Goal: Complete application form: Complete application form

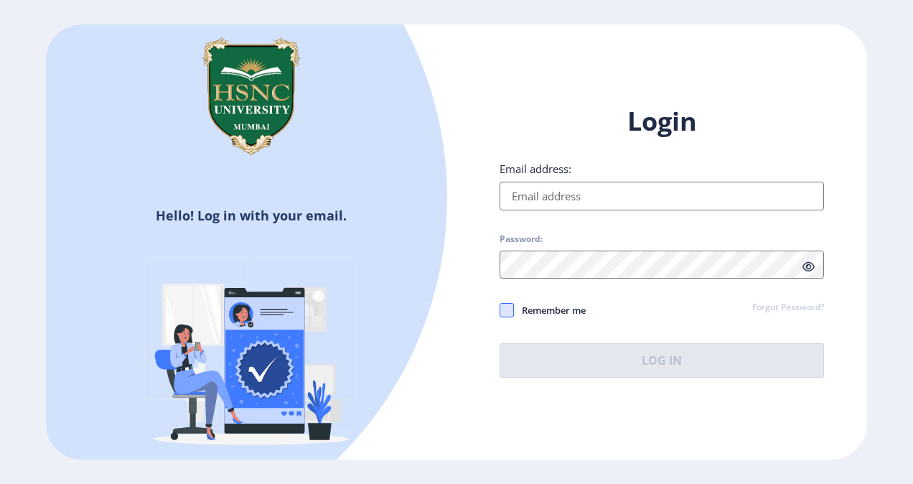
type input "[EMAIL_ADDRESS][DOMAIN_NAME]"
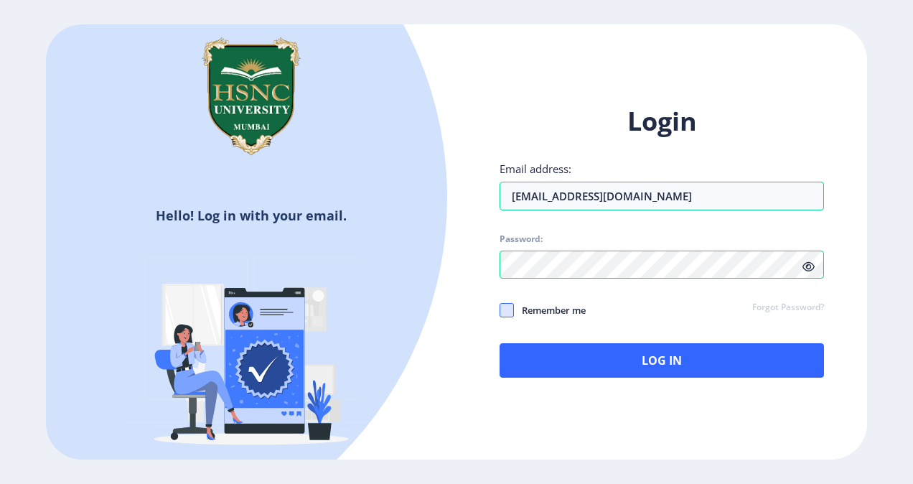
click at [513, 310] on span at bounding box center [507, 310] width 14 height 14
click at [500, 310] on input "Remember me" at bounding box center [500, 310] width 1 height 1
checkbox input "true"
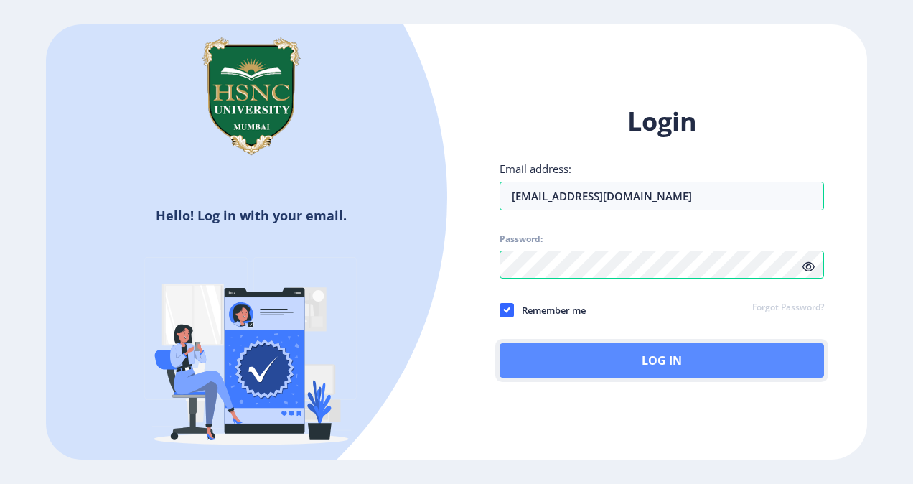
click at [553, 369] on button "Log In" at bounding box center [662, 360] width 325 height 34
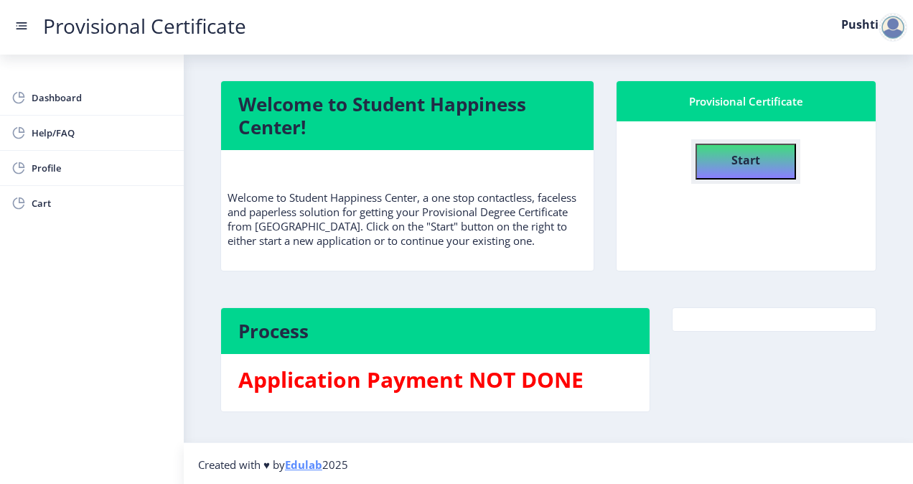
click at [752, 160] on b "Start" at bounding box center [746, 160] width 29 height 16
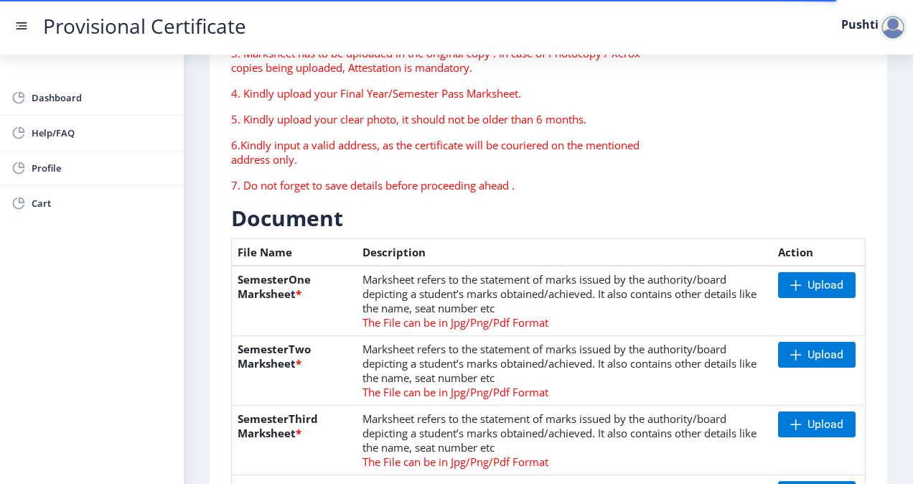
scroll to position [185, 0]
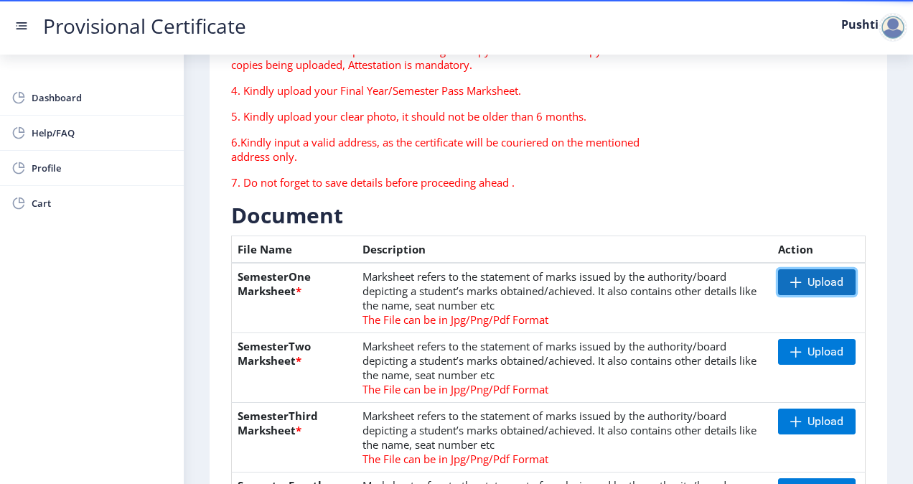
click at [798, 286] on span at bounding box center [796, 281] width 11 height 11
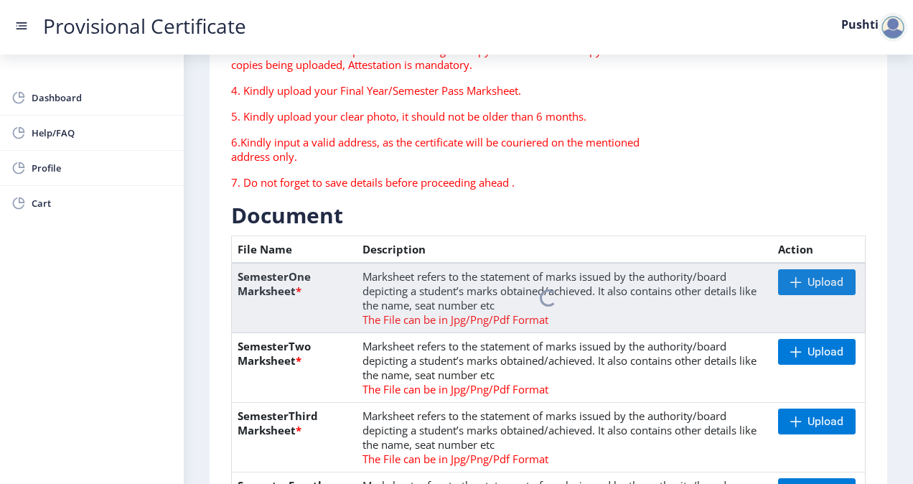
click at [632, 244] on th "Description" at bounding box center [565, 249] width 416 height 27
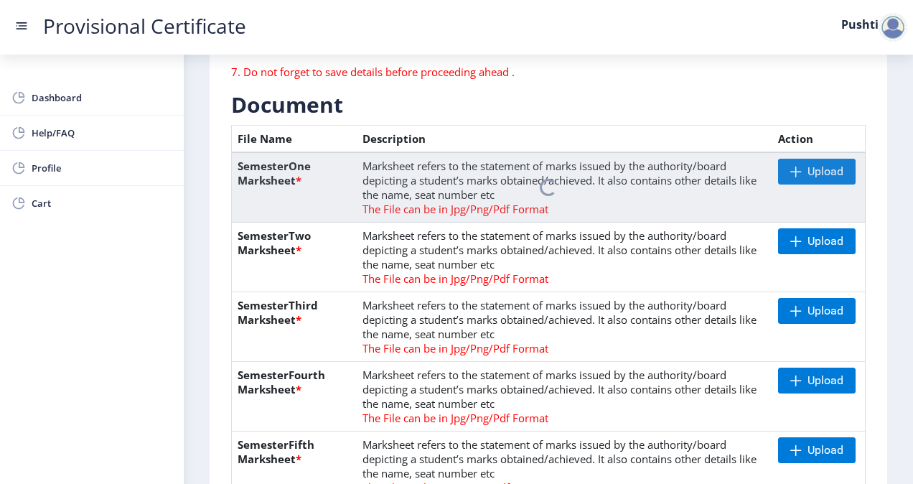
scroll to position [298, 0]
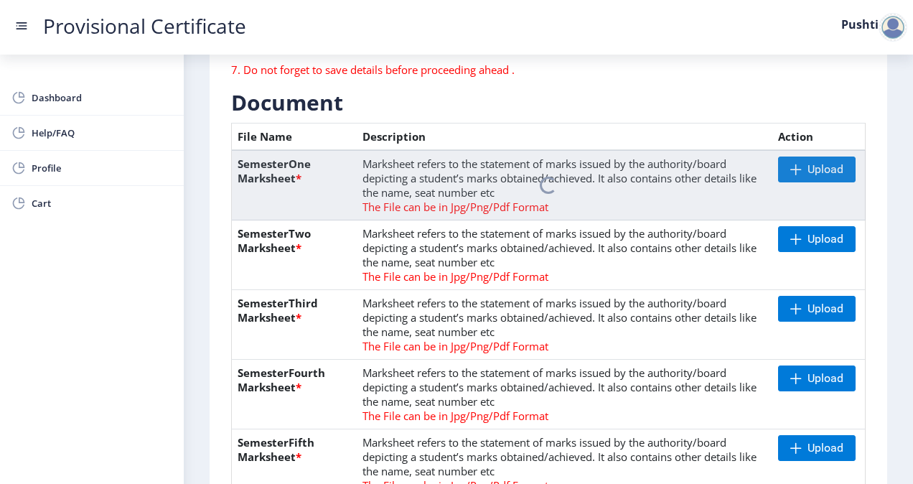
click at [775, 232] on td "Upload" at bounding box center [819, 255] width 93 height 70
click at [791, 238] on span at bounding box center [796, 238] width 11 height 11
click at [807, 165] on nb-spinner at bounding box center [549, 185] width 634 height 70
click at [806, 247] on span "Upload" at bounding box center [817, 239] width 78 height 26
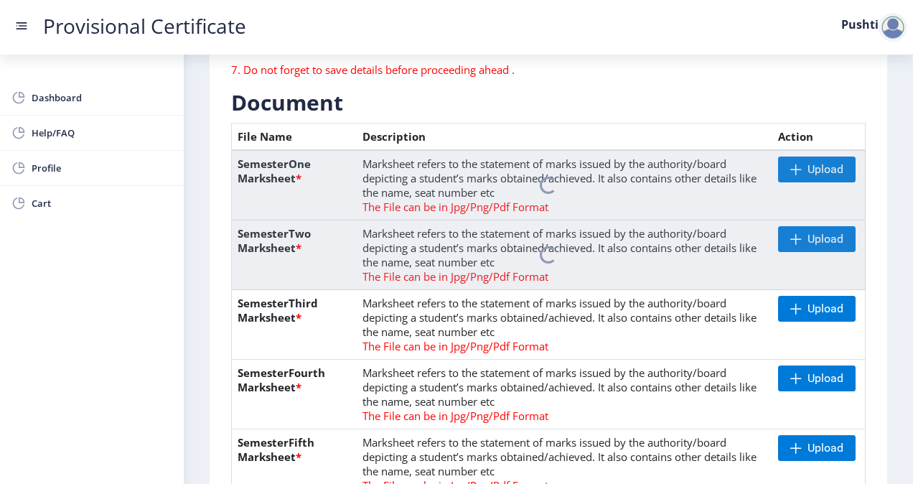
click at [449, 342] on span "The File can be in Jpg/Png/Pdf Format" at bounding box center [456, 346] width 186 height 14
click at [613, 297] on td "Marksheet refers to the statement of marks issued by the authority/board depict…" at bounding box center [565, 325] width 416 height 70
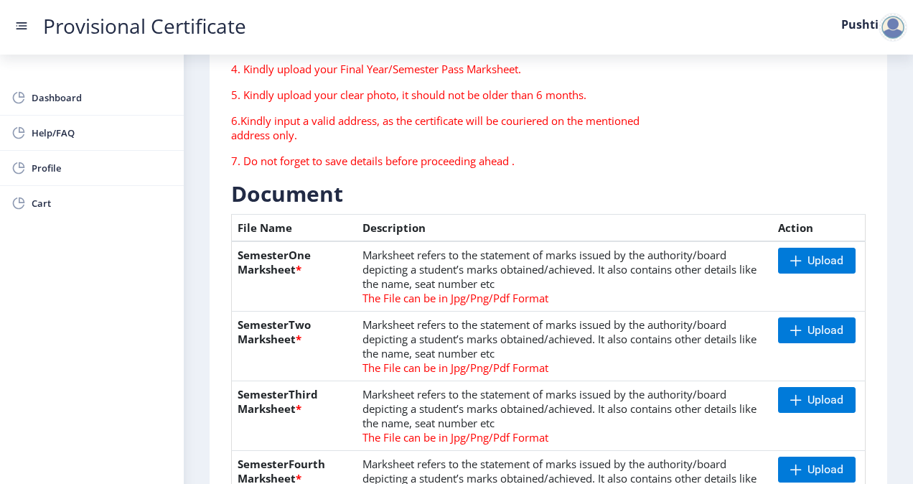
scroll to position [200, 0]
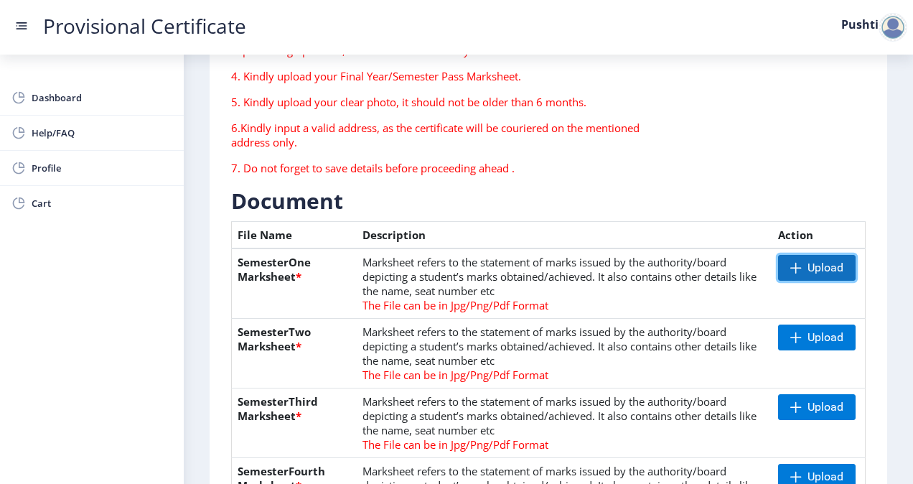
click at [797, 274] on span "Upload" at bounding box center [817, 268] width 78 height 26
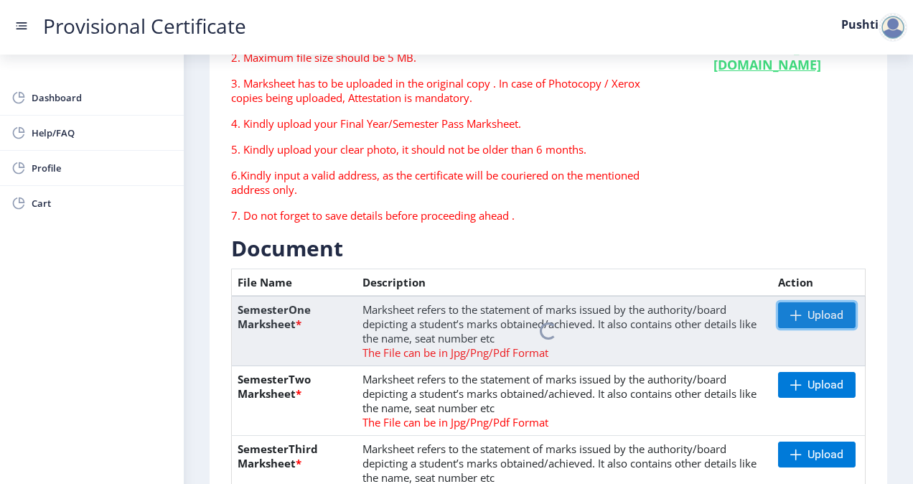
scroll to position [152, 0]
click at [818, 316] on nb-spinner at bounding box center [549, 332] width 634 height 70
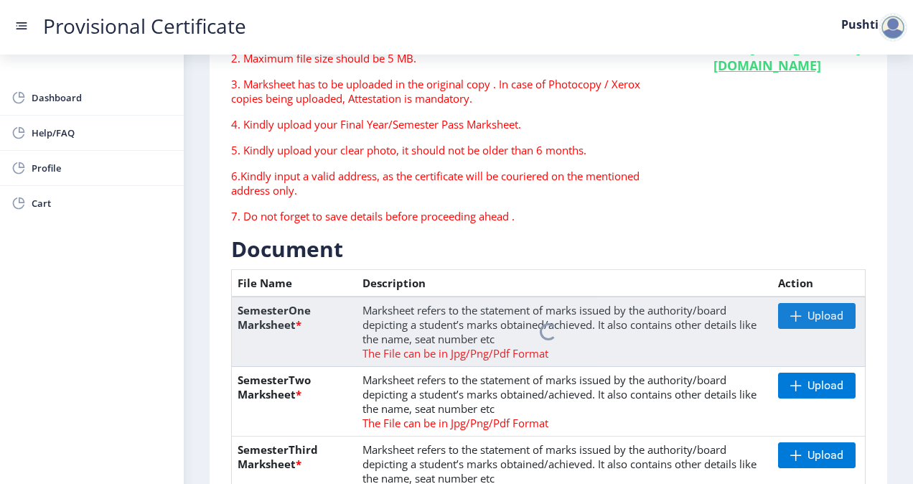
click at [818, 316] on nb-spinner at bounding box center [549, 332] width 634 height 70
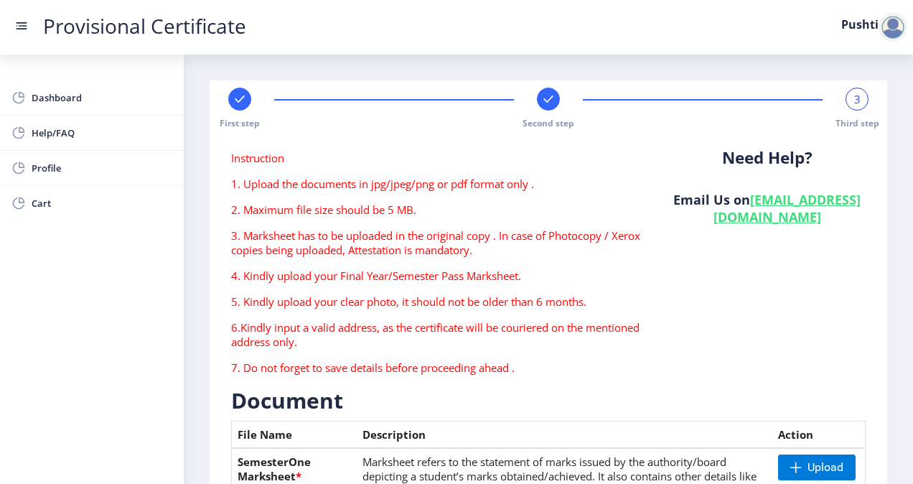
scroll to position [342, 0]
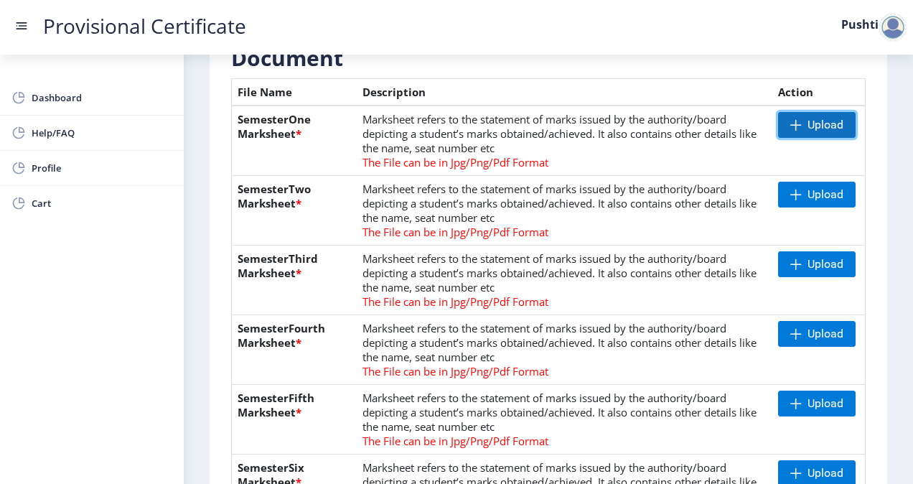
click at [801, 128] on span "Upload" at bounding box center [817, 125] width 78 height 26
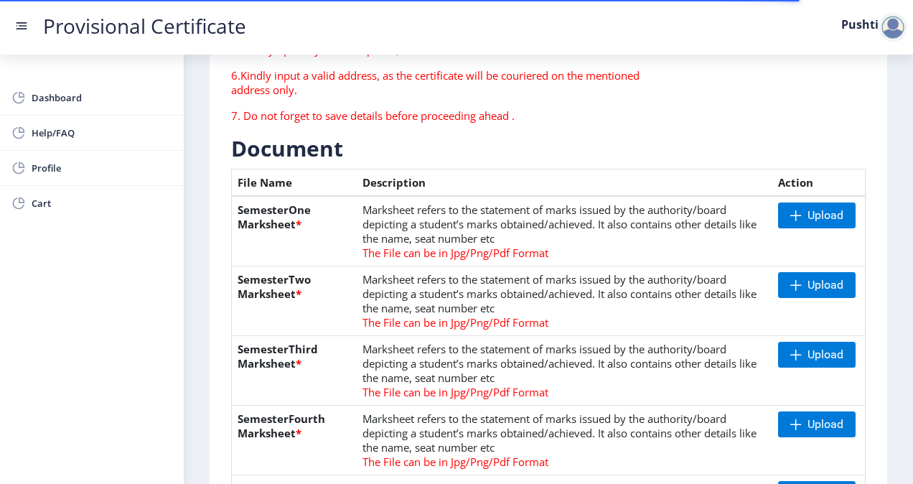
scroll to position [252, 0]
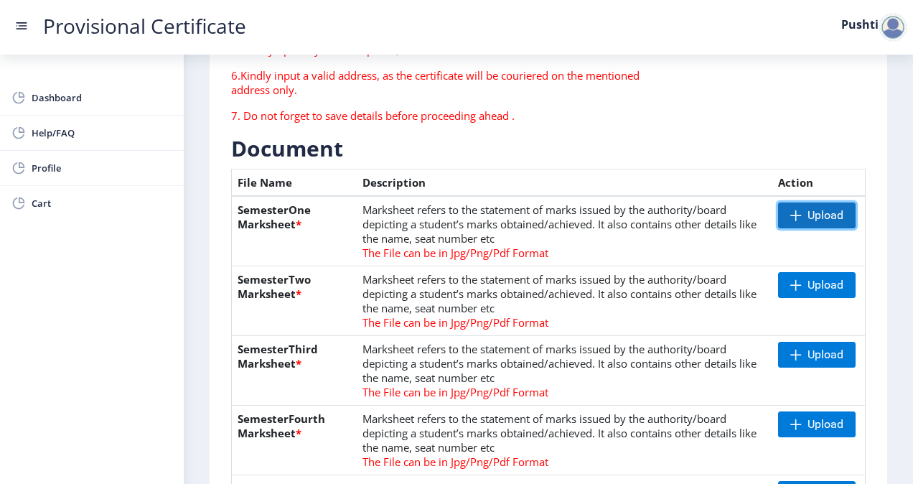
click at [796, 224] on span "Upload" at bounding box center [817, 215] width 78 height 26
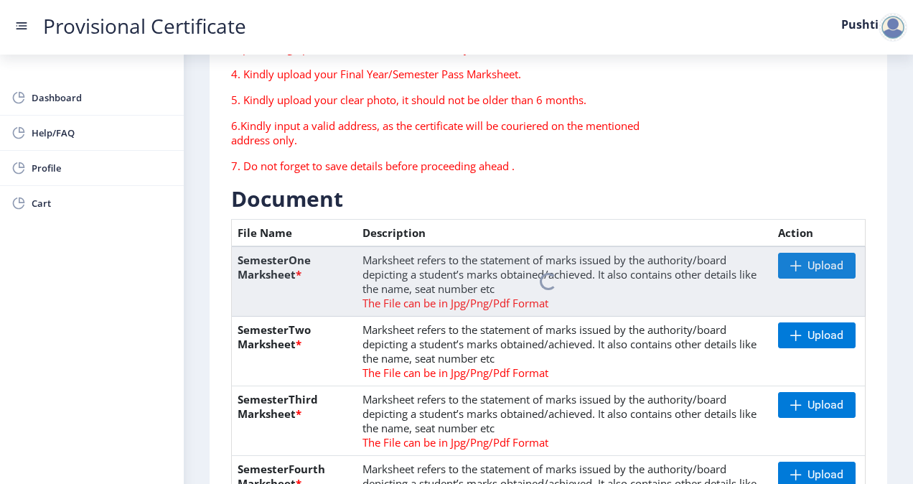
scroll to position [201, 0]
click at [702, 300] on nb-spinner at bounding box center [549, 282] width 634 height 70
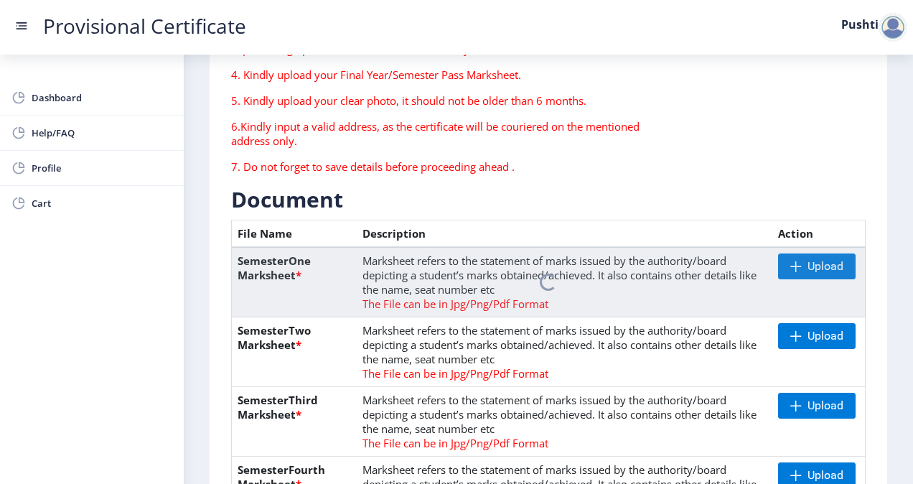
click at [523, 261] on nb-spinner at bounding box center [549, 282] width 634 height 70
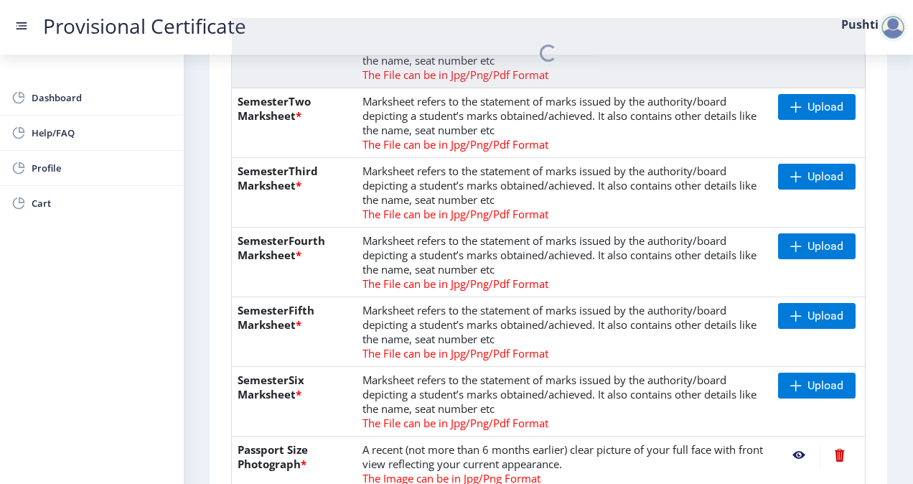
scroll to position [431, 0]
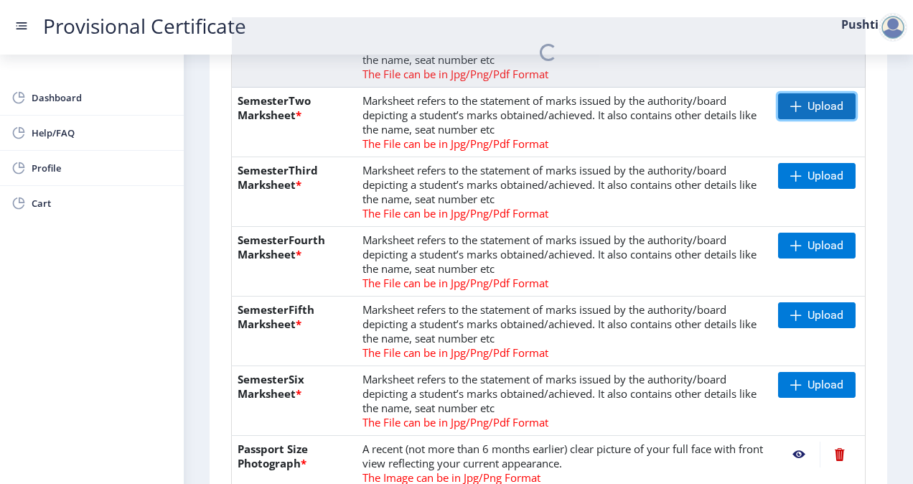
click at [808, 102] on span "Upload" at bounding box center [826, 106] width 36 height 14
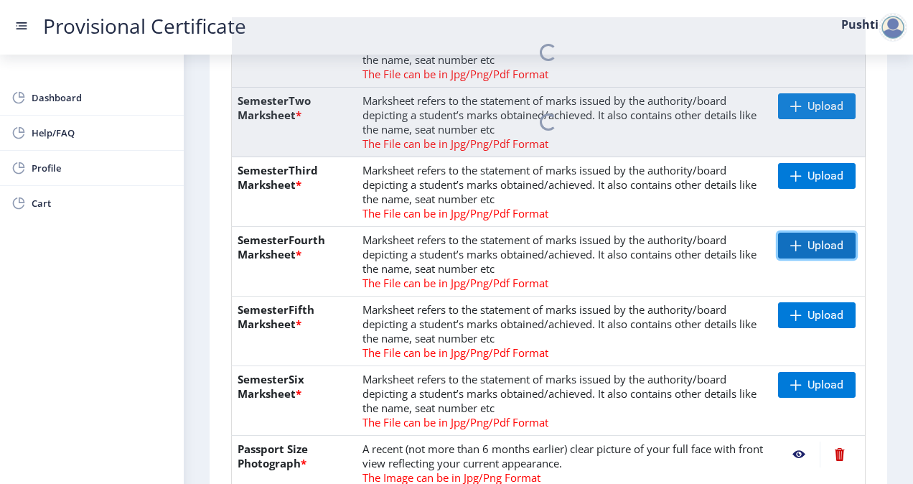
click at [810, 241] on span "Upload" at bounding box center [826, 245] width 36 height 14
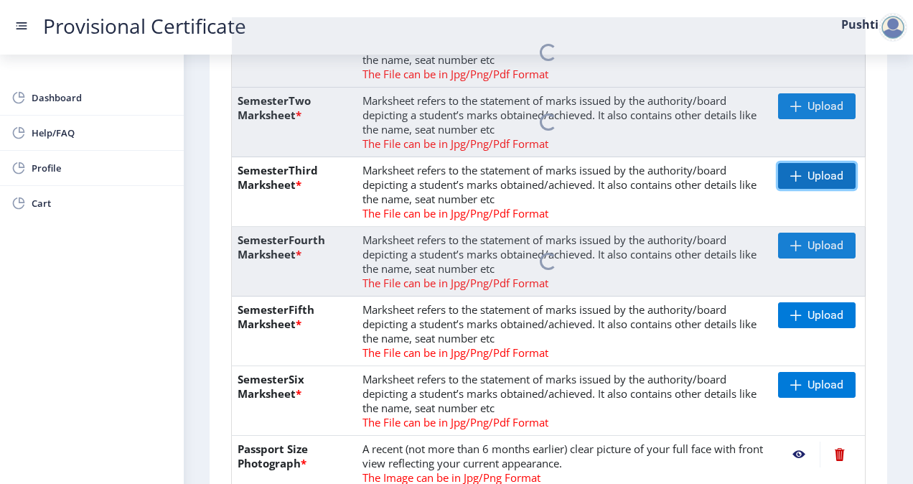
click at [808, 172] on span "Upload" at bounding box center [826, 176] width 36 height 14
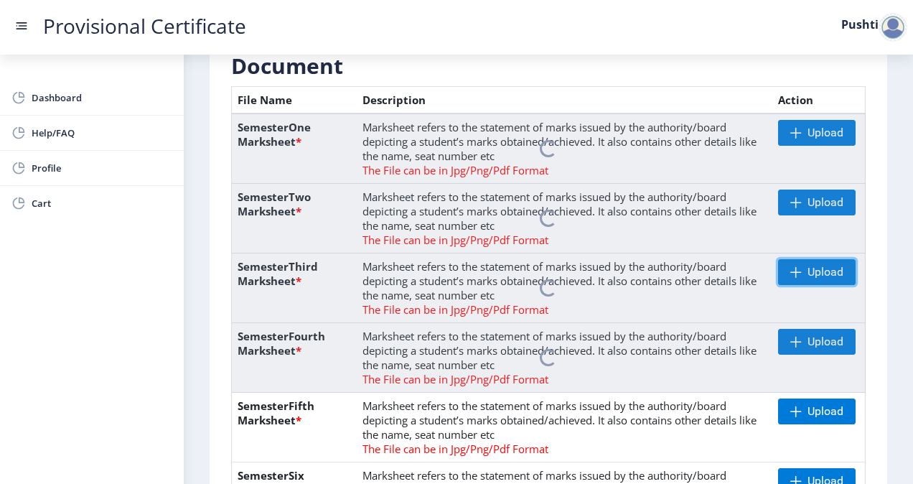
scroll to position [334, 0]
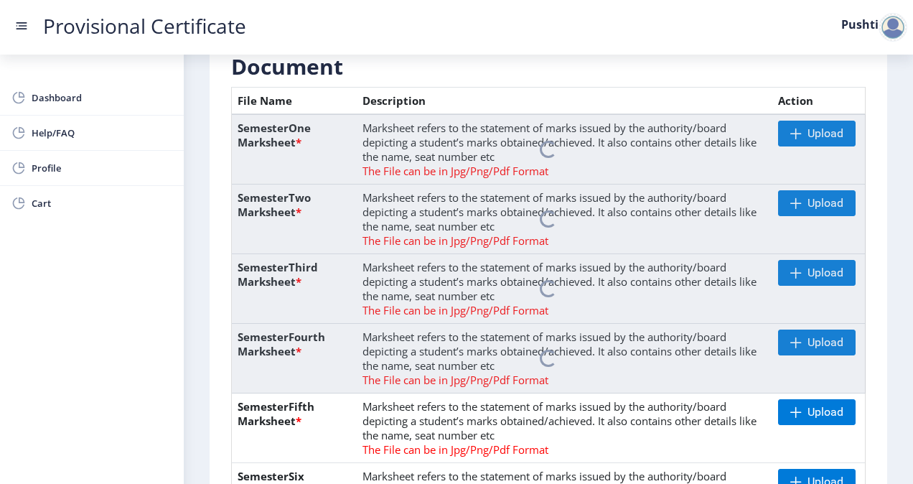
click at [803, 343] on nb-spinner at bounding box center [549, 359] width 634 height 70
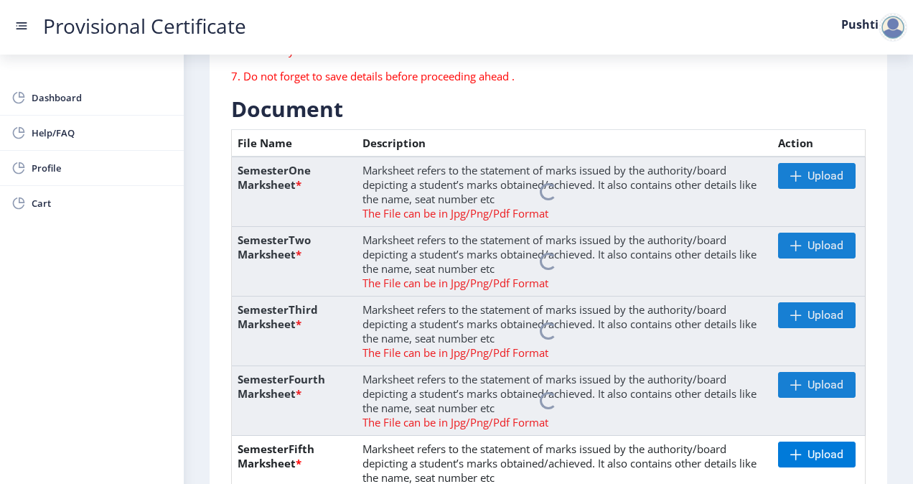
scroll to position [292, 0]
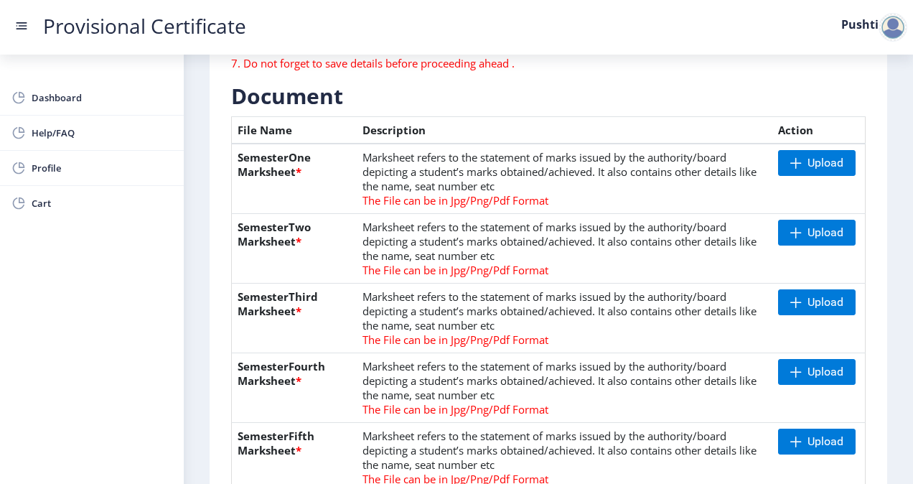
scroll to position [304, 0]
click at [484, 146] on td "Marksheet refers to the statement of marks issued by the authority/board depict…" at bounding box center [565, 179] width 416 height 70
click at [894, 30] on div at bounding box center [893, 27] width 29 height 29
click at [880, 27] on div at bounding box center [893, 27] width 29 height 29
click at [882, 27] on div at bounding box center [893, 27] width 29 height 29
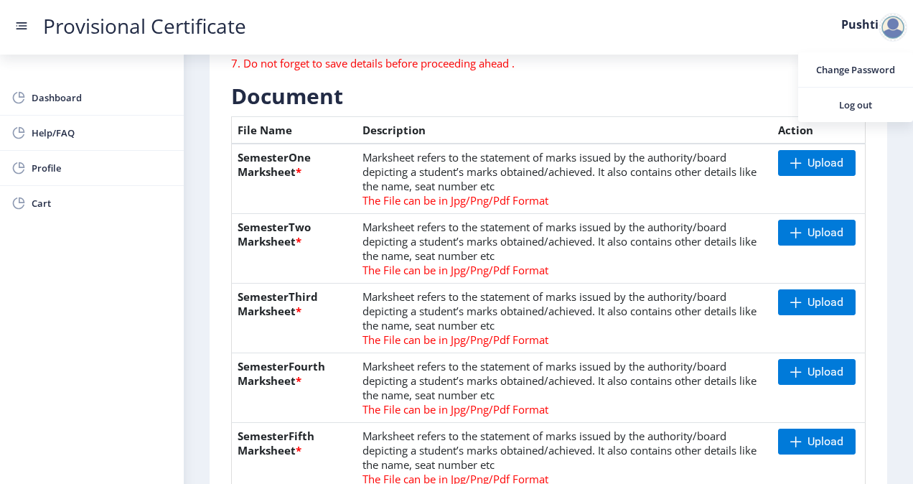
click at [893, 20] on div at bounding box center [893, 27] width 29 height 29
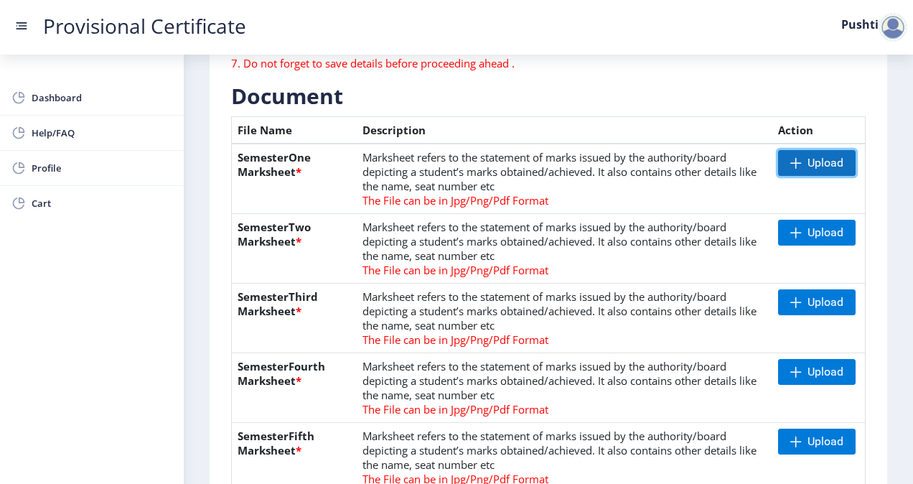
click at [796, 171] on span "Upload" at bounding box center [817, 163] width 78 height 26
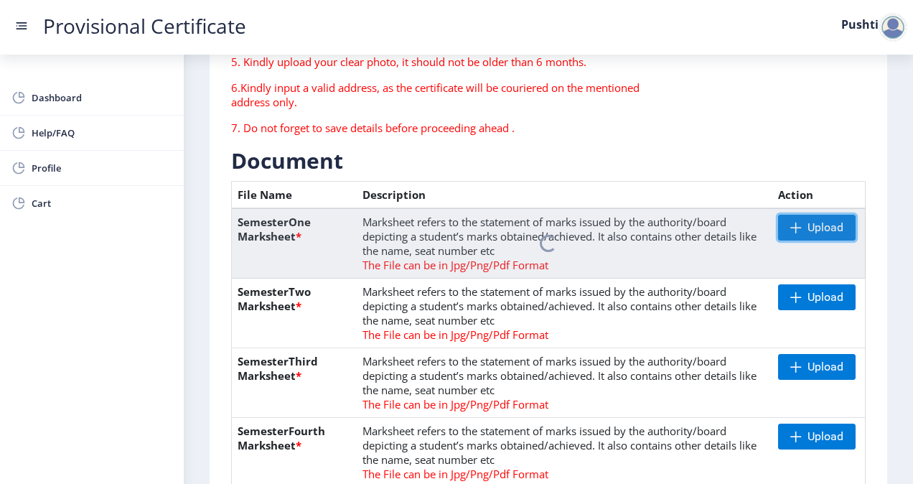
scroll to position [249, 0]
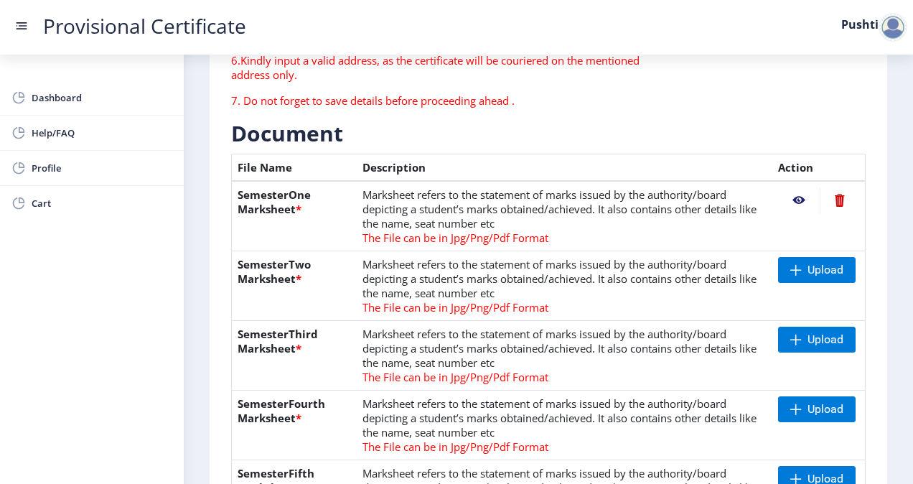
scroll to position [267, 0]
click at [799, 202] on nb-action at bounding box center [799, 200] width 42 height 26
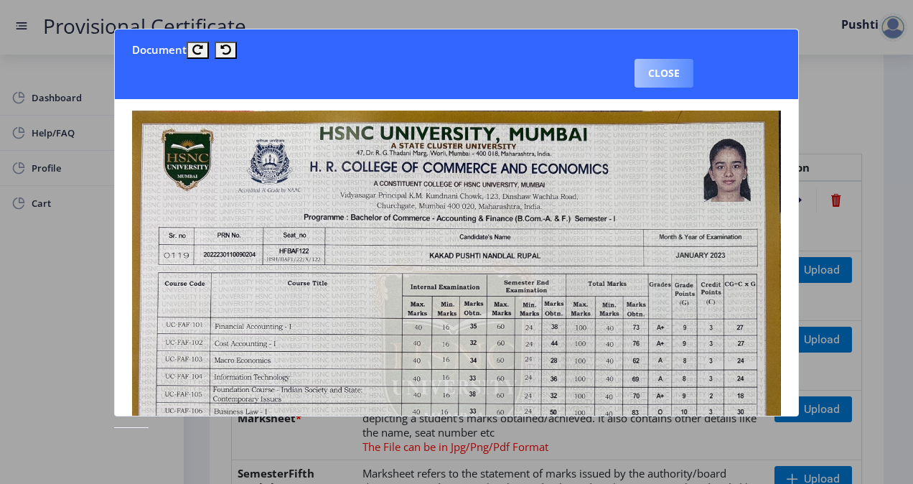
click at [658, 72] on button "Close" at bounding box center [664, 73] width 59 height 29
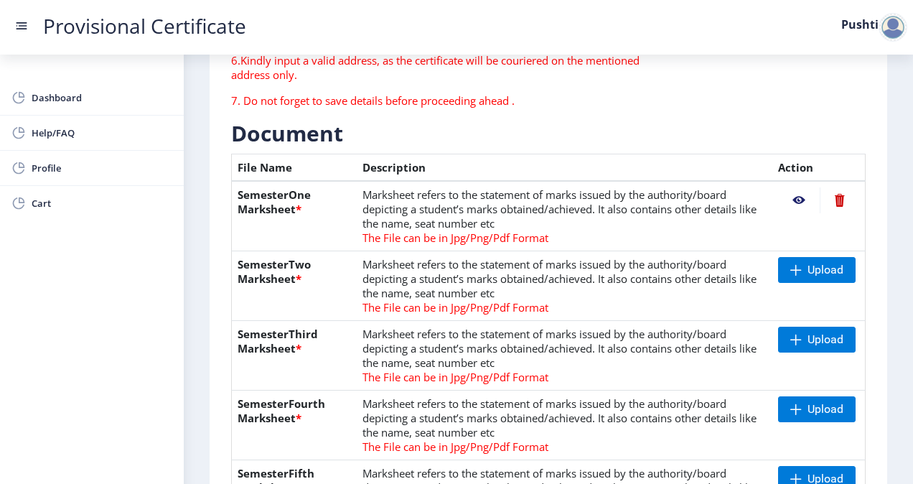
click at [836, 202] on nb-action at bounding box center [839, 200] width 39 height 26
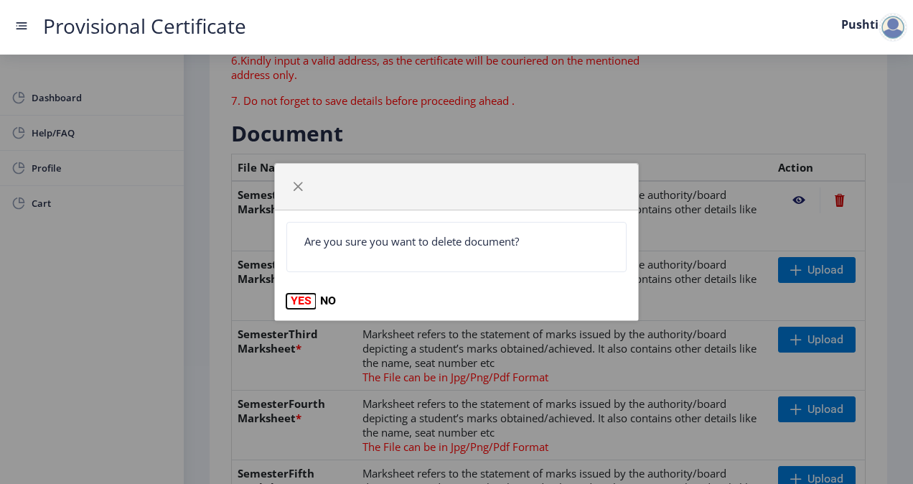
click at [299, 299] on button "YES" at bounding box center [300, 301] width 29 height 14
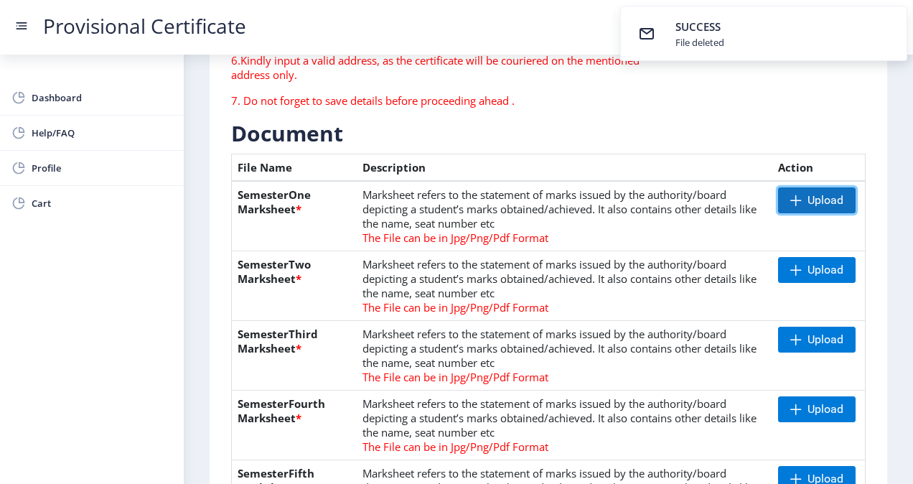
click at [826, 205] on span "Upload" at bounding box center [826, 200] width 36 height 14
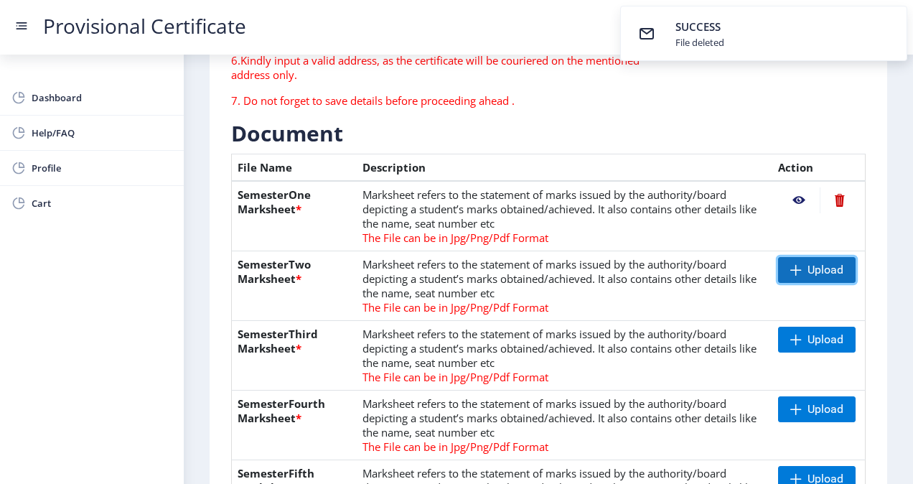
click at [791, 266] on span at bounding box center [796, 269] width 11 height 11
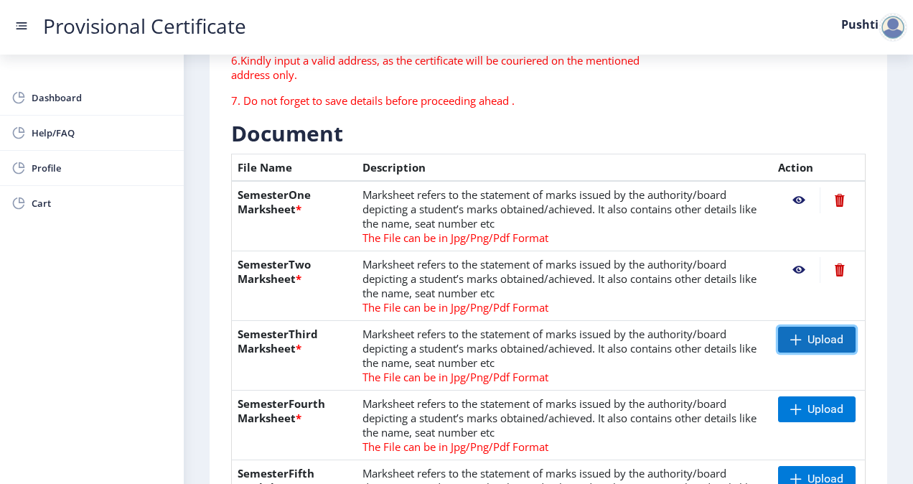
click at [819, 336] on span "Upload" at bounding box center [826, 339] width 36 height 14
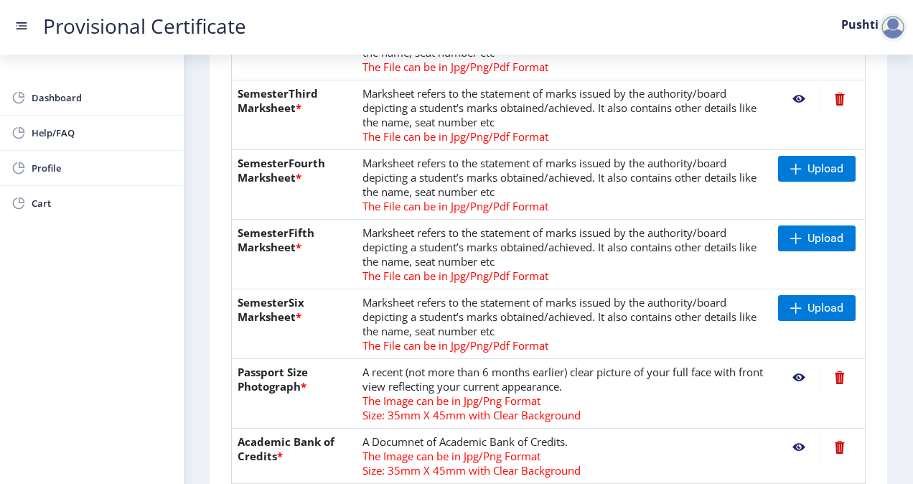
scroll to position [507, 0]
click at [833, 170] on span "Upload" at bounding box center [826, 169] width 36 height 14
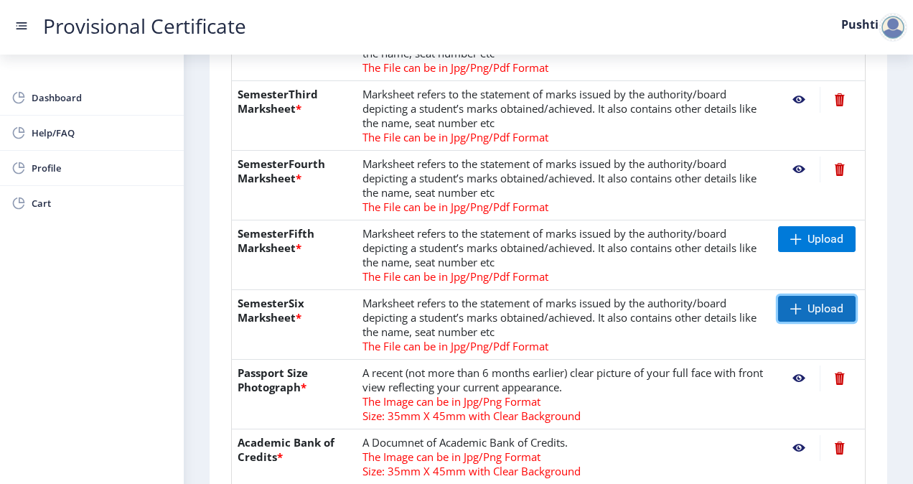
click at [801, 305] on span "Upload" at bounding box center [817, 309] width 78 height 26
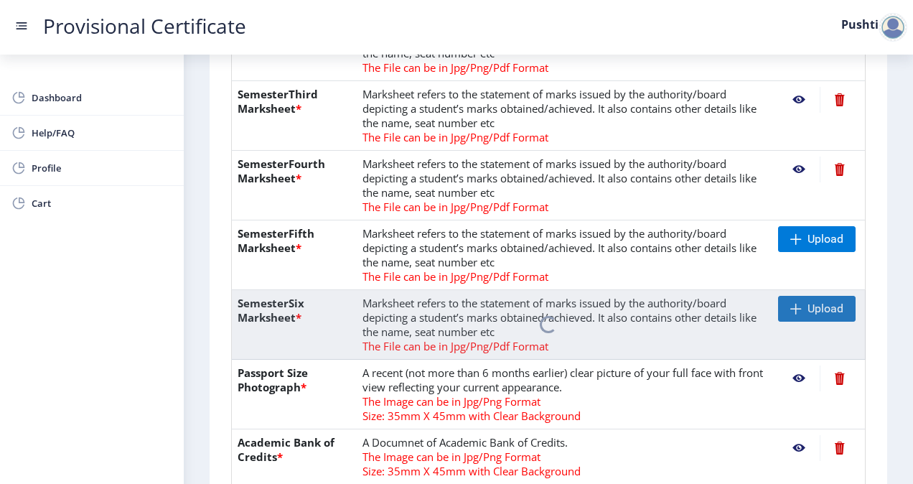
click at [466, 264] on td "Marksheet refers to the statement of marks issued by the authority/board depict…" at bounding box center [565, 255] width 416 height 70
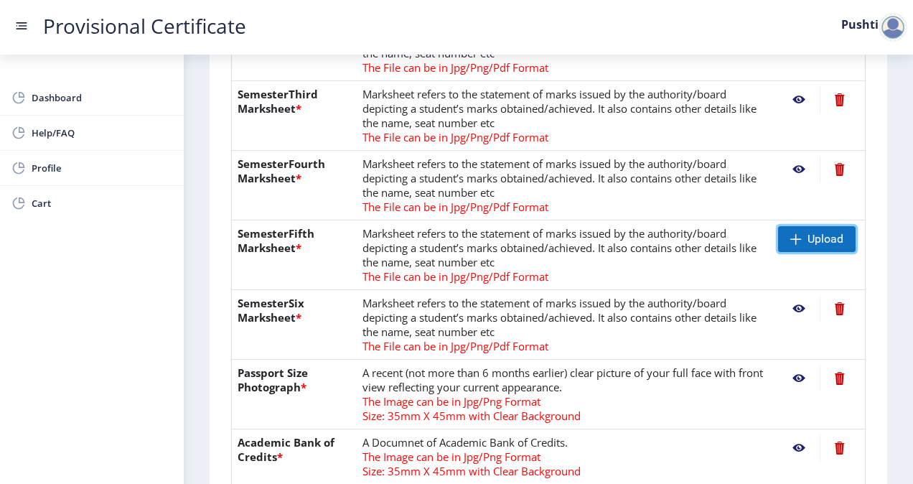
click at [787, 233] on span "Upload" at bounding box center [817, 239] width 78 height 26
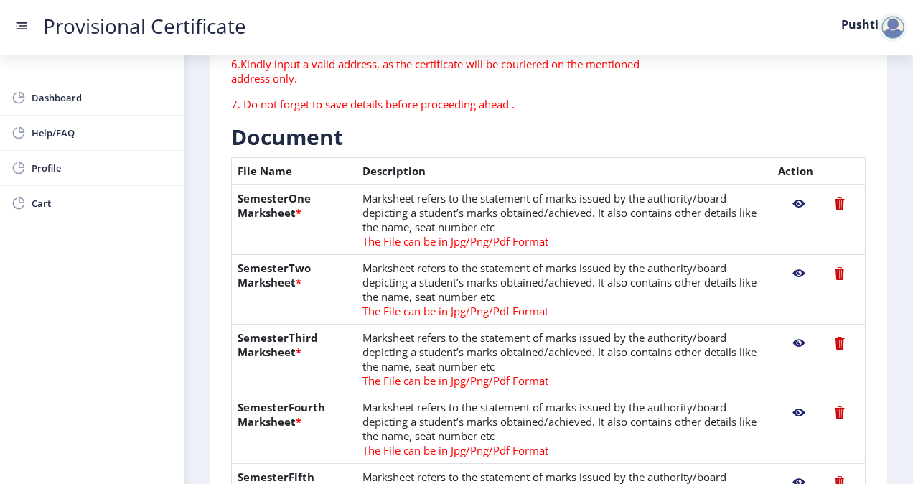
scroll to position [264, 0]
click at [796, 202] on nb-action at bounding box center [799, 204] width 42 height 26
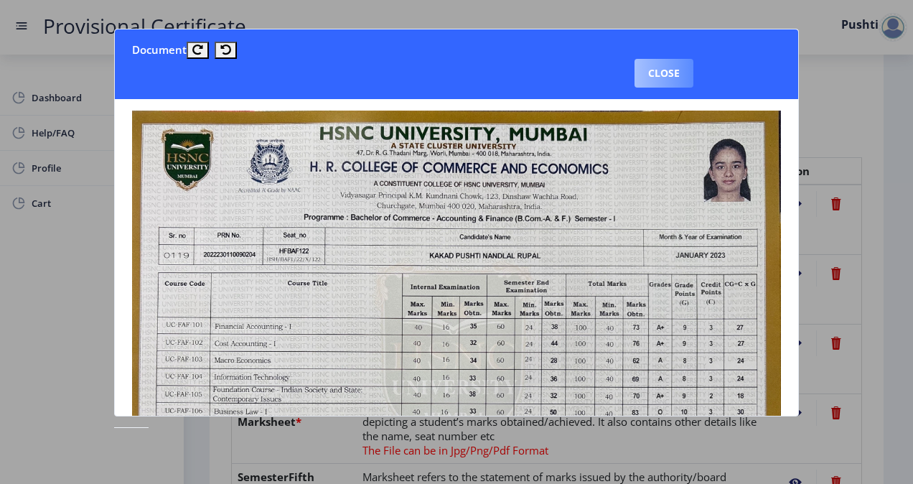
click at [660, 78] on button "Close" at bounding box center [664, 73] width 59 height 29
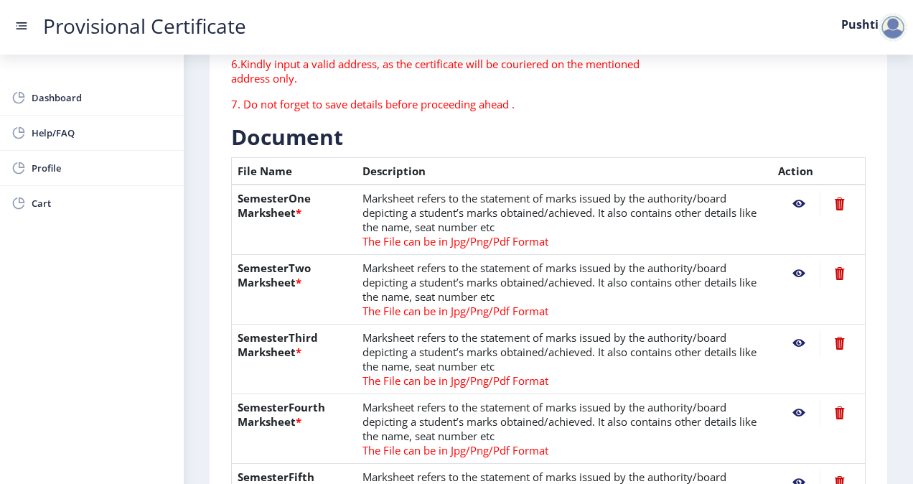
click at [796, 271] on nb-action at bounding box center [799, 274] width 42 height 26
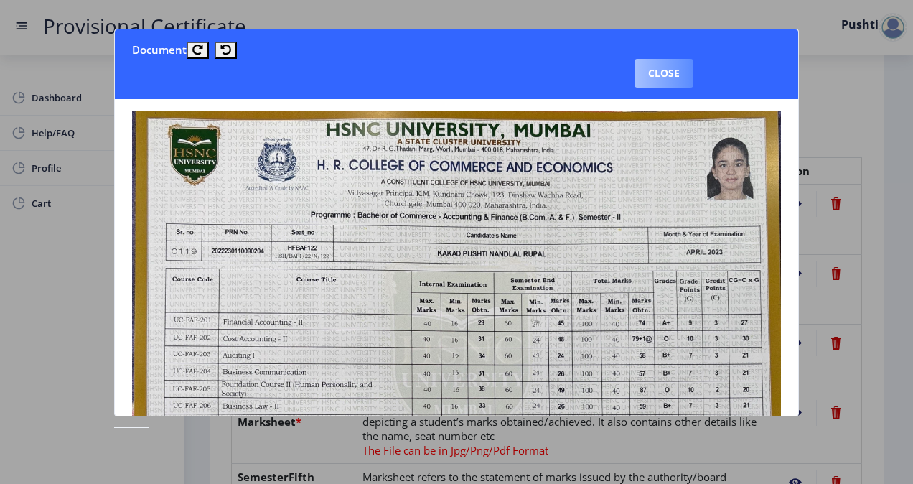
click at [659, 71] on button "Close" at bounding box center [664, 73] width 59 height 29
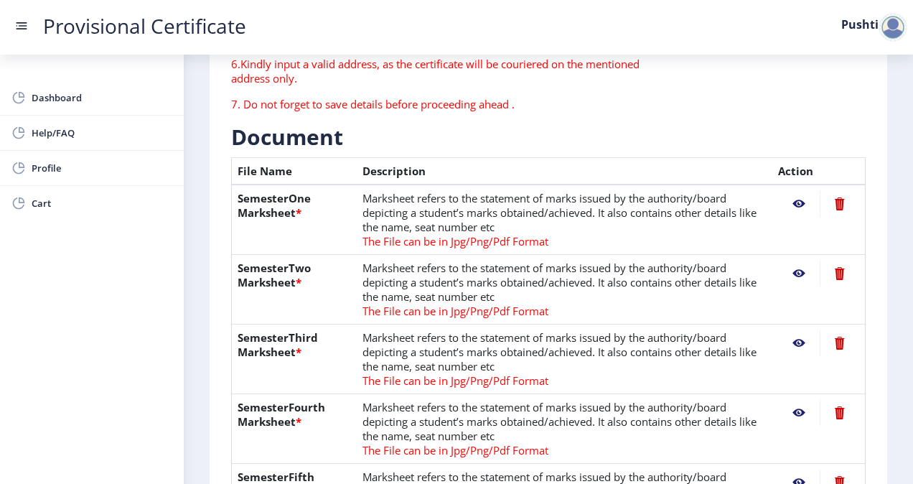
click at [796, 338] on nb-action at bounding box center [799, 343] width 42 height 26
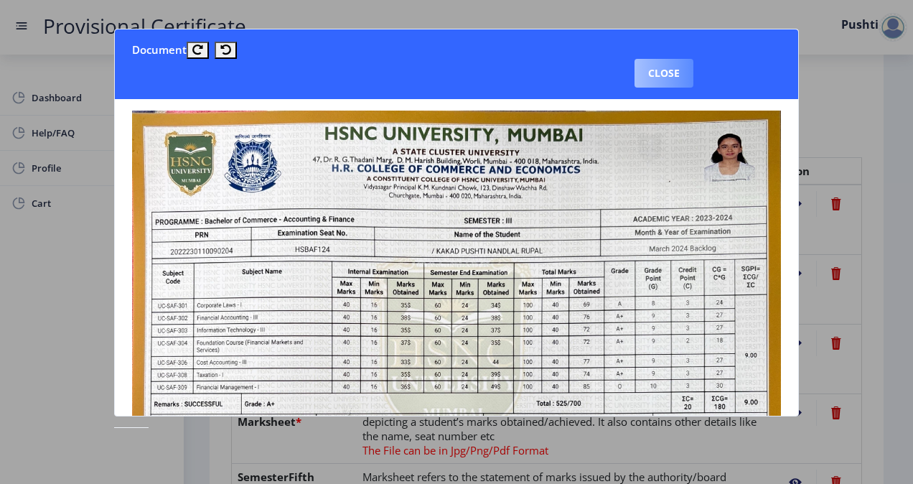
click at [668, 70] on button "Close" at bounding box center [664, 73] width 59 height 29
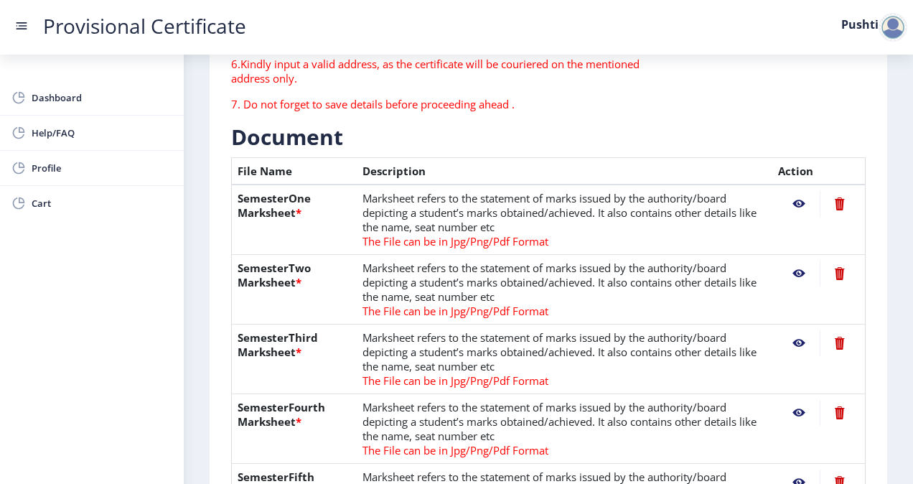
click at [796, 412] on nb-action at bounding box center [799, 413] width 42 height 26
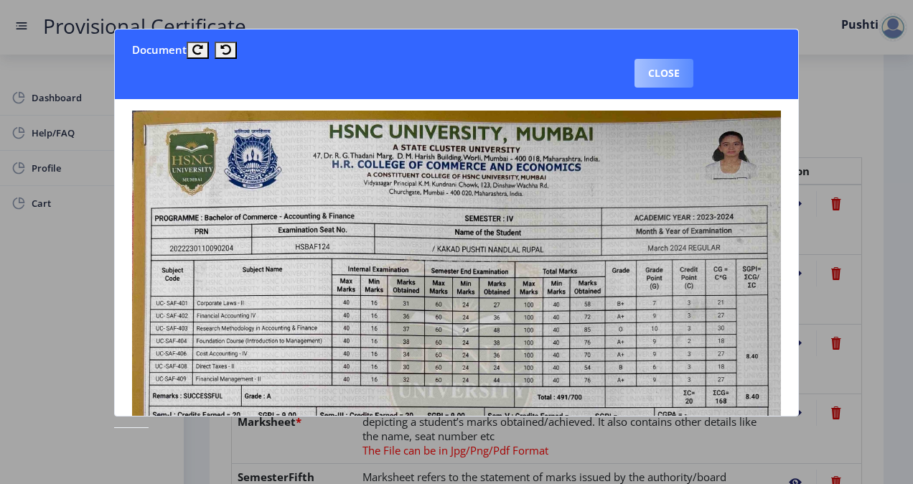
click at [676, 80] on button "Close" at bounding box center [664, 73] width 59 height 29
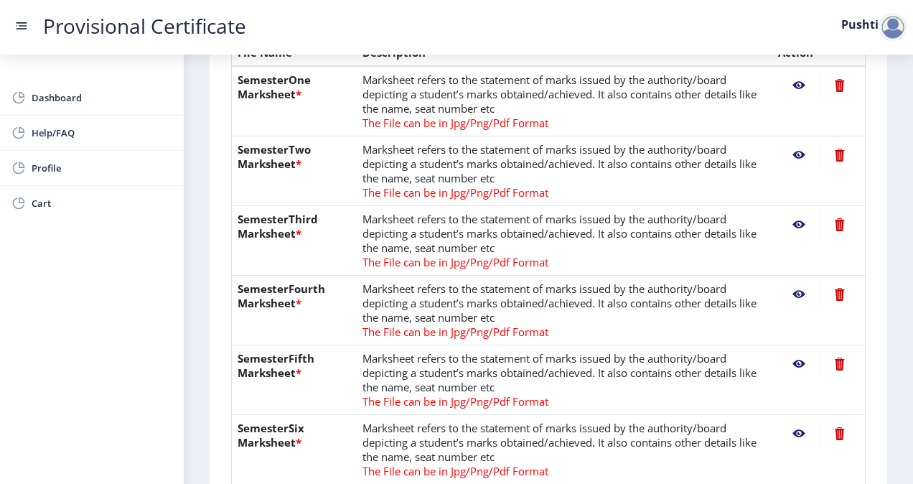
scroll to position [386, 0]
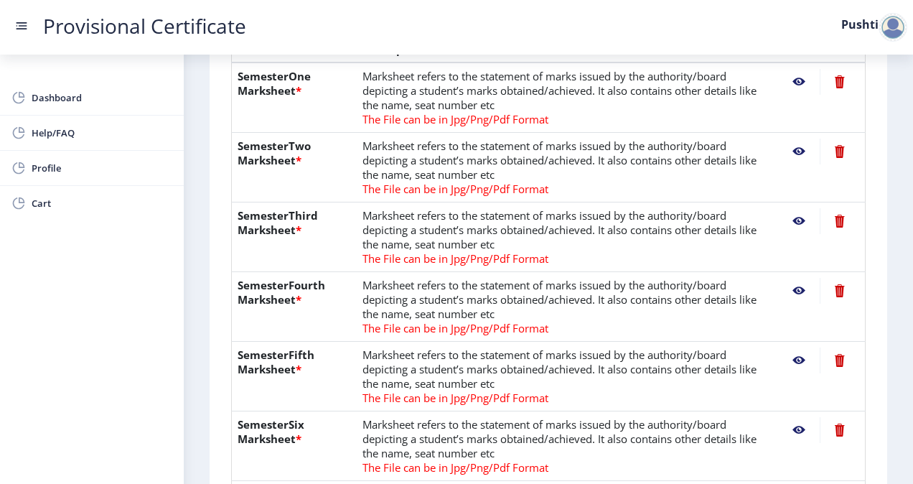
click at [796, 357] on nb-action at bounding box center [799, 361] width 42 height 26
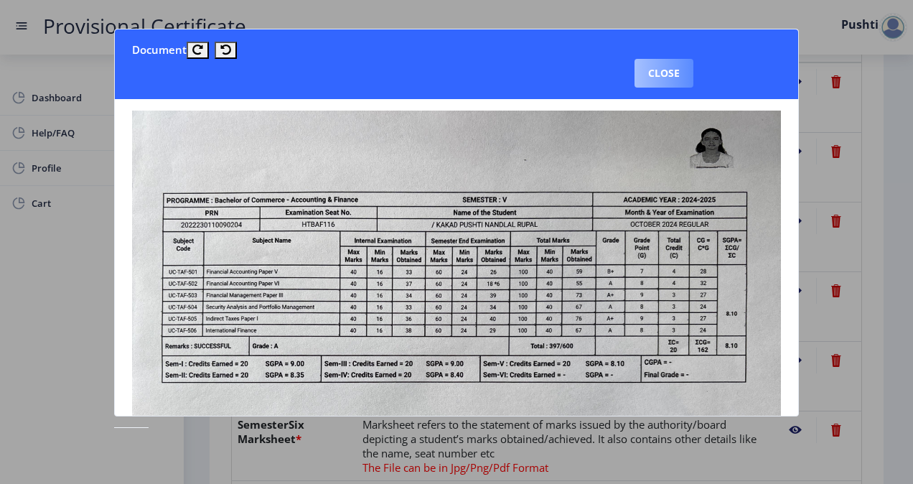
click at [674, 82] on button "Close" at bounding box center [664, 73] width 59 height 29
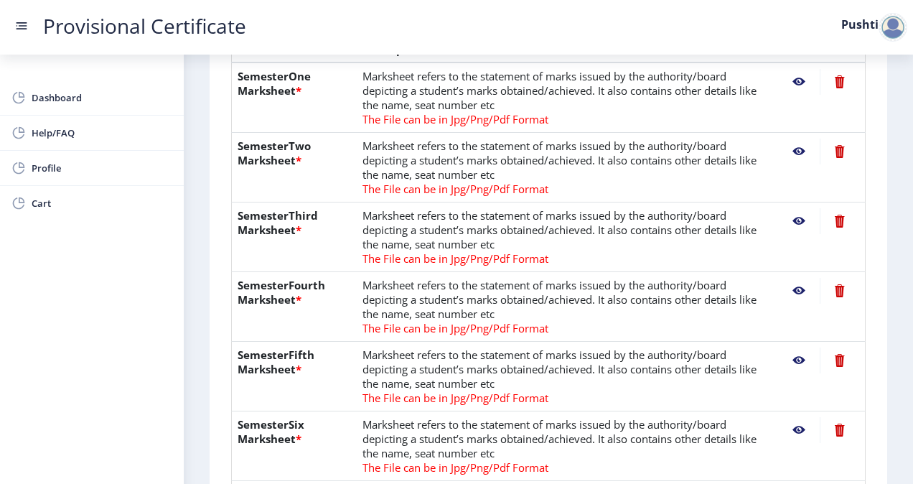
click at [801, 365] on nb-action at bounding box center [799, 361] width 42 height 26
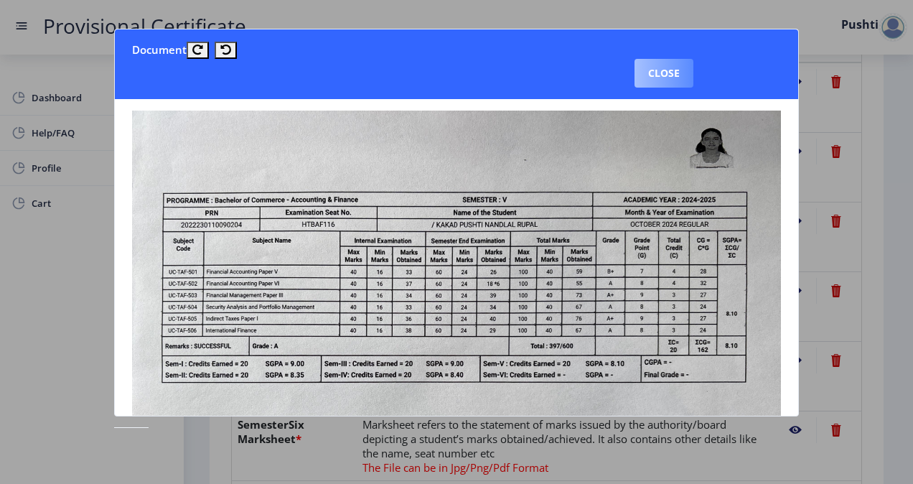
click at [645, 66] on button "Close" at bounding box center [664, 73] width 59 height 29
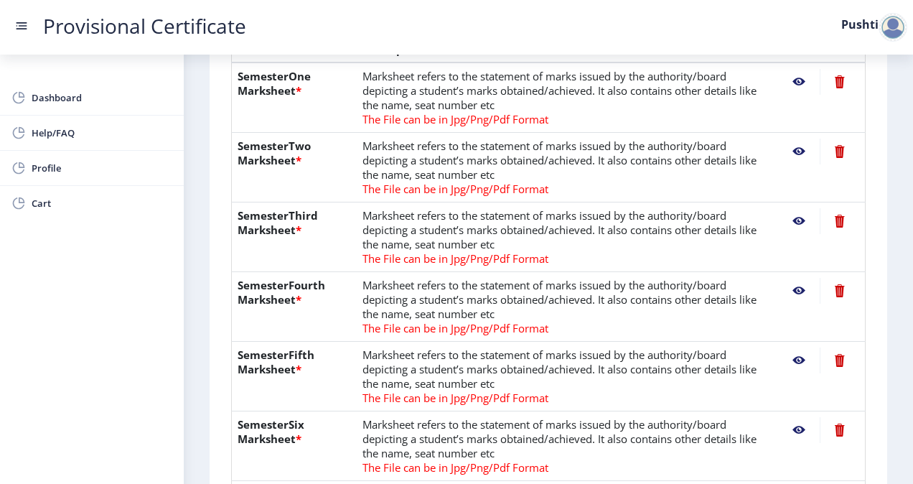
click at [799, 350] on nb-action at bounding box center [799, 361] width 42 height 26
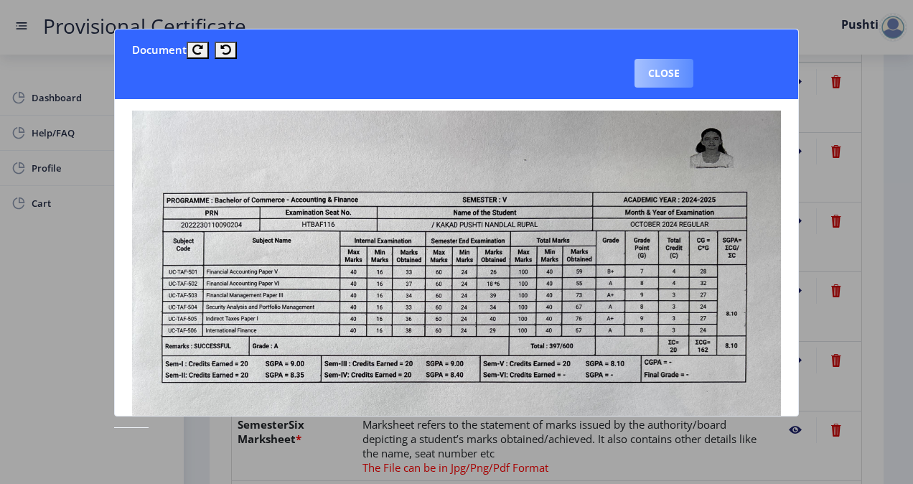
click at [676, 80] on button "Close" at bounding box center [664, 73] width 59 height 29
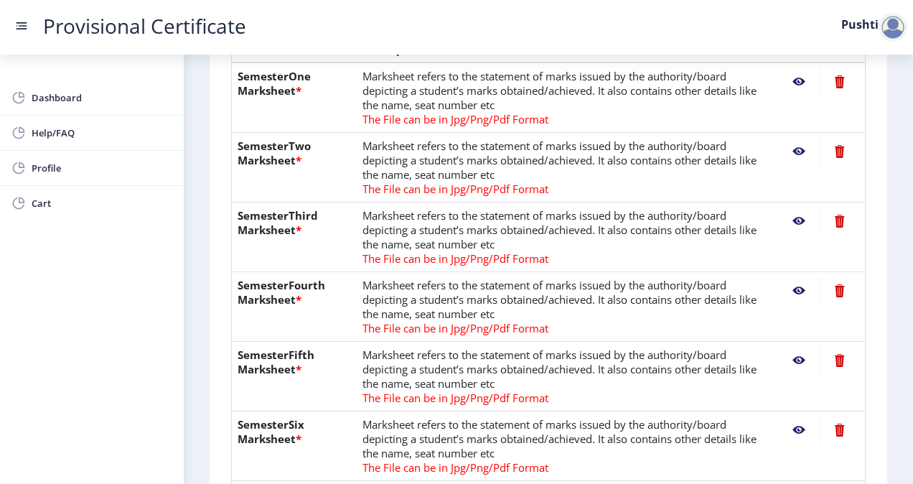
click at [795, 289] on nb-action at bounding box center [799, 291] width 42 height 26
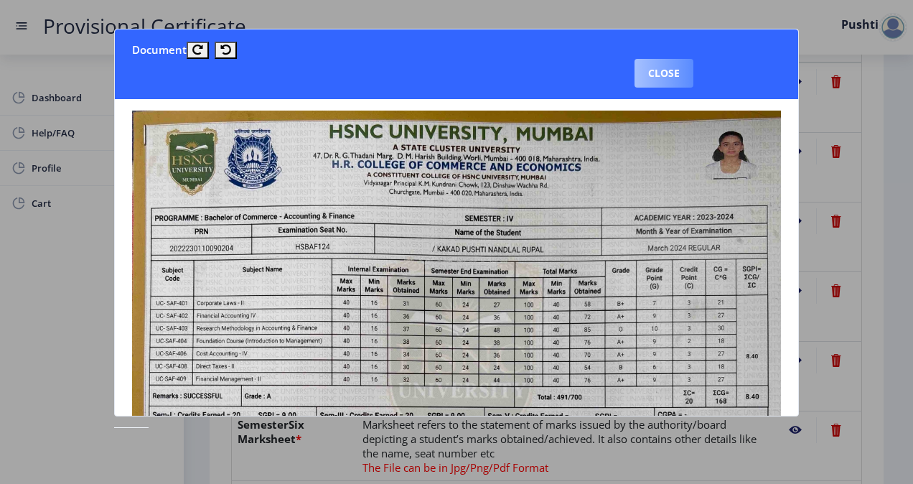
click at [671, 67] on button "Close" at bounding box center [664, 73] width 59 height 29
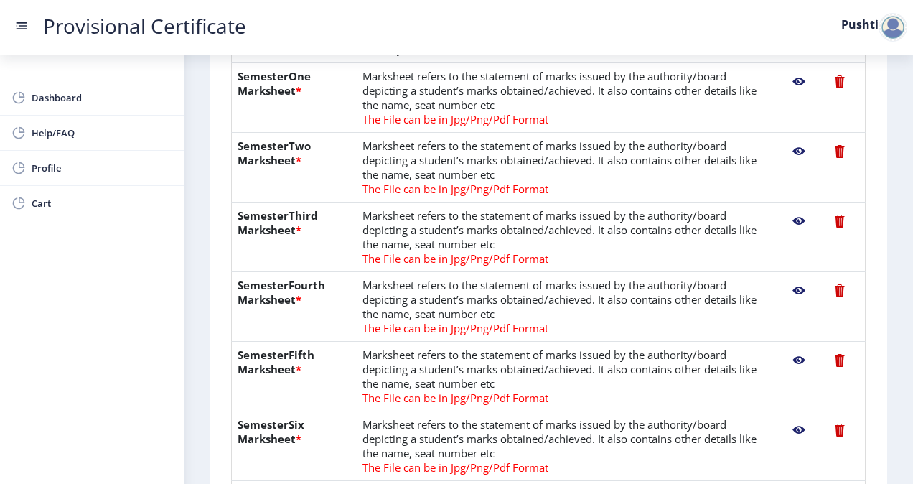
click at [793, 421] on nb-action at bounding box center [799, 430] width 42 height 26
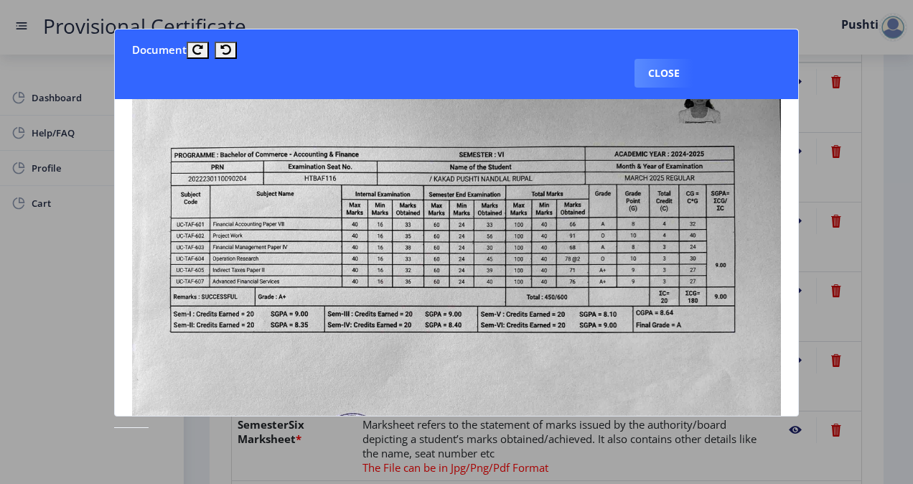
scroll to position [0, 0]
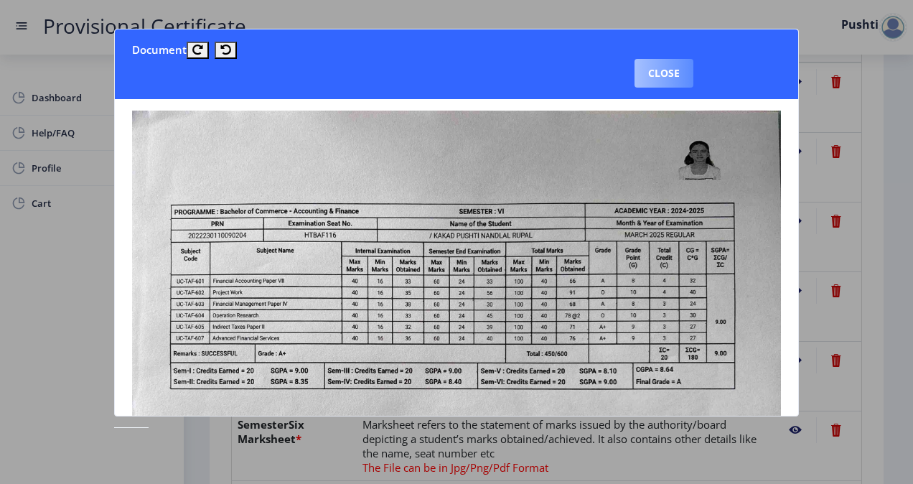
click at [661, 70] on button "Close" at bounding box center [664, 73] width 59 height 29
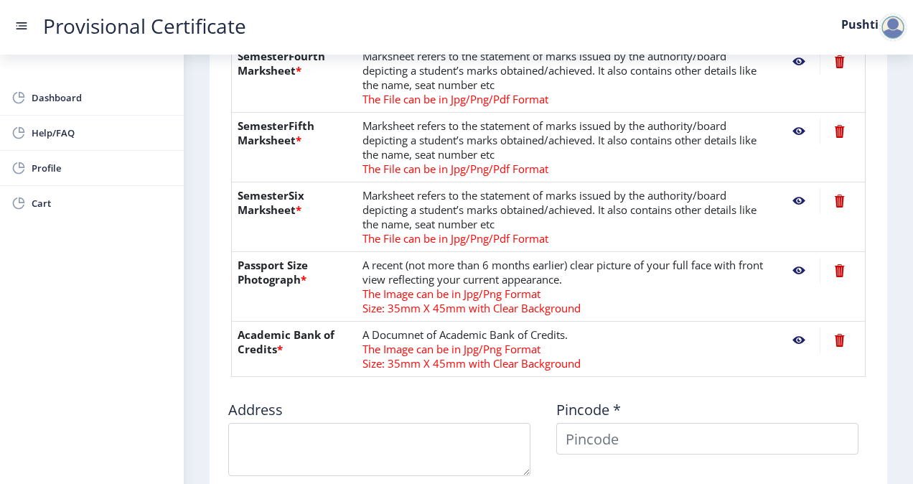
scroll to position [654, 0]
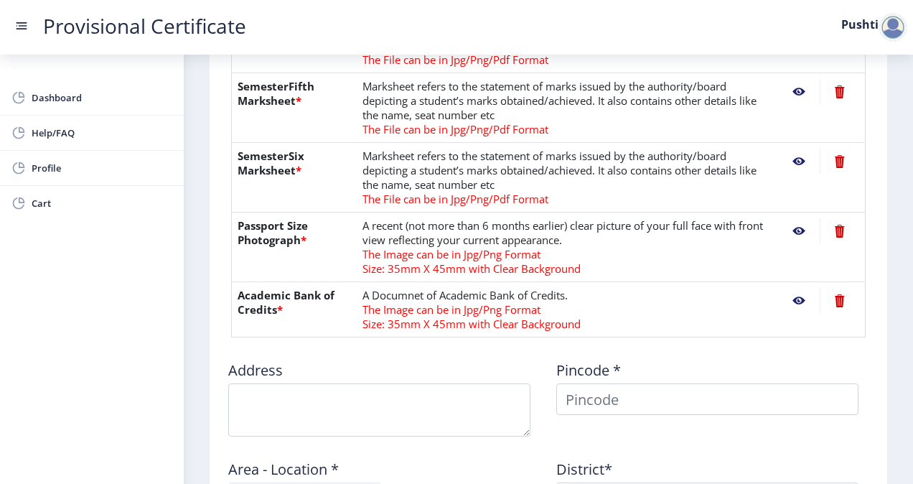
click at [793, 299] on nb-action at bounding box center [799, 301] width 42 height 26
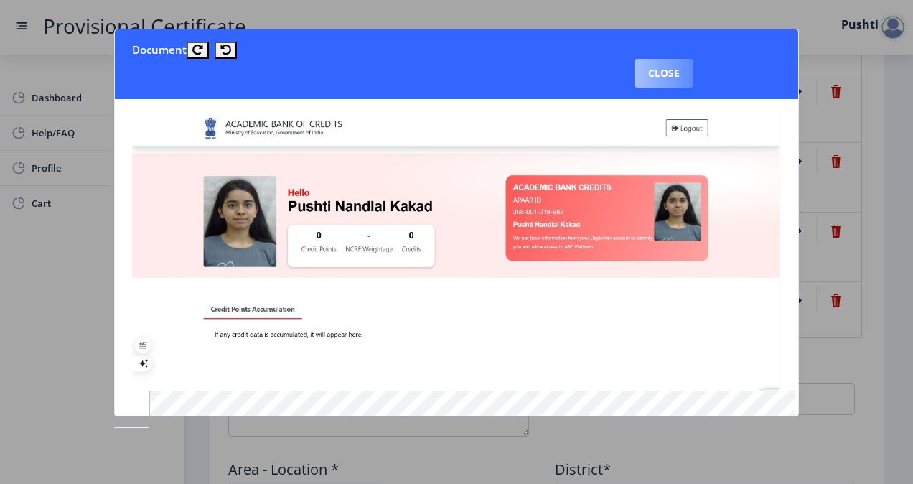
click at [677, 70] on button "Close" at bounding box center [664, 73] width 59 height 29
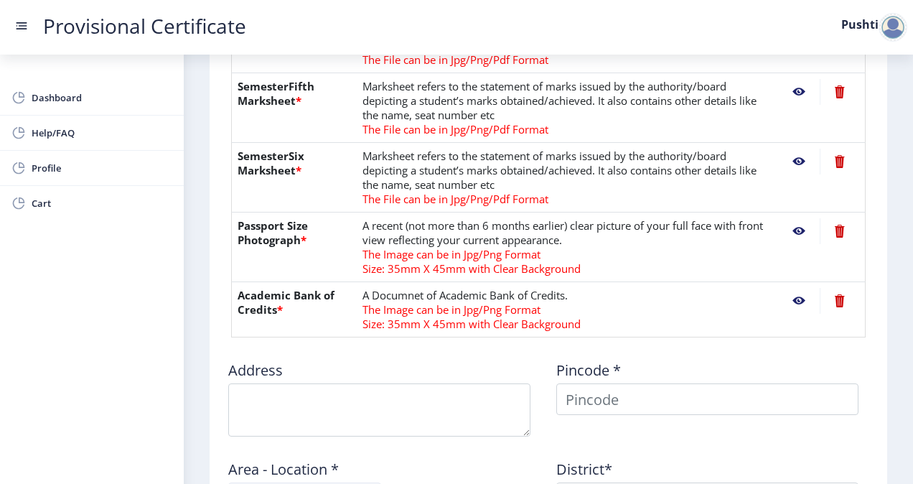
click at [794, 228] on nb-action at bounding box center [799, 231] width 42 height 26
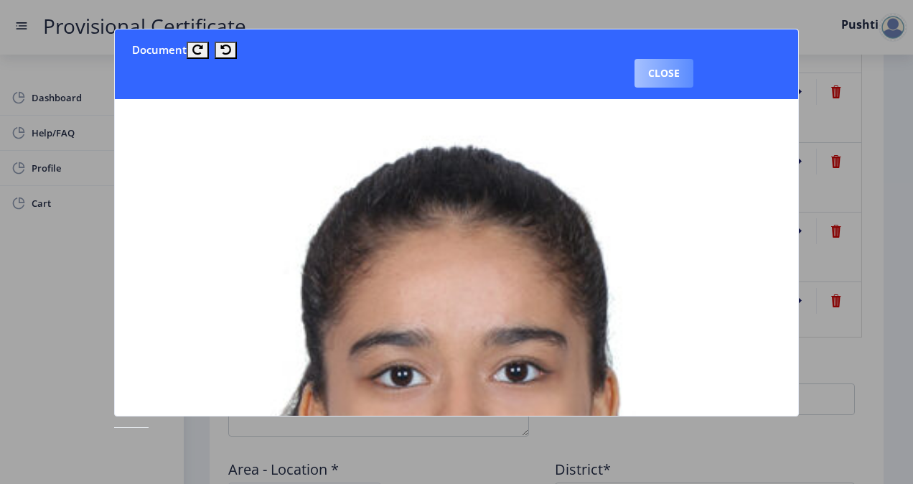
click at [643, 73] on button "Close" at bounding box center [664, 73] width 59 height 29
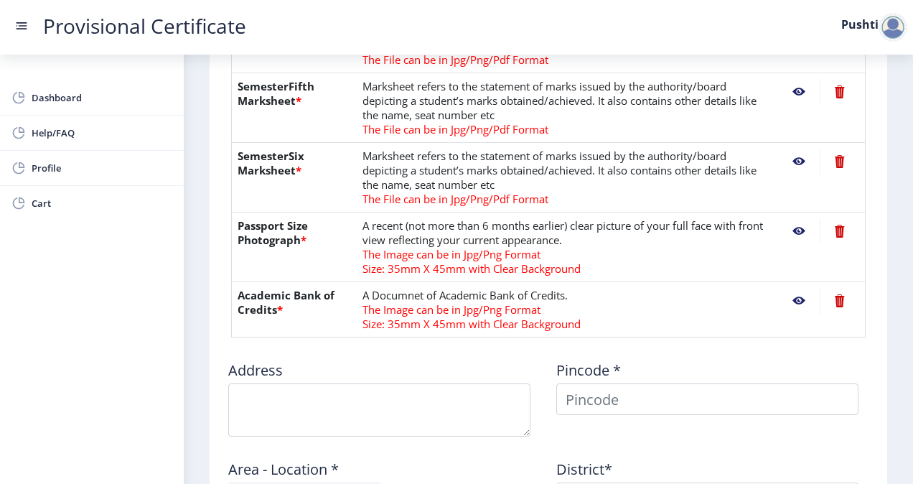
click at [800, 230] on nb-action at bounding box center [799, 231] width 42 height 26
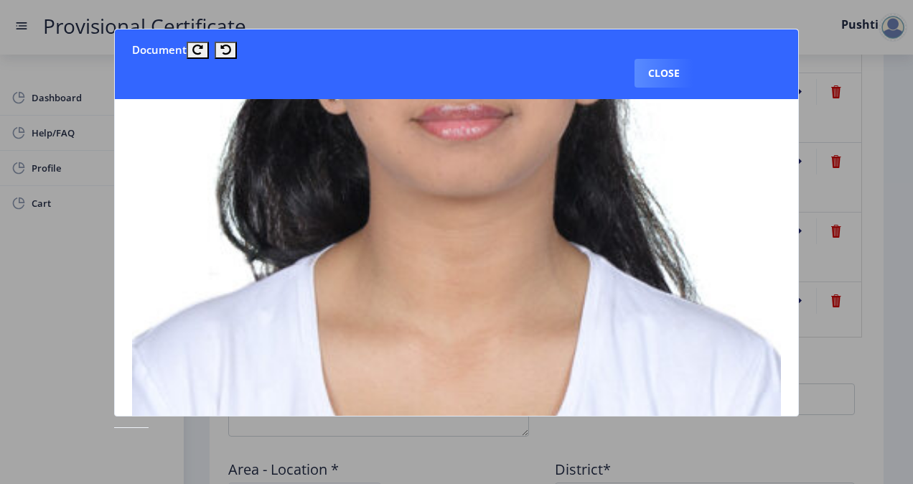
scroll to position [223, 0]
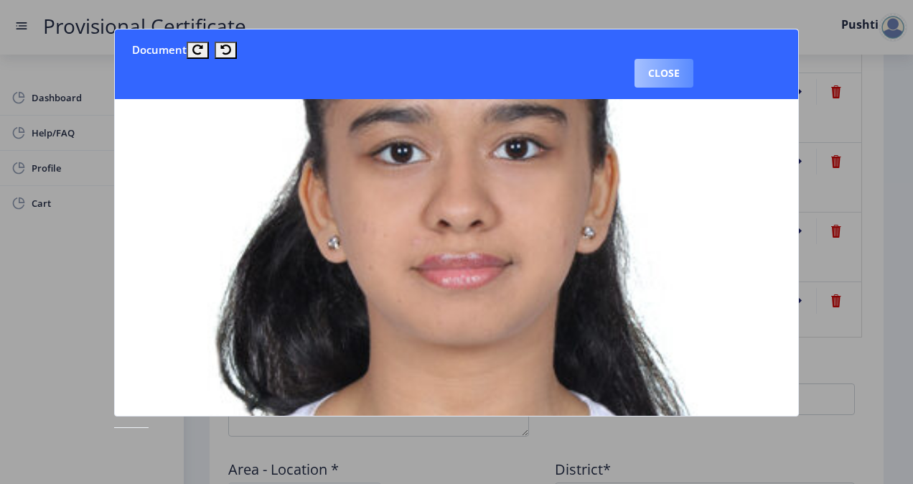
click at [651, 73] on button "Close" at bounding box center [664, 73] width 59 height 29
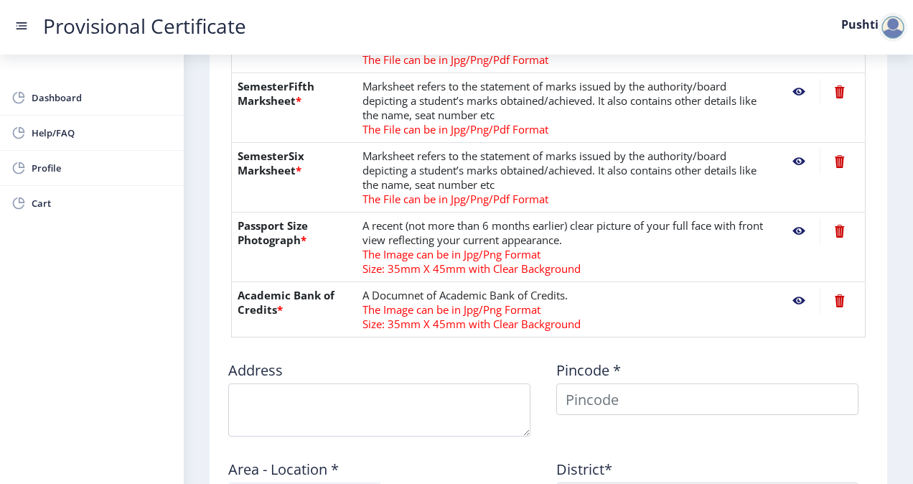
click at [793, 299] on nb-action at bounding box center [799, 301] width 42 height 26
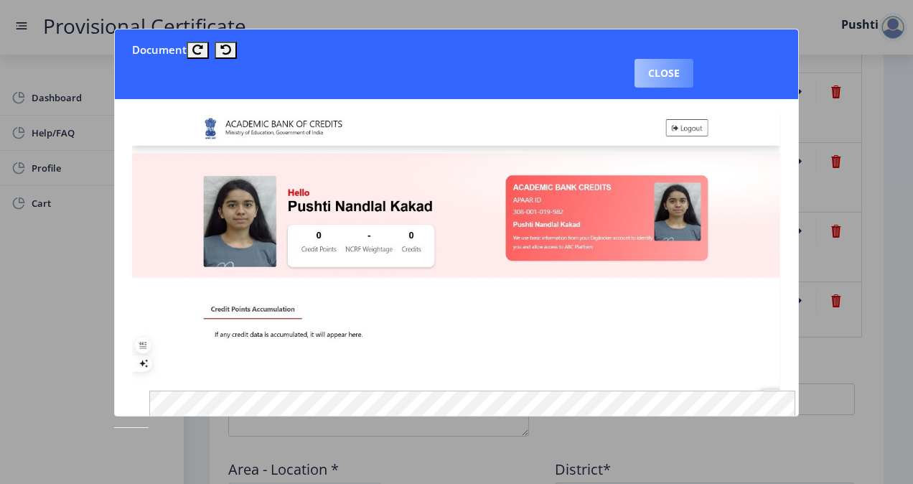
click at [651, 80] on button "Close" at bounding box center [664, 73] width 59 height 29
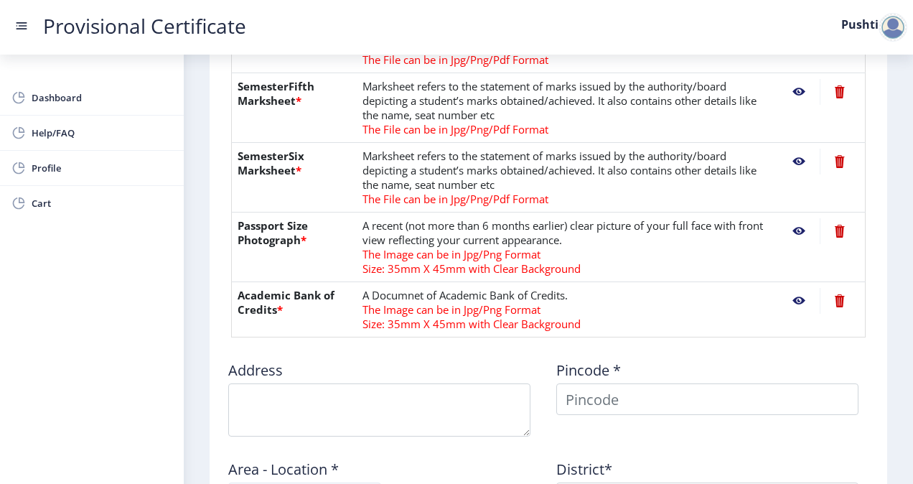
scroll to position [870, 0]
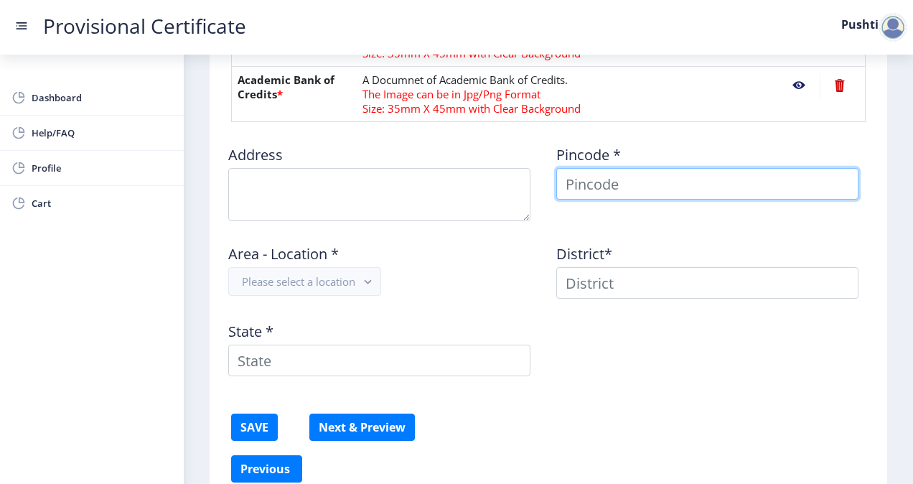
click at [584, 190] on input at bounding box center [707, 184] width 302 height 32
type input "400064"
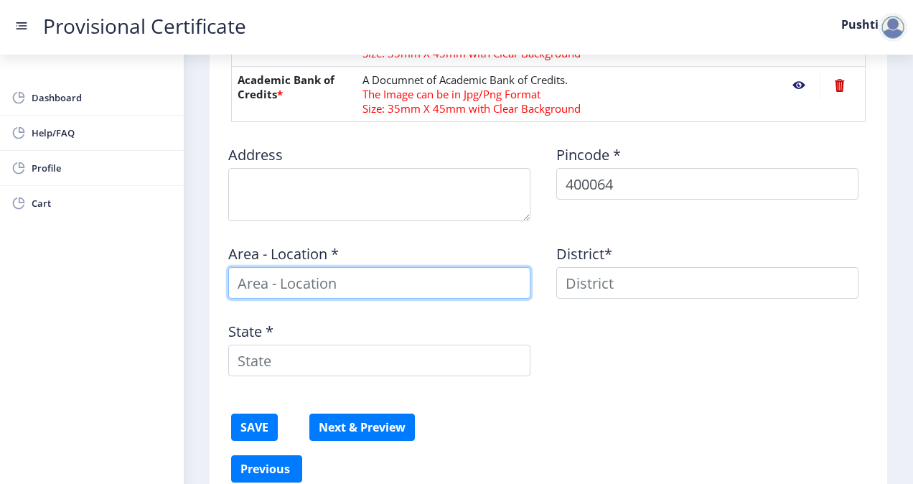
type input "400064"
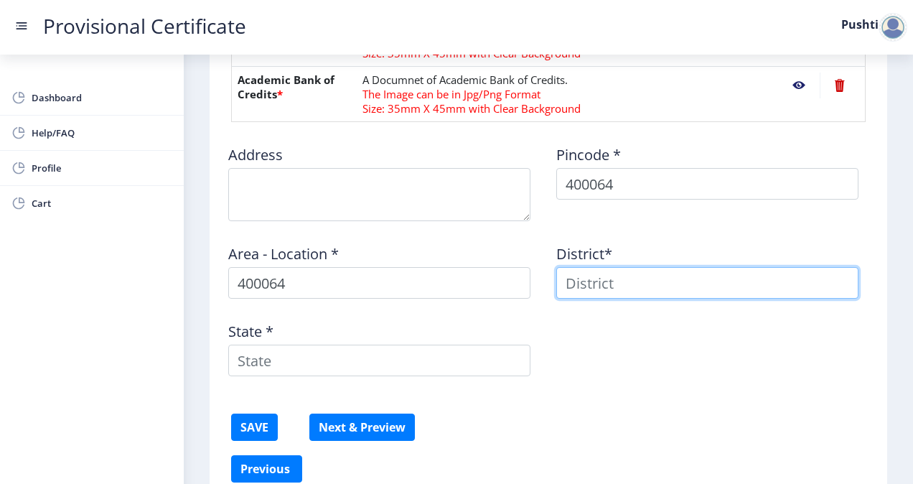
type input "400064"
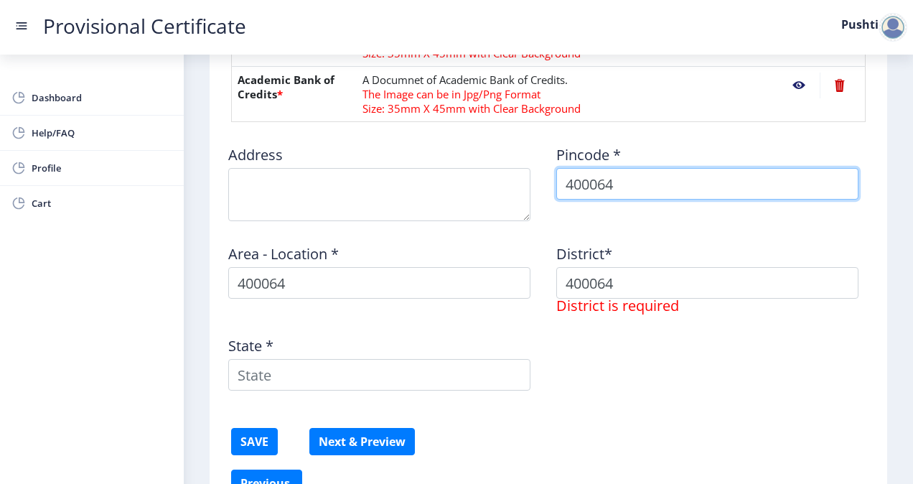
type input "400062"
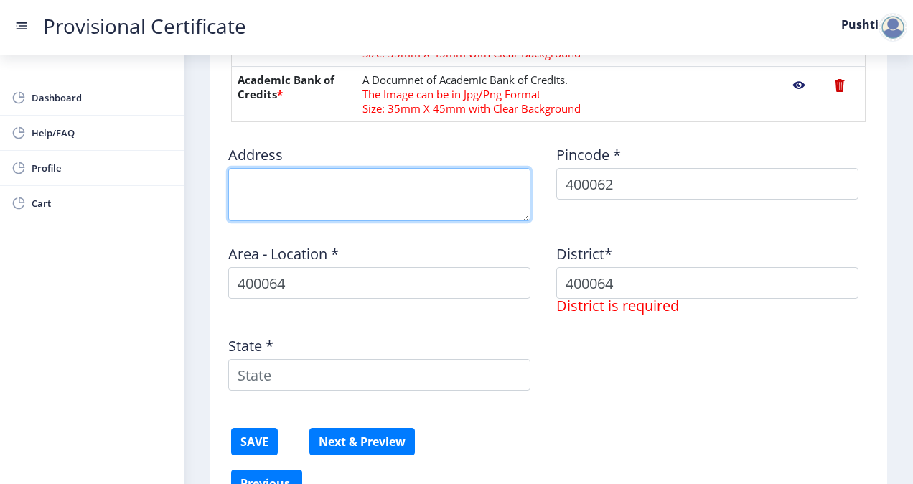
type textarea "1204, 12th Floor, The Malad Swing CHS Ltd, Bharat Optimus, Marve Road, Malad We…"
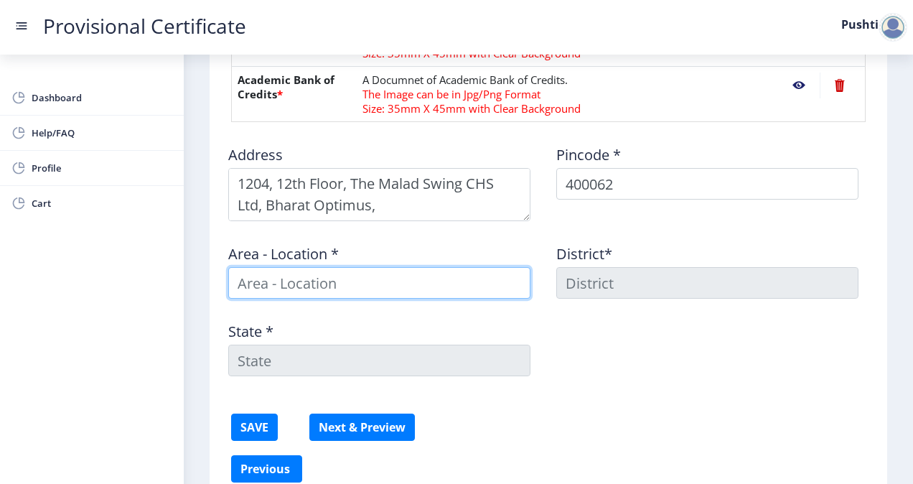
click at [351, 274] on input at bounding box center [379, 283] width 302 height 32
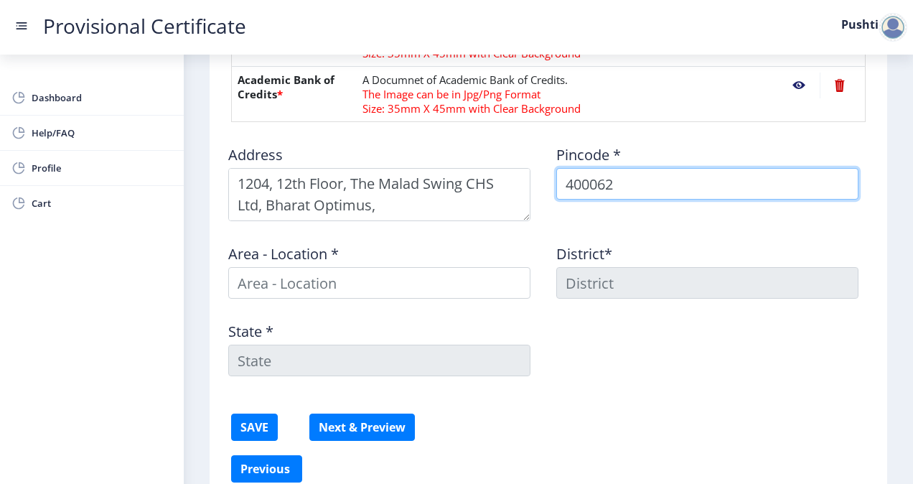
click at [617, 180] on input "400062" at bounding box center [707, 184] width 302 height 32
type input "400064"
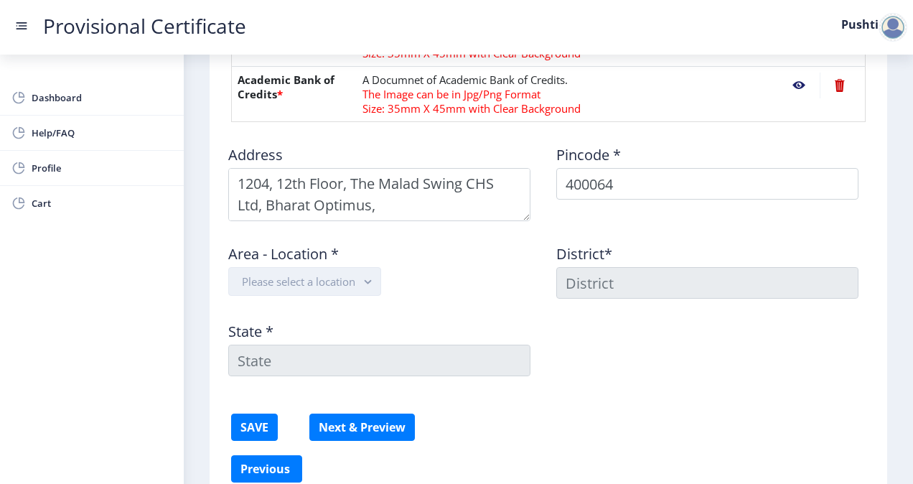
click at [358, 279] on button "Please select a location" at bounding box center [304, 281] width 153 height 29
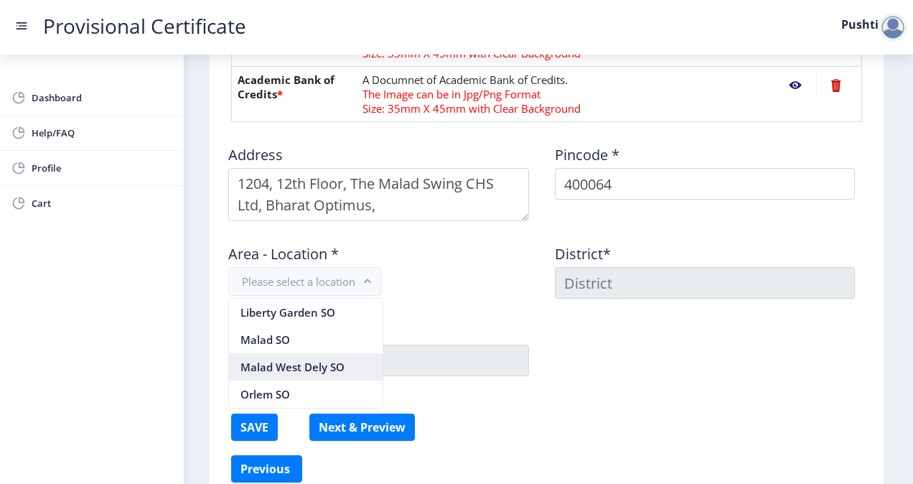
click at [312, 358] on nb-option "Malad West Dely SO" at bounding box center [306, 366] width 154 height 27
type input "MUMBAI SUBURBAN"
type input "Maharashtra"
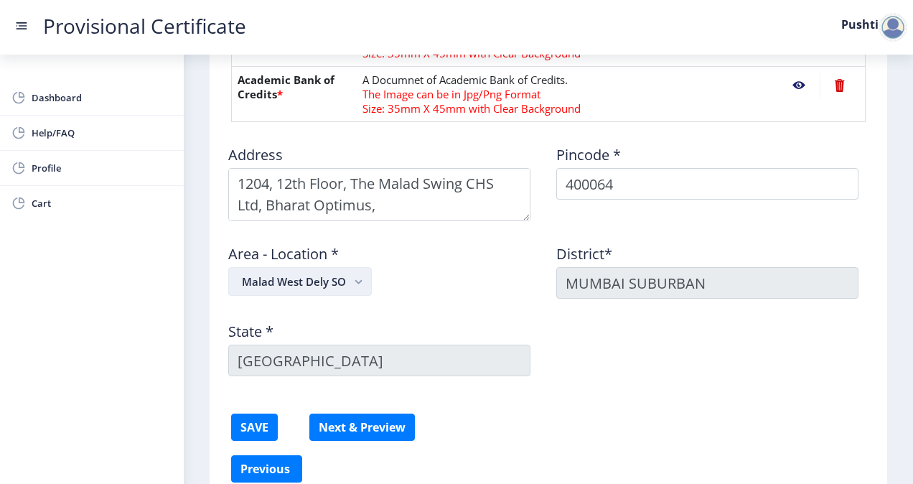
click at [340, 280] on button "Malad West Dely SO" at bounding box center [300, 281] width 144 height 29
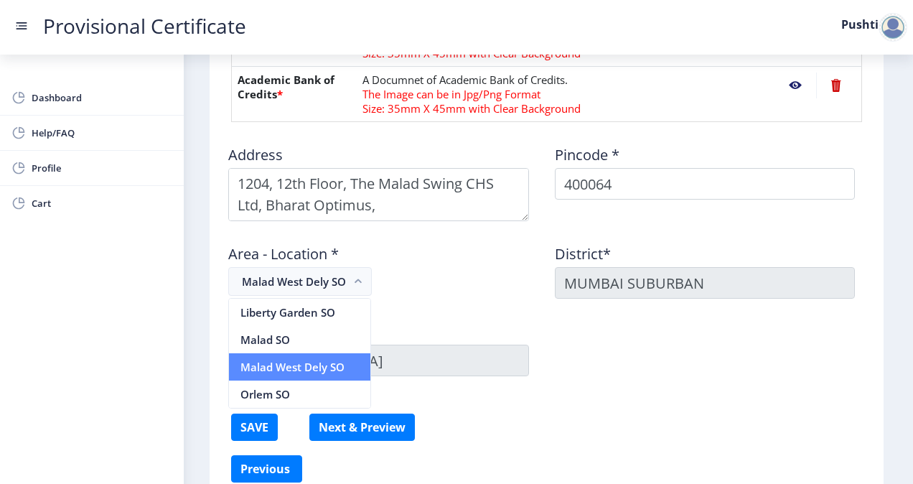
click at [286, 375] on nb-option "Malad West Dely SO" at bounding box center [299, 366] width 141 height 27
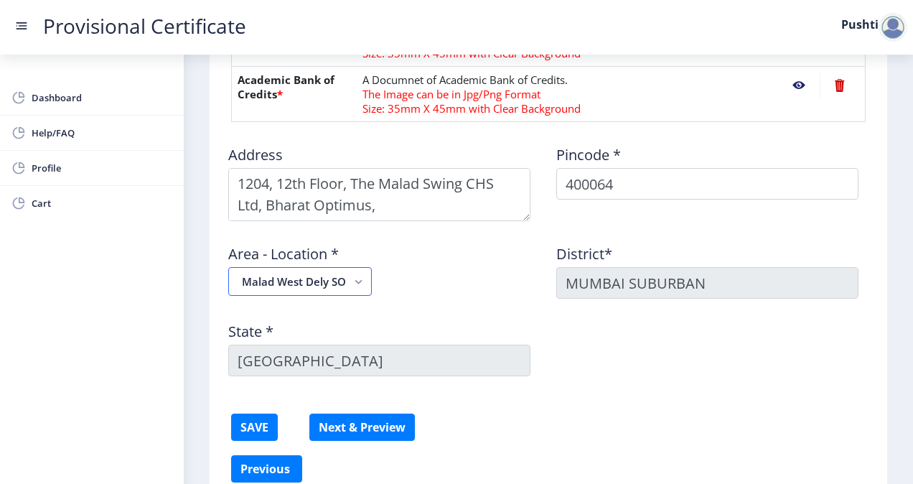
scroll to position [938, 0]
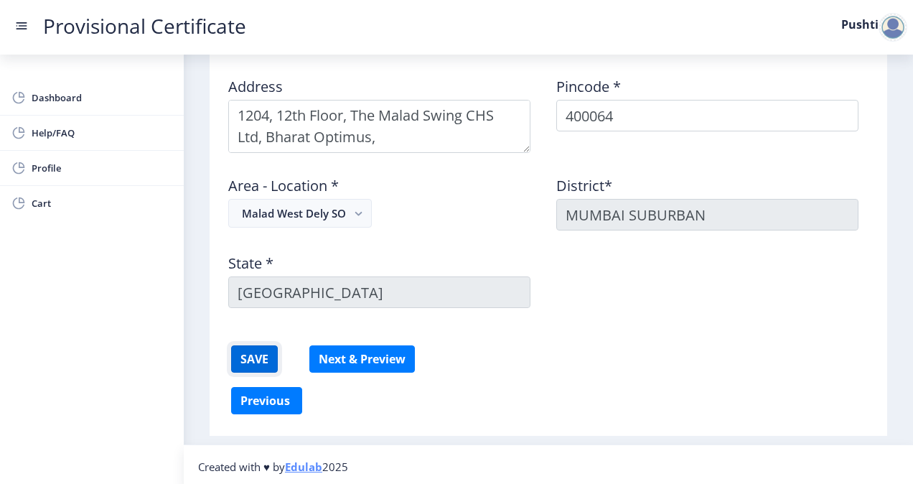
click at [261, 360] on button "SAVE" at bounding box center [254, 358] width 47 height 27
click at [254, 362] on button "SAVE" at bounding box center [254, 358] width 47 height 27
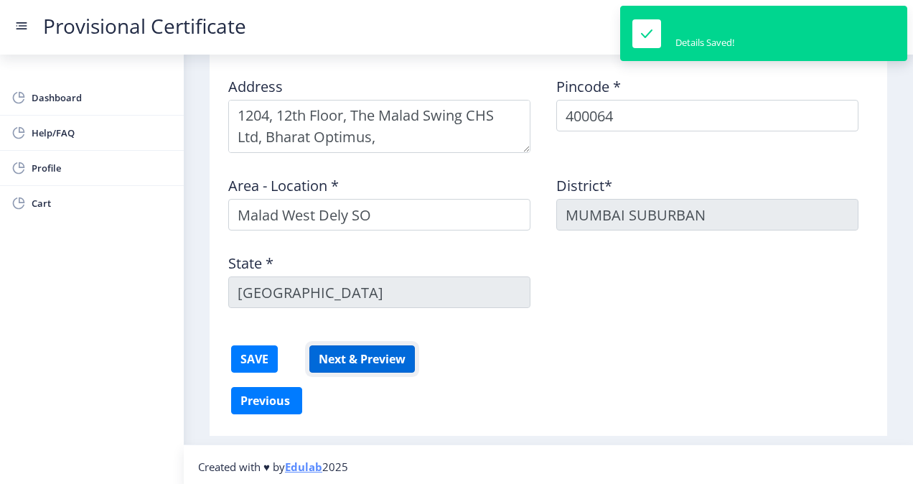
click at [353, 352] on button "Next & Preview" at bounding box center [362, 358] width 106 height 27
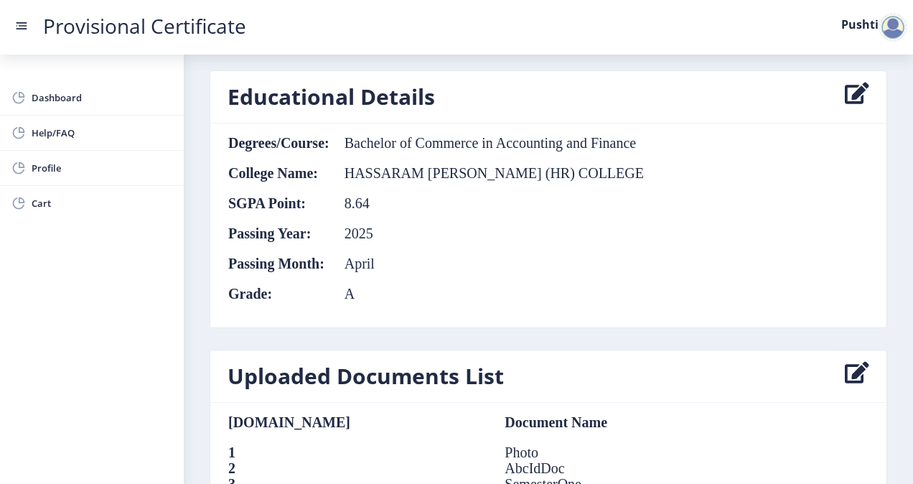
scroll to position [785, 0]
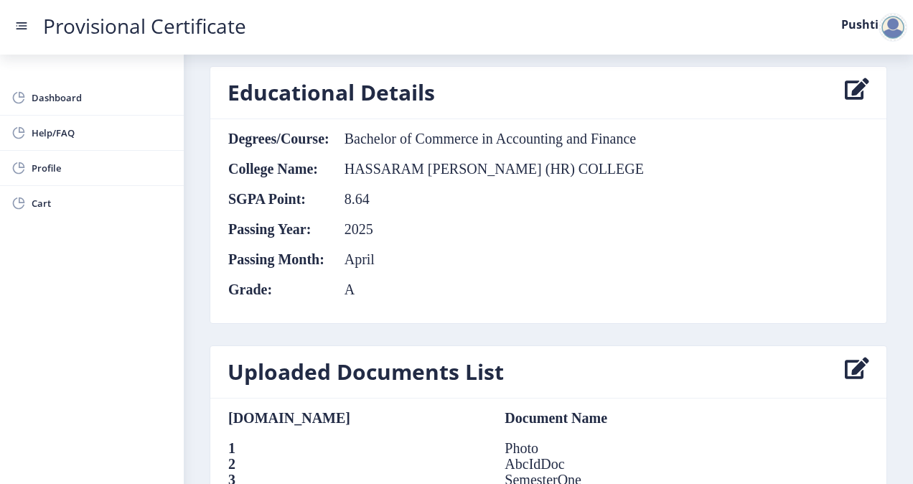
click at [856, 89] on icon at bounding box center [857, 92] width 24 height 29
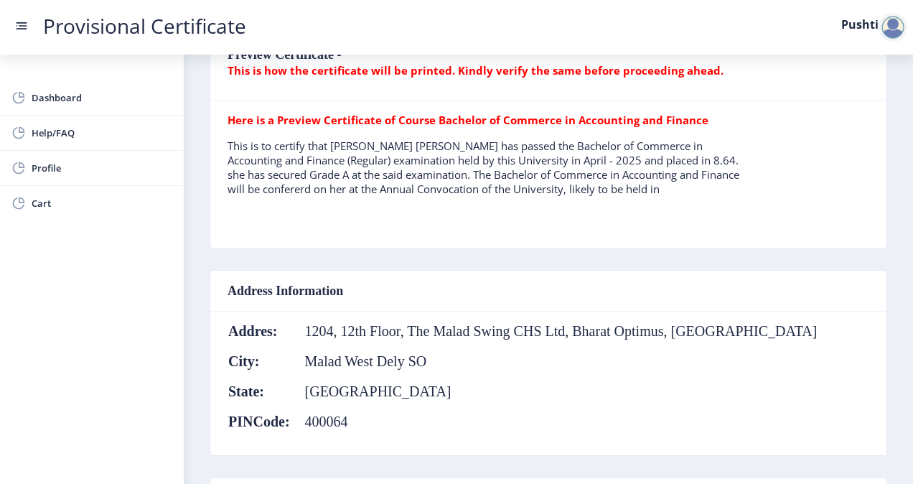
select select "A"
select select "April"
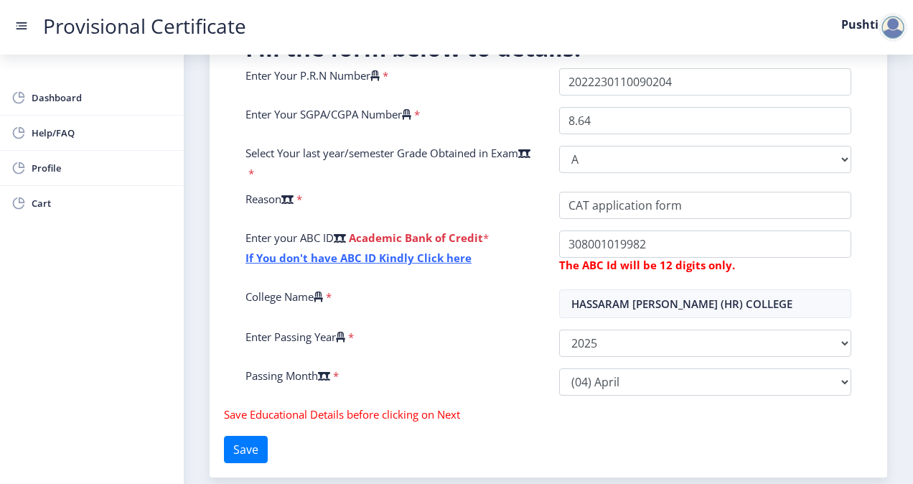
scroll to position [244, 0]
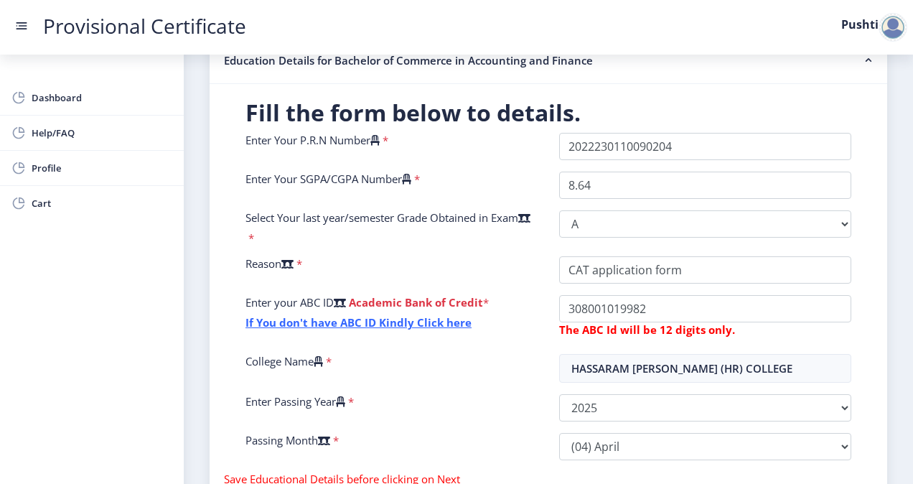
click at [321, 172] on label "Enter Your SGPA/CGPA Number" at bounding box center [329, 179] width 166 height 14
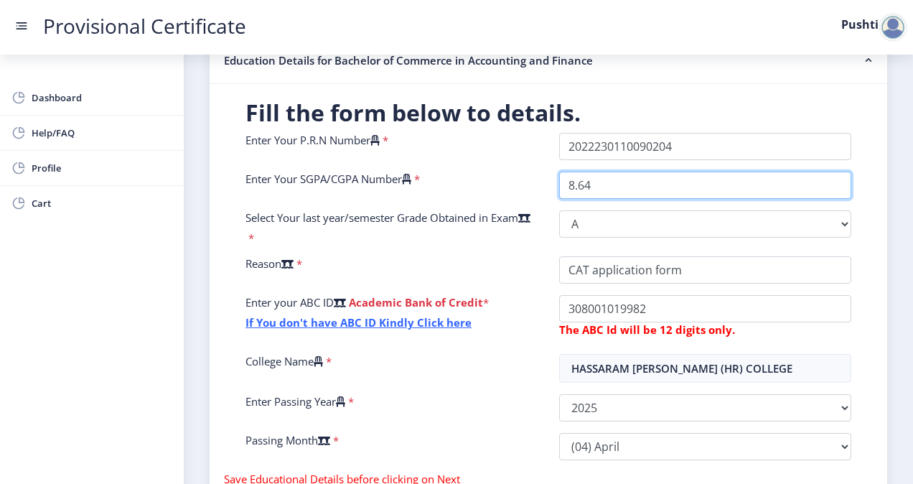
click at [559, 172] on input "8.64" at bounding box center [705, 185] width 292 height 27
click at [569, 187] on input "8.64" at bounding box center [705, 185] width 292 height 27
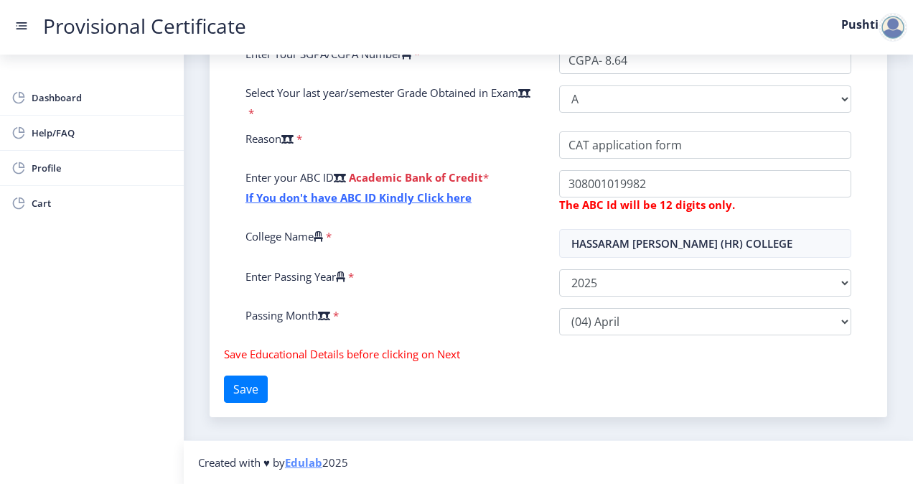
click at [231, 407] on div "Fill the form below to details. Enter Your P.R.N Number * Enter Your SGPA/CGPA …" at bounding box center [549, 188] width 678 height 458
click at [245, 397] on button "Save" at bounding box center [246, 389] width 44 height 27
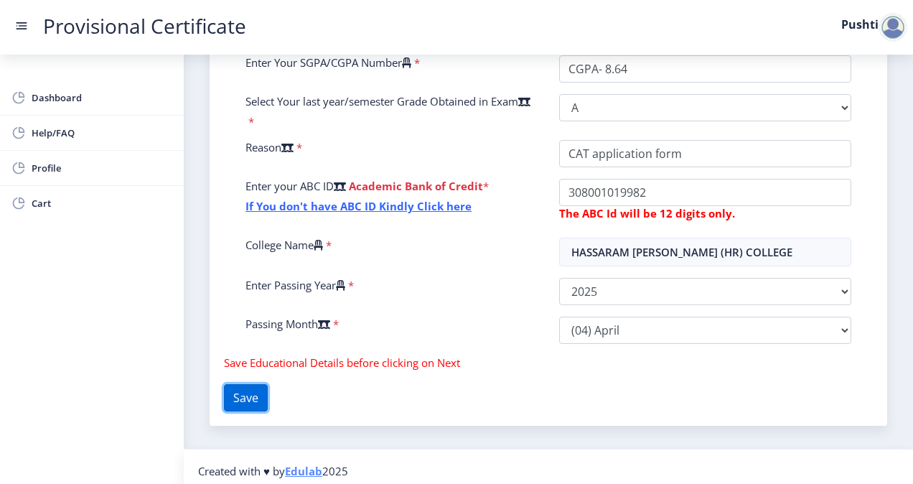
scroll to position [357, 0]
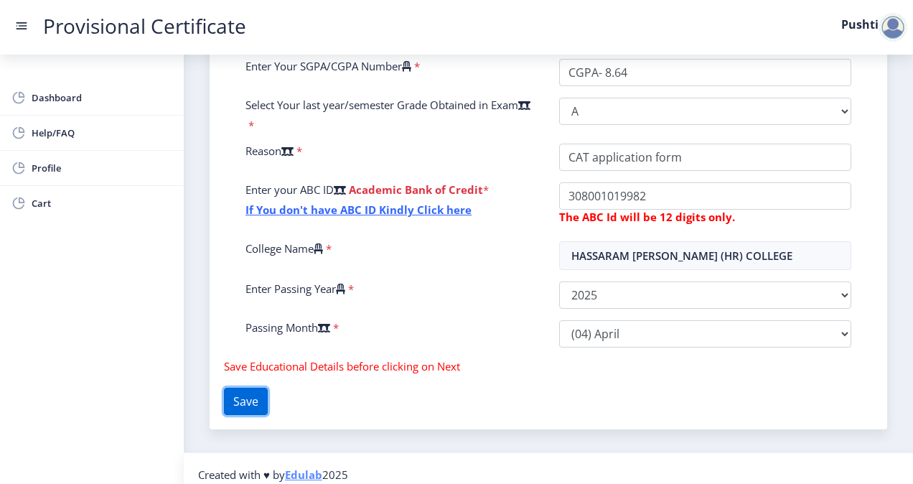
click at [243, 415] on button "Save" at bounding box center [246, 401] width 44 height 27
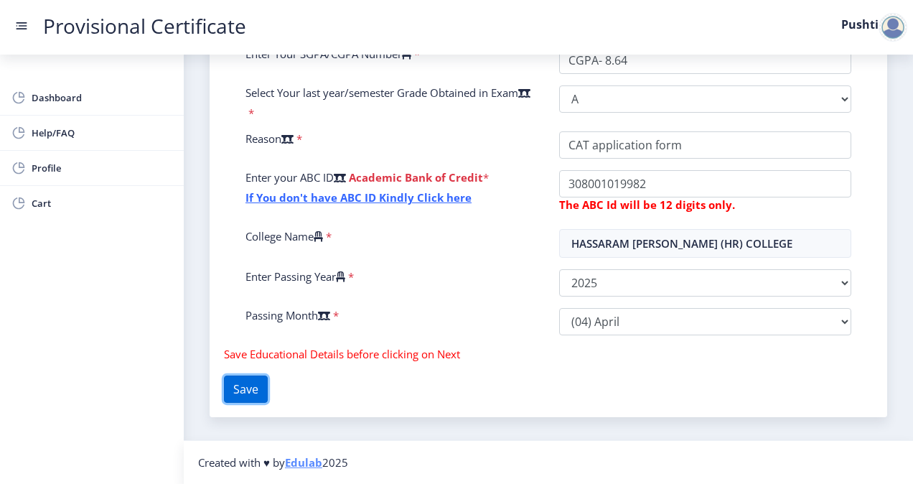
click at [243, 393] on button "Save" at bounding box center [246, 389] width 44 height 27
click at [238, 384] on button "Save" at bounding box center [246, 389] width 44 height 27
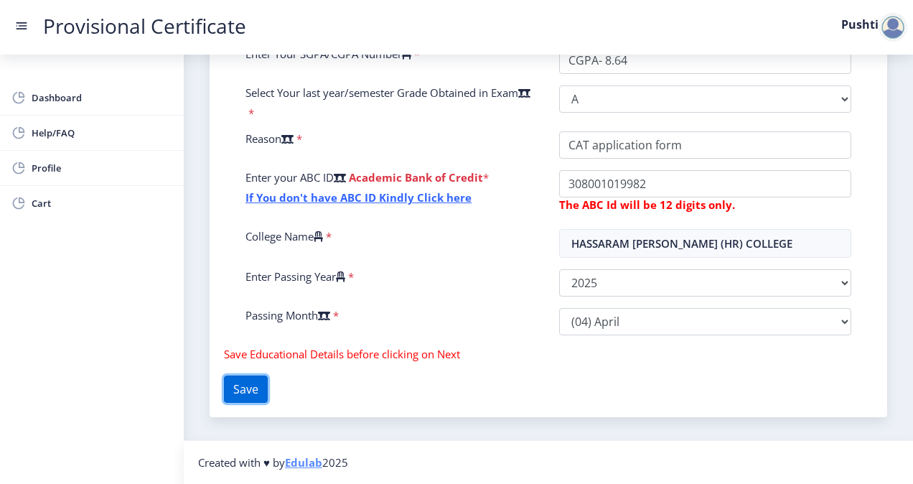
click at [238, 384] on button "Save" at bounding box center [246, 389] width 44 height 27
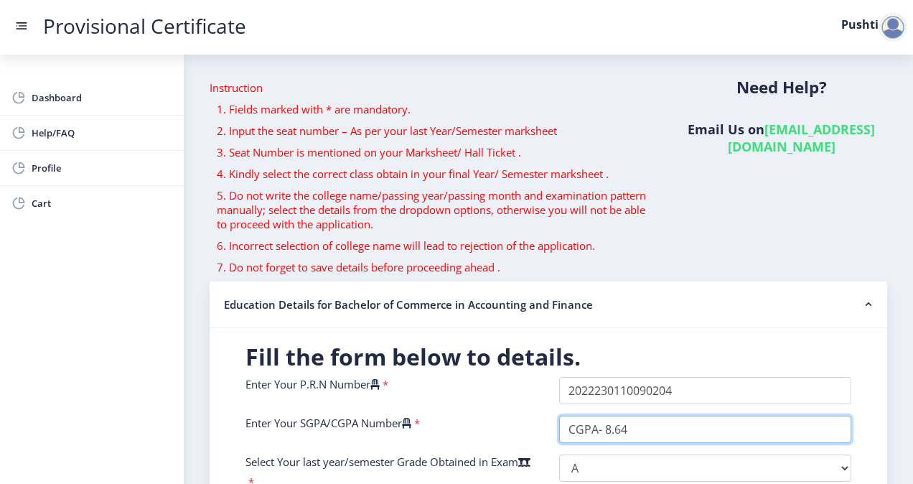
click at [602, 429] on input "CGPA- 8.64" at bounding box center [705, 429] width 292 height 27
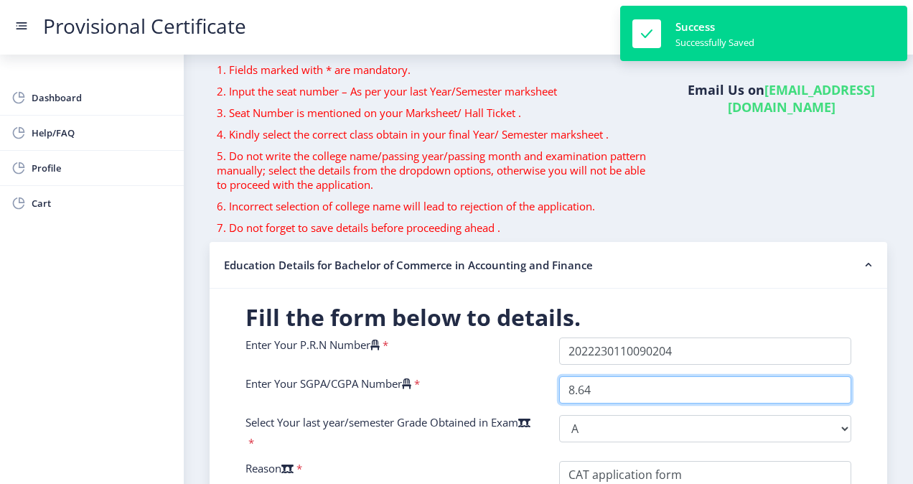
scroll to position [40, 0]
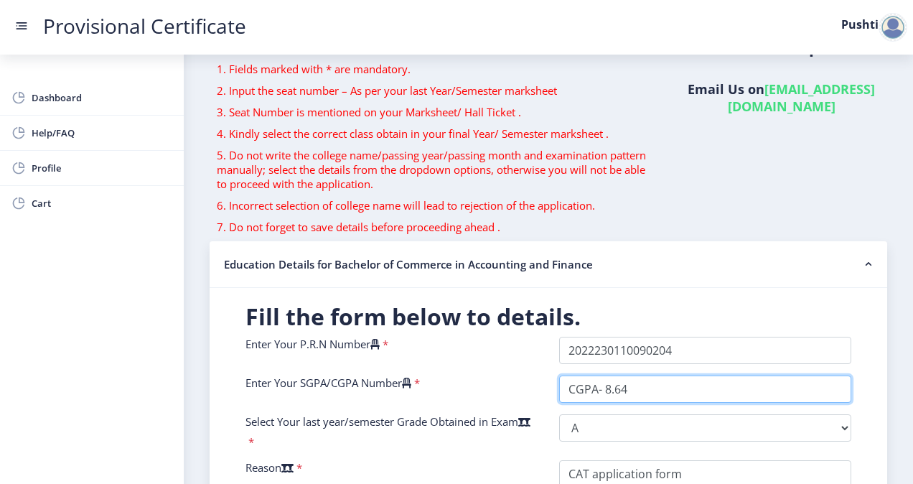
type input "8.64"
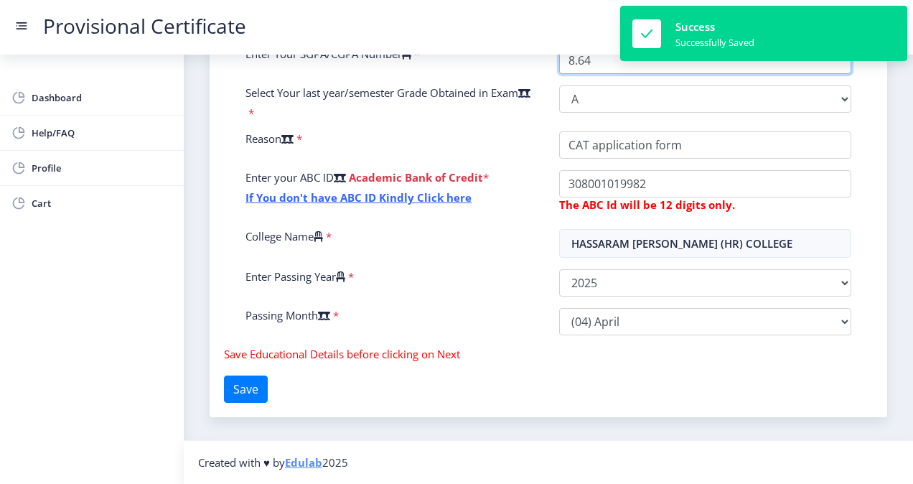
scroll to position [382, 0]
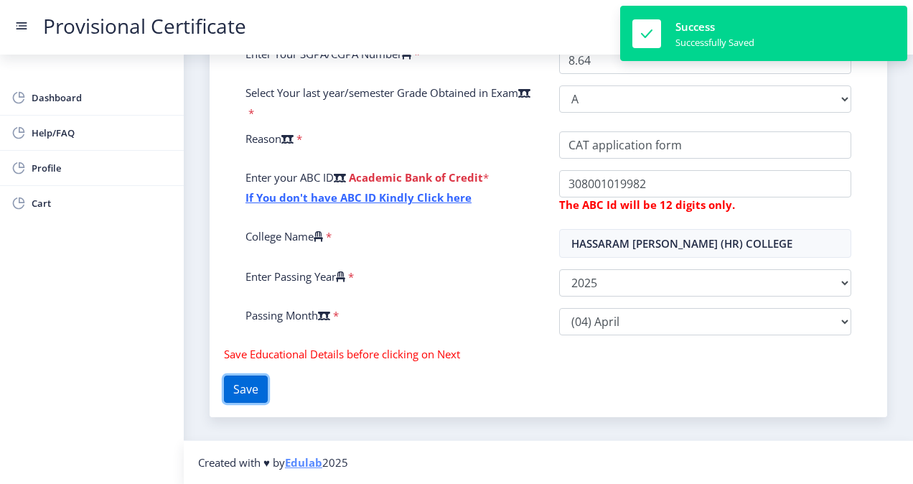
click at [261, 385] on button "Save" at bounding box center [246, 389] width 44 height 27
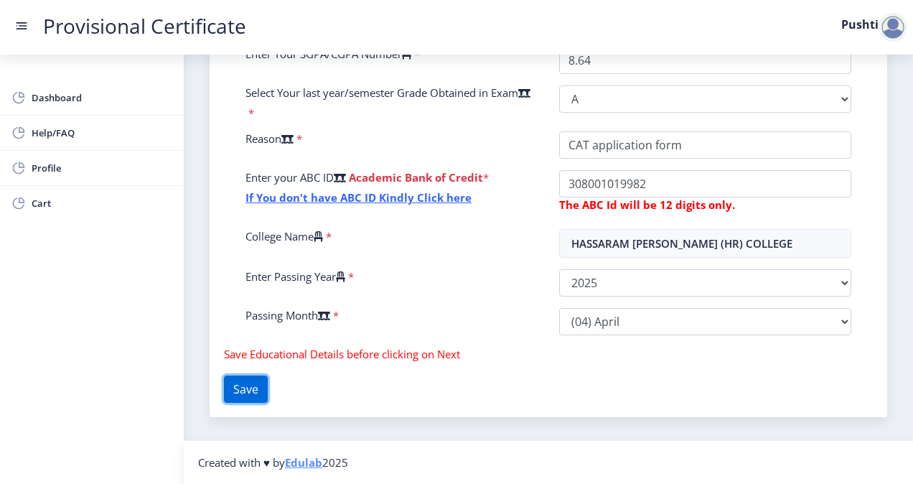
click at [261, 385] on button "Save" at bounding box center [246, 389] width 44 height 27
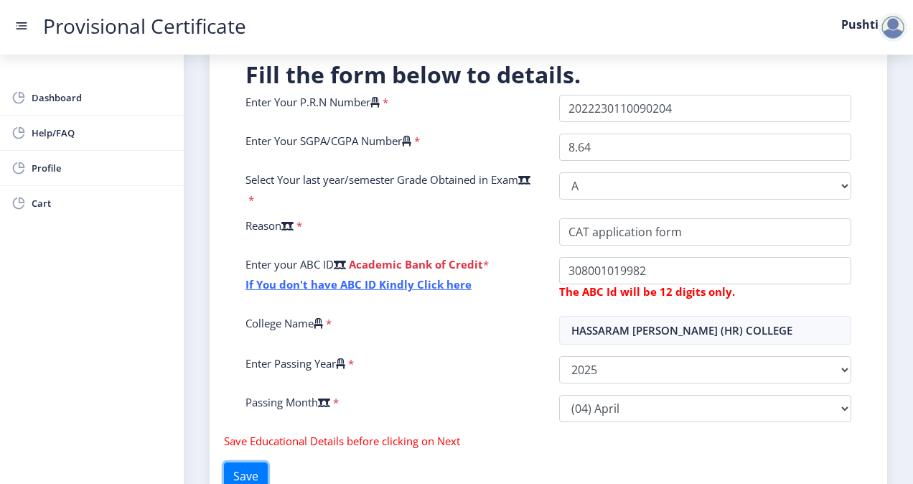
scroll to position [280, 0]
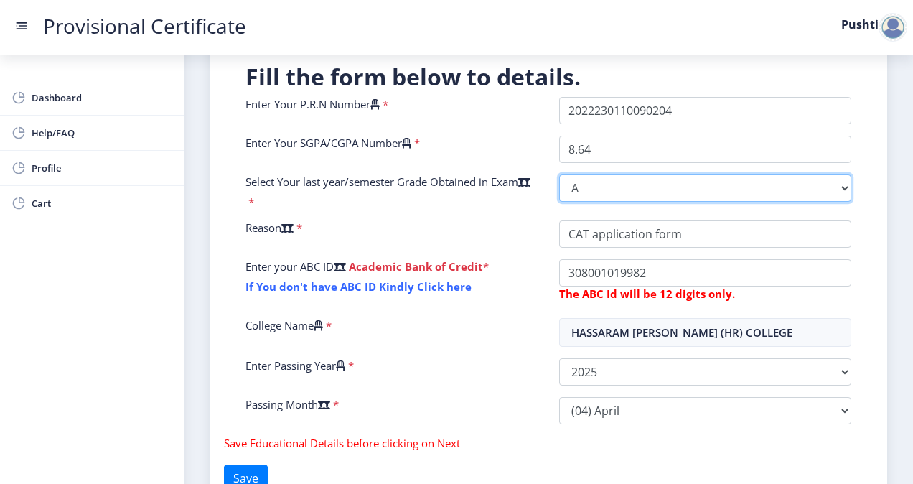
click at [742, 189] on select "Select Grade O A+ A B+ B C D F(Fail)" at bounding box center [705, 187] width 292 height 27
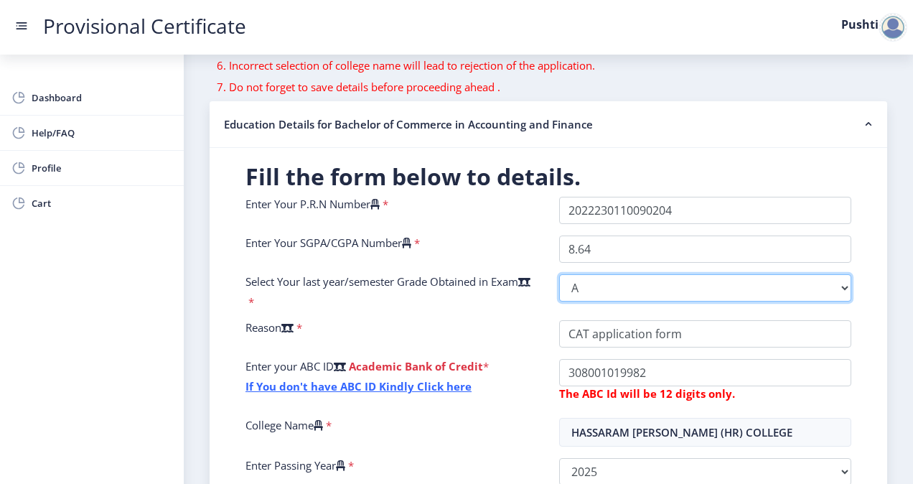
scroll to position [157, 0]
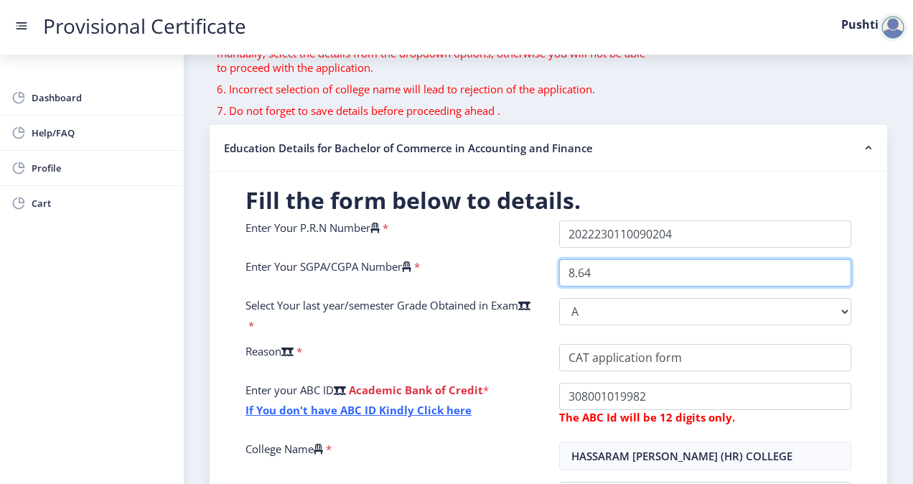
click at [564, 276] on input "8.64" at bounding box center [705, 272] width 292 height 27
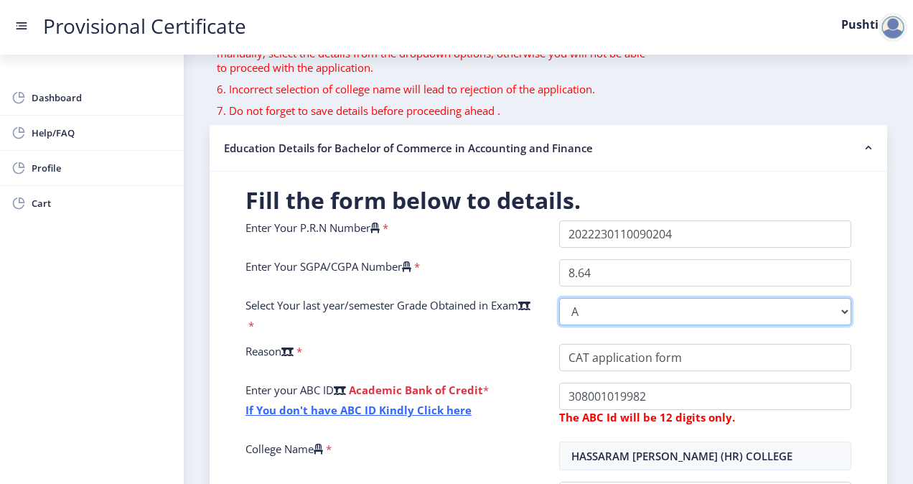
click at [583, 308] on select "Select Grade O A+ A B+ B C D F(Fail)" at bounding box center [705, 311] width 292 height 27
click at [559, 298] on select "Select Grade O A+ A B+ B C D F(Fail)" at bounding box center [705, 311] width 292 height 27
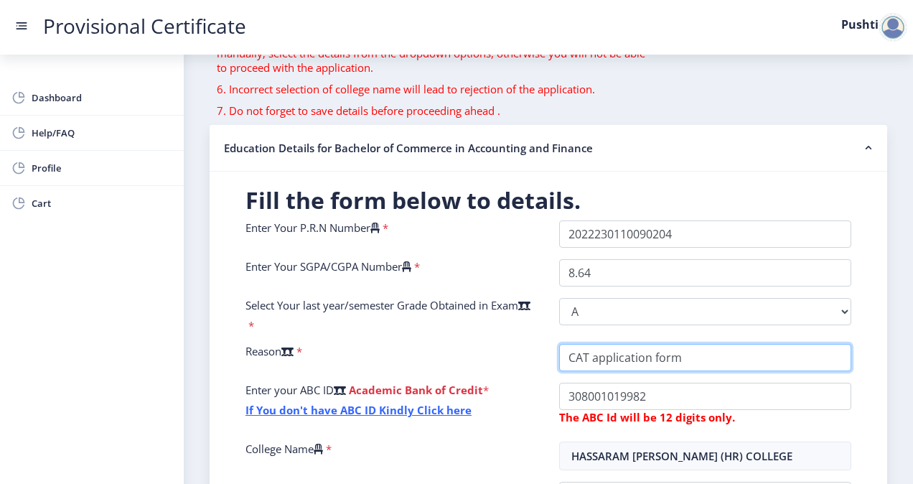
click at [588, 366] on input "College Name" at bounding box center [705, 357] width 292 height 27
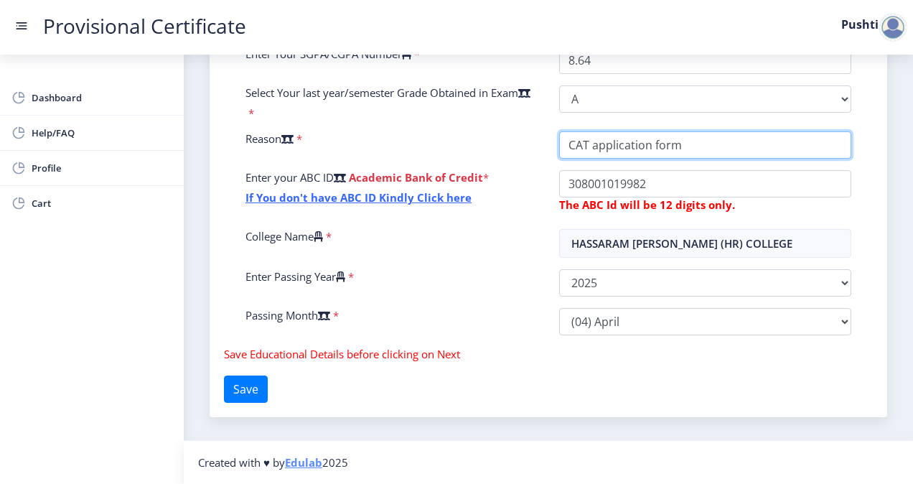
scroll to position [381, 0]
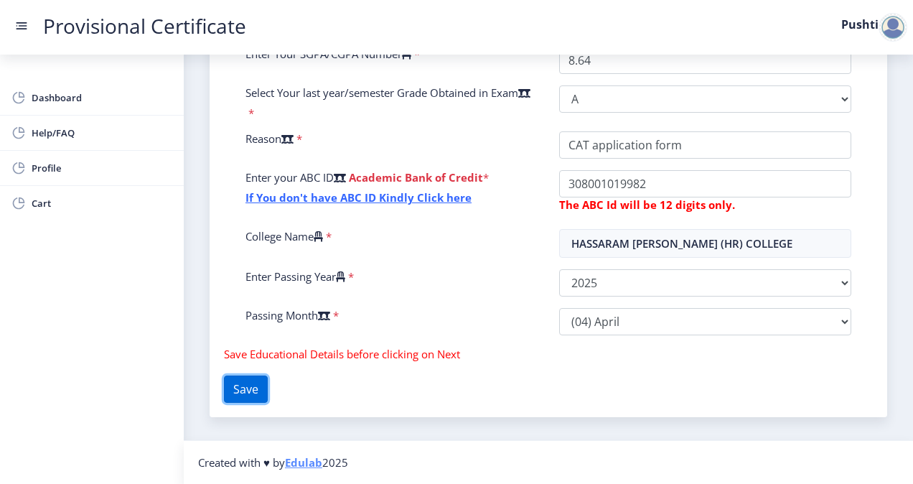
click at [251, 396] on button "Save" at bounding box center [246, 389] width 44 height 27
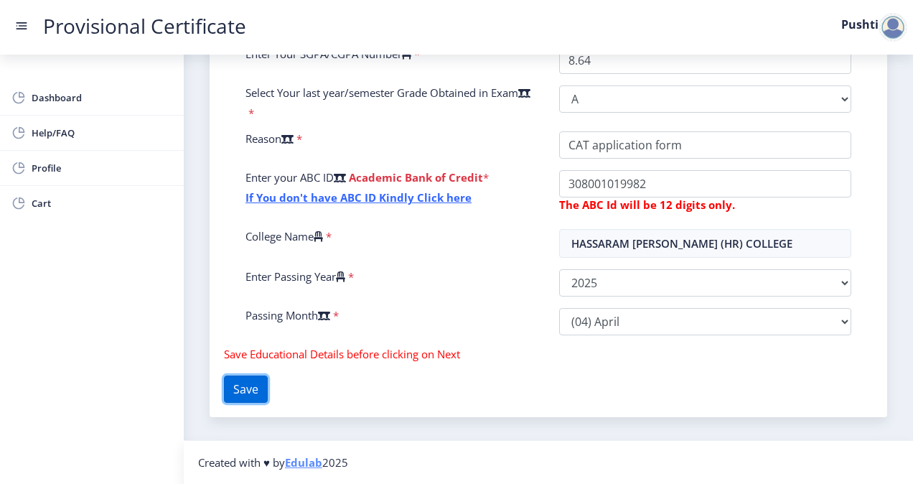
click at [251, 396] on button "Save" at bounding box center [246, 389] width 44 height 27
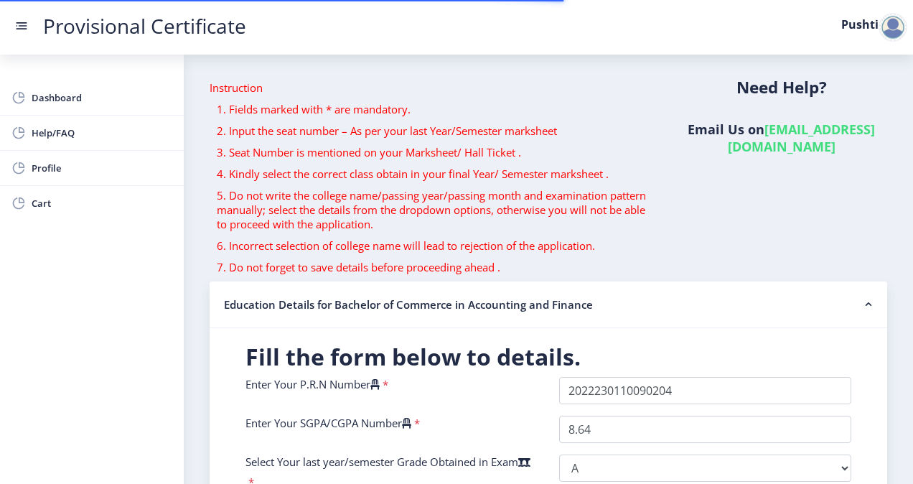
select select "A"
select select "April"
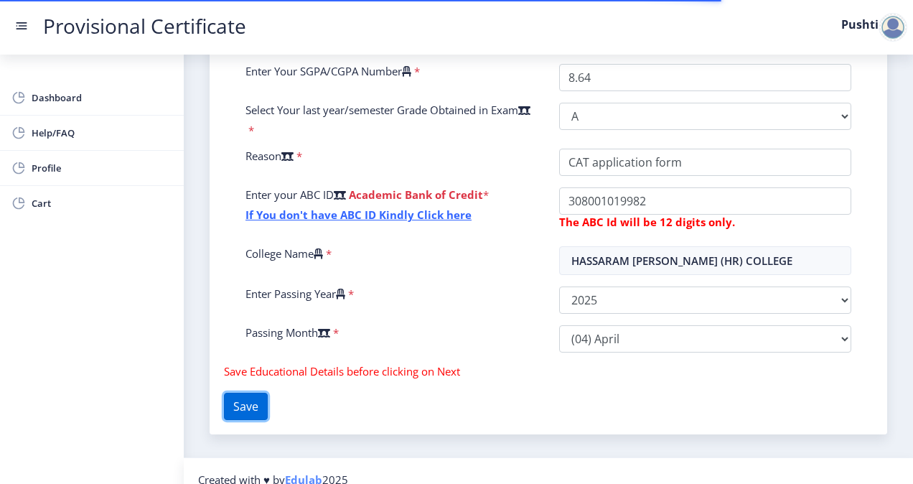
click at [239, 420] on button "Save" at bounding box center [246, 406] width 44 height 27
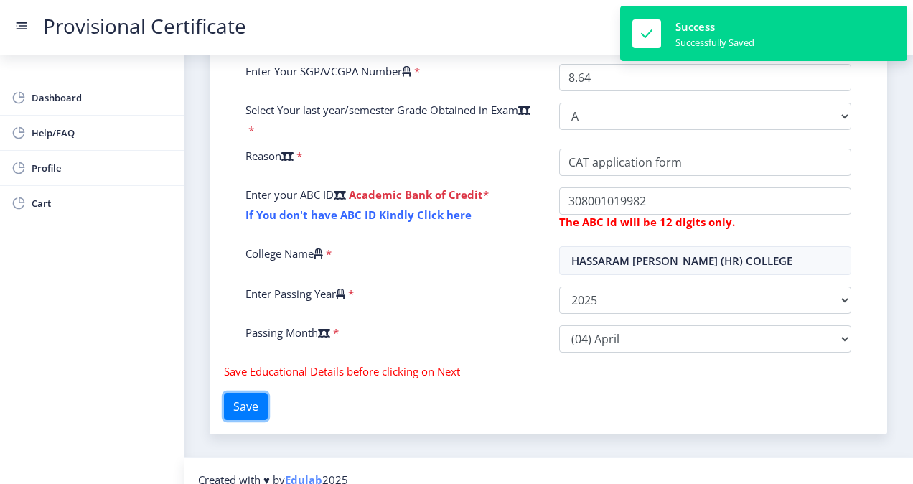
scroll to position [0, 0]
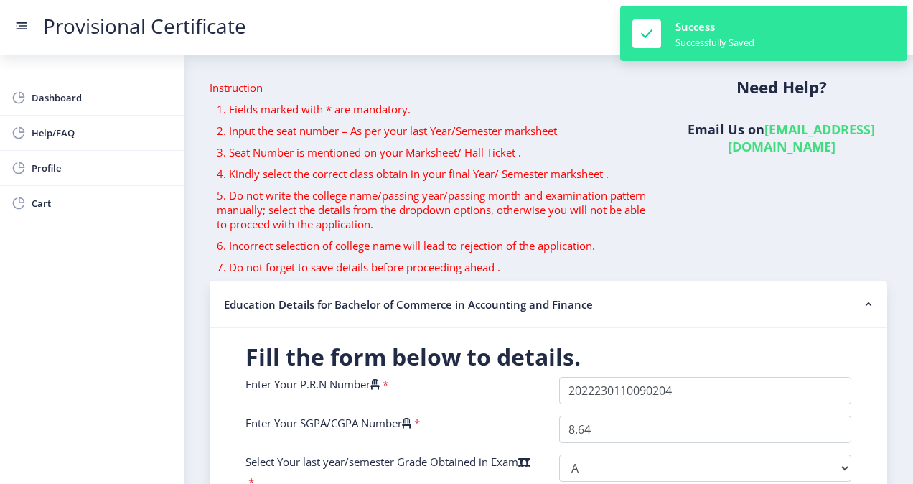
click at [753, 14] on nb-toast "Success Successfully Saved" at bounding box center [763, 33] width 287 height 55
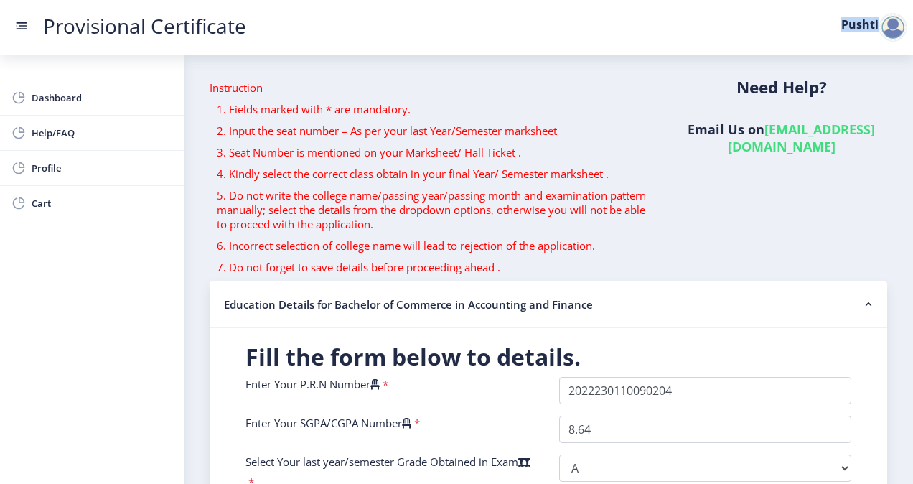
click at [753, 14] on nav "Provisional Certificate Pushti" at bounding box center [456, 27] width 913 height 55
drag, startPoint x: 753, startPoint y: 14, endPoint x: 665, endPoint y: 21, distance: 88.6
click at [665, 21] on div "Provisional Certificate Pushti" at bounding box center [470, 27] width 913 height 17
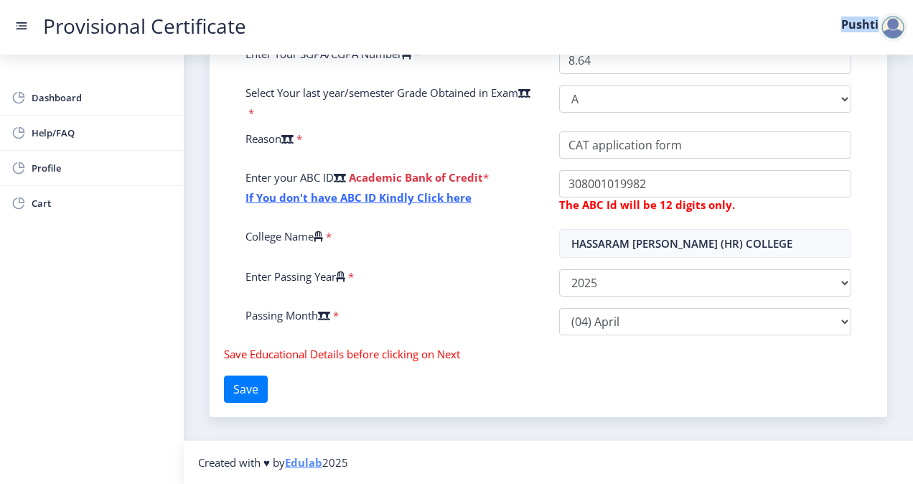
scroll to position [374, 0]
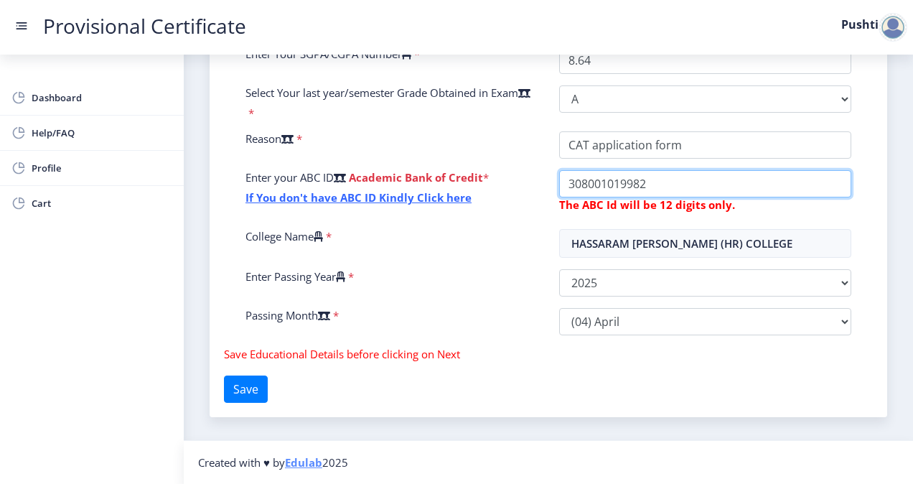
click at [632, 196] on input "College Name" at bounding box center [705, 183] width 292 height 27
click at [674, 193] on input "College Name" at bounding box center [705, 183] width 292 height 27
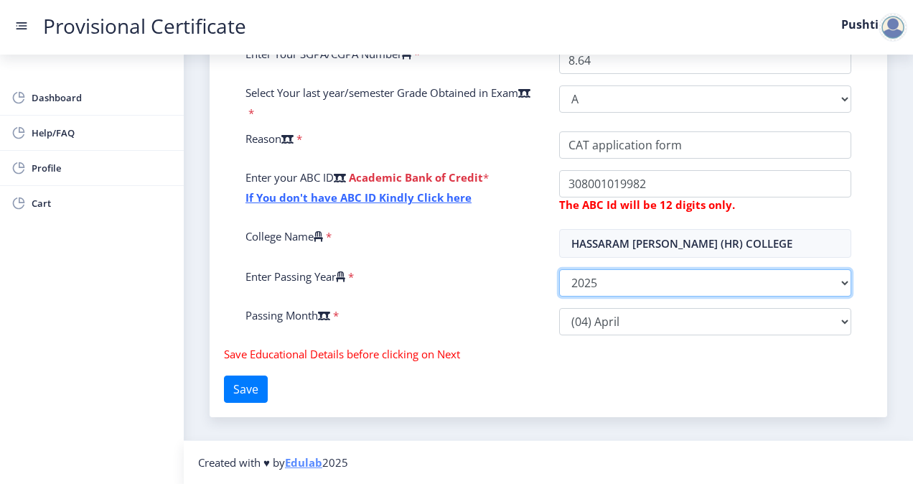
click at [582, 277] on select "2025 2024 2023 2022 2021 2020 2019 2018 2017 2016 2015 2014 2013 2012 2011 2010…" at bounding box center [705, 282] width 292 height 27
click at [490, 253] on div "College Name *" at bounding box center [392, 243] width 314 height 29
drag, startPoint x: 612, startPoint y: 153, endPoint x: 470, endPoint y: 246, distance: 169.7
click at [470, 246] on div "College Name *" at bounding box center [392, 243] width 314 height 29
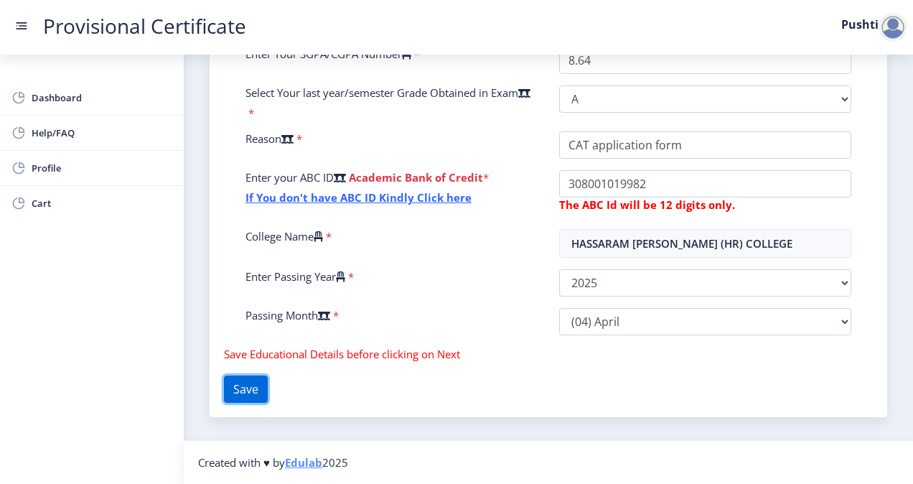
click at [248, 393] on button "Save" at bounding box center [246, 389] width 44 height 27
click at [307, 352] on span "Save Educational Details before clicking on Next" at bounding box center [342, 354] width 236 height 14
click at [395, 353] on span "Save Educational Details before clicking on Next" at bounding box center [342, 354] width 236 height 14
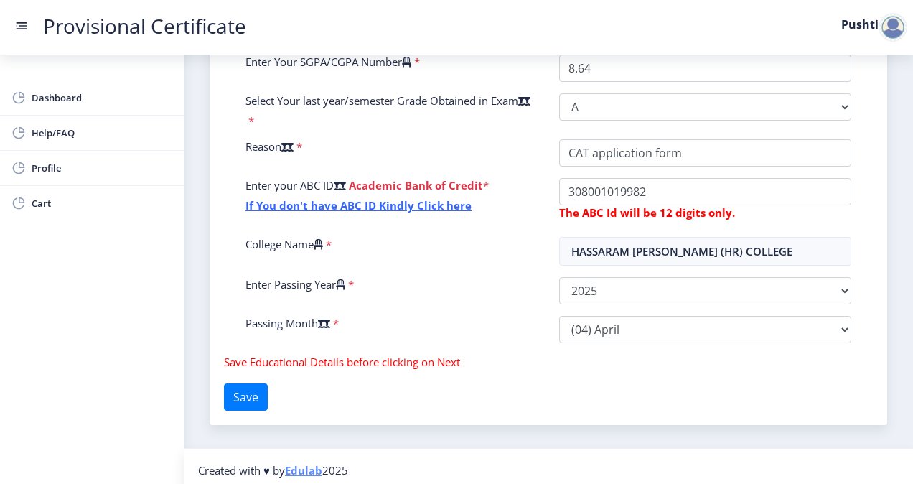
scroll to position [358, 0]
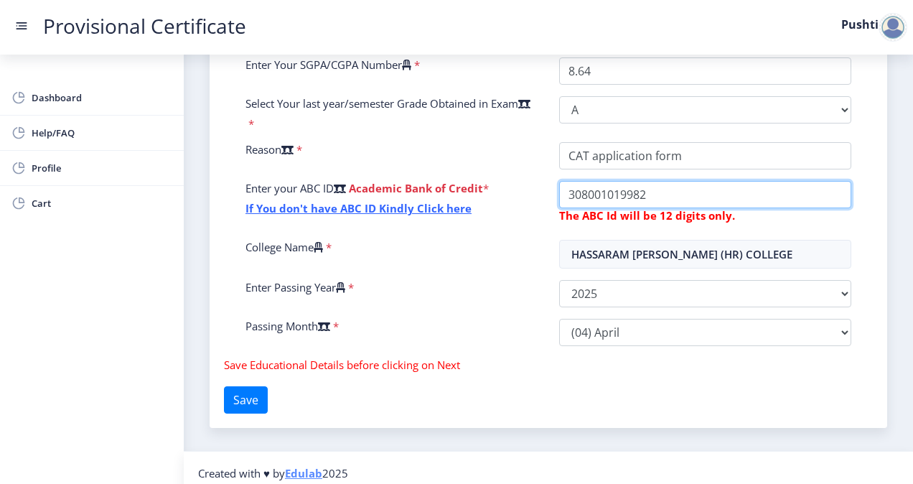
click at [648, 208] on input "College Name" at bounding box center [705, 194] width 292 height 27
drag, startPoint x: 669, startPoint y: 204, endPoint x: 381, endPoint y: 240, distance: 290.2
click at [381, 240] on div "Enter Your P.R.N Number * Enter Your SGPA/CGPA Number * 8.64 Select Your last y…" at bounding box center [549, 188] width 628 height 339
type input "308001019982"
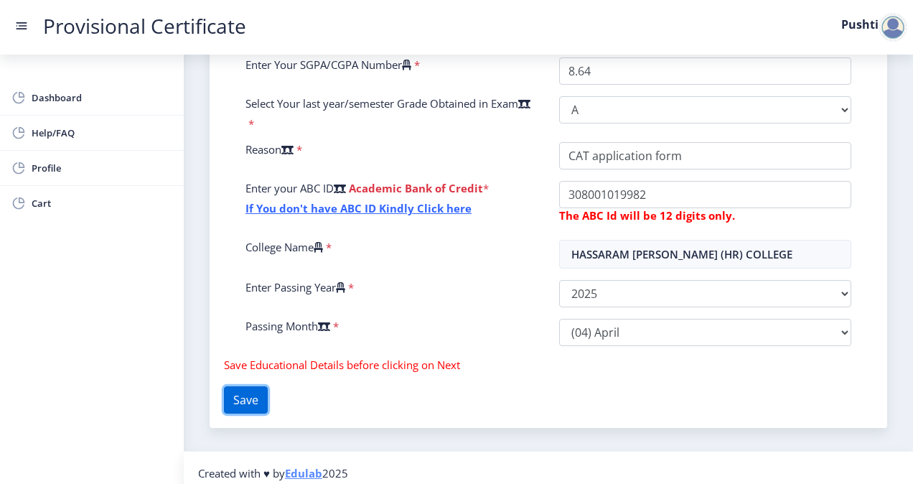
click at [242, 414] on button "Save" at bounding box center [246, 399] width 44 height 27
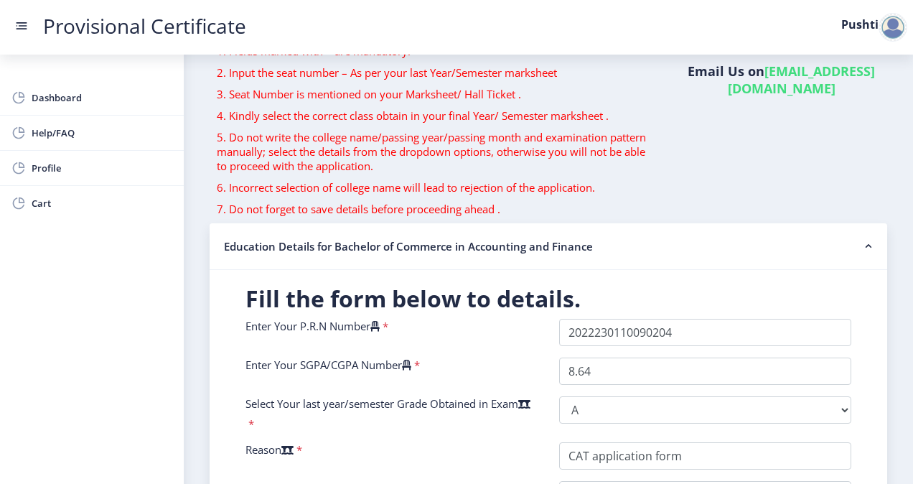
scroll to position [382, 0]
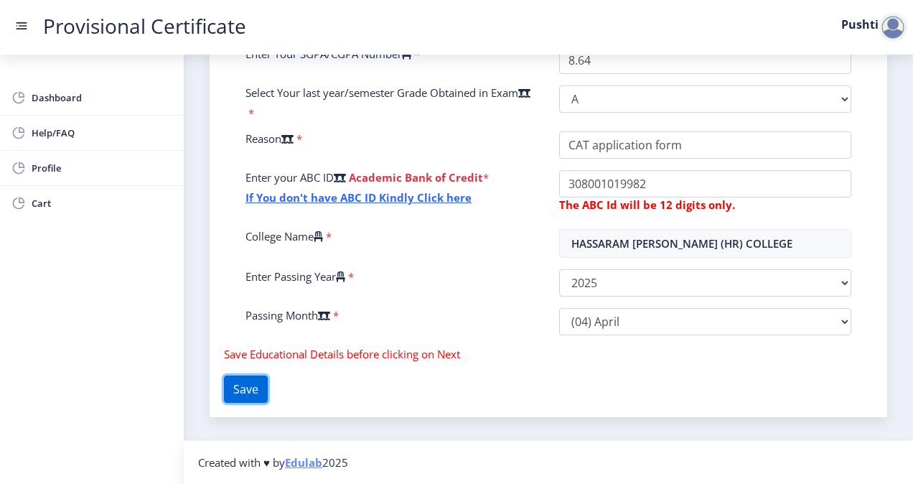
click at [257, 386] on button "Save" at bounding box center [246, 389] width 44 height 27
click at [339, 404] on div "Fill the form below to details. Enter Your P.R.N Number * Enter Your SGPA/CGPA …" at bounding box center [549, 188] width 678 height 458
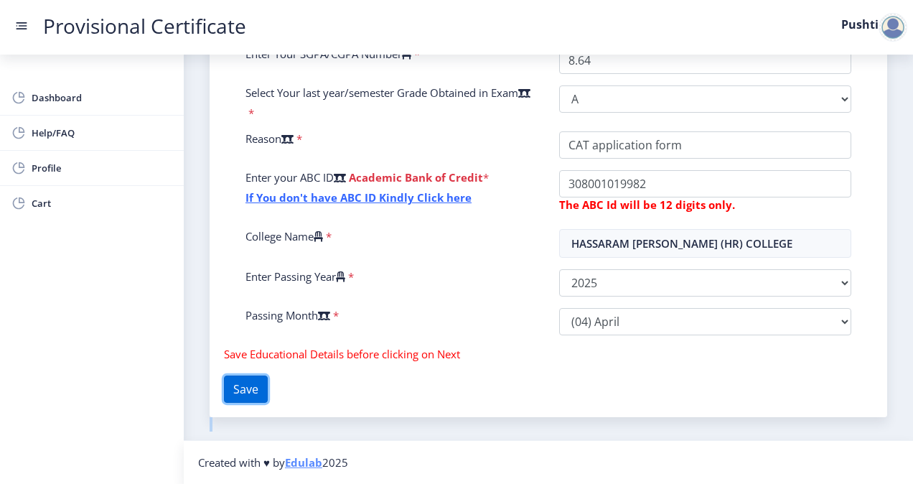
click at [246, 393] on button "Save" at bounding box center [246, 389] width 44 height 27
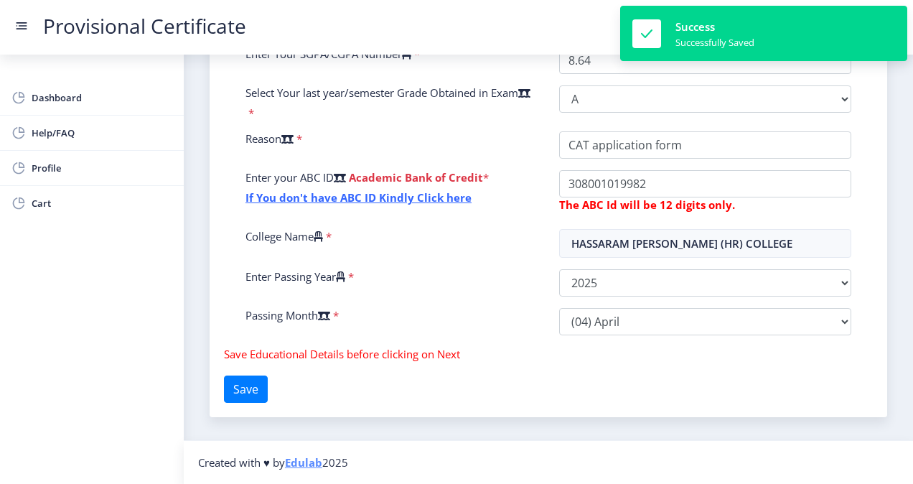
click at [230, 449] on nav "Created with ♥ by Edulab 2025" at bounding box center [549, 462] width 730 height 44
click at [348, 408] on div "Fill the form below to details. Enter Your P.R.N Number * Enter Your SGPA/CGPA …" at bounding box center [549, 188] width 678 height 458
click at [342, 389] on div "Fill the form below to details. Enter Your P.R.N Number * Enter Your SGPA/CGPA …" at bounding box center [549, 188] width 678 height 458
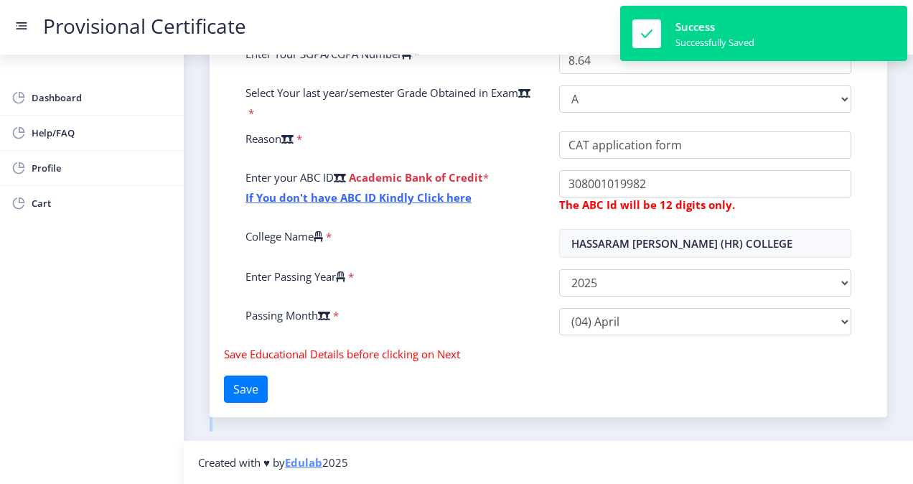
click at [342, 389] on div "Fill the form below to details. Enter Your P.R.N Number * Enter Your SGPA/CGPA …" at bounding box center [549, 188] width 678 height 458
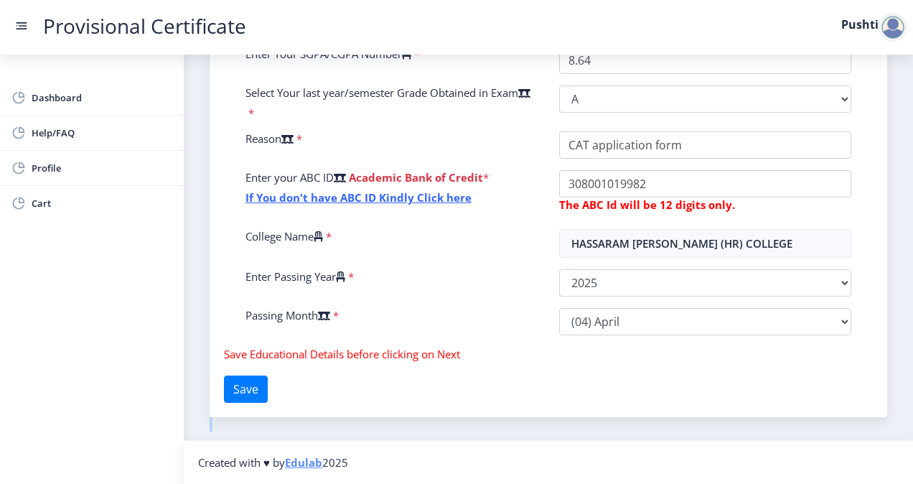
scroll to position [0, 0]
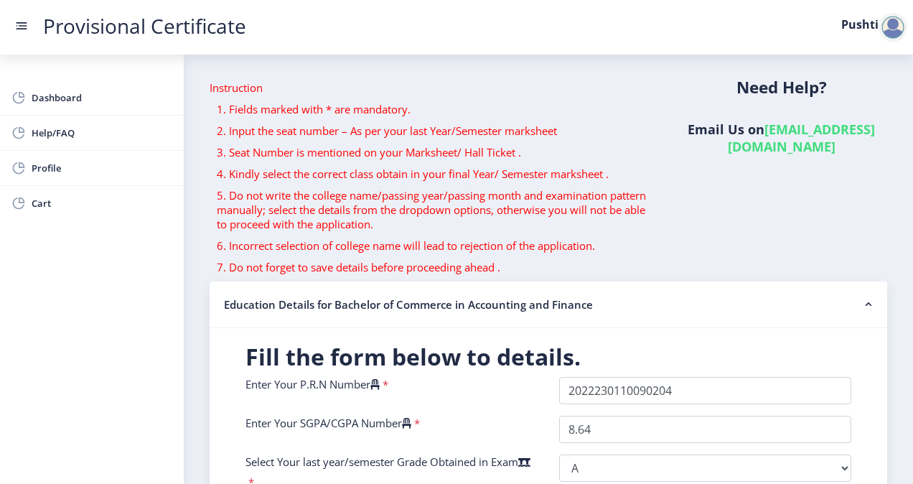
click at [771, 126] on h6 "Email Us on hsncpdc@studentscenter.in" at bounding box center [782, 138] width 212 height 34
drag, startPoint x: 693, startPoint y: 147, endPoint x: 870, endPoint y: 145, distance: 176.6
click at [870, 145] on h6 "Email Us on hsncpdc@studentscenter.in" at bounding box center [782, 138] width 212 height 34
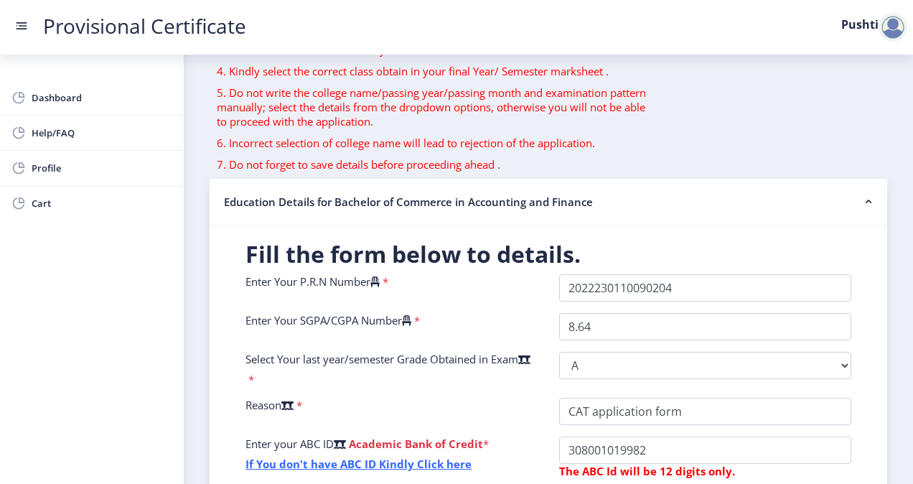
scroll to position [116, 0]
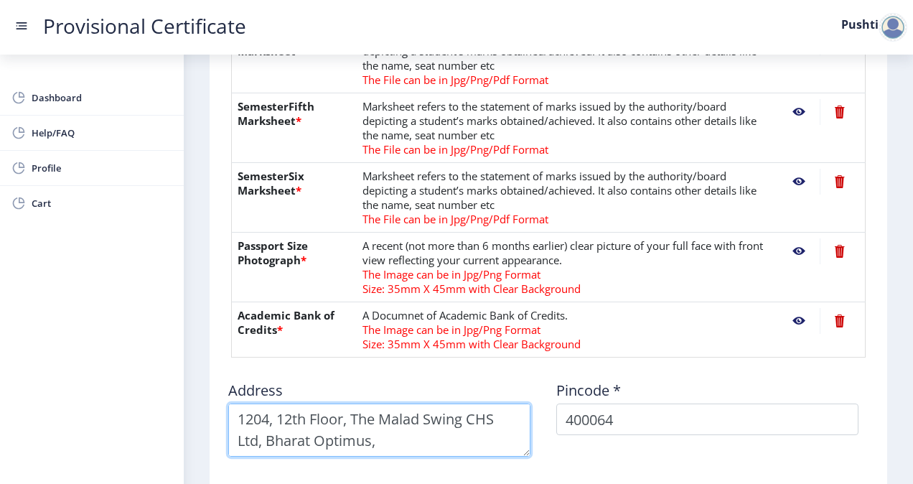
scroll to position [617, 0]
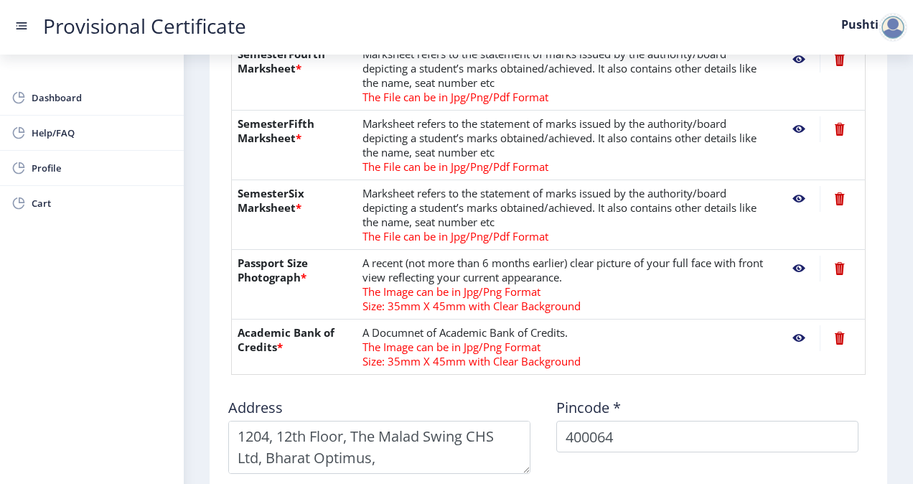
click at [794, 266] on nb-action at bounding box center [799, 269] width 42 height 26
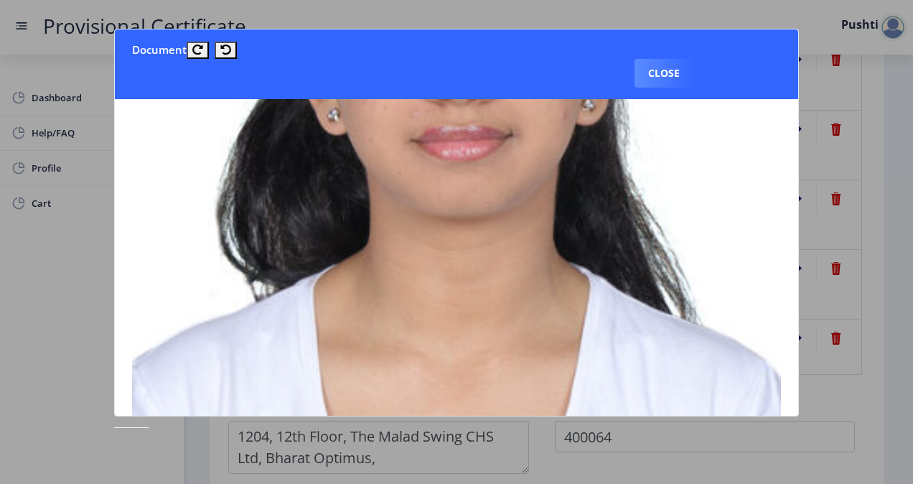
scroll to position [352, 0]
click at [671, 68] on button "Close" at bounding box center [664, 73] width 59 height 29
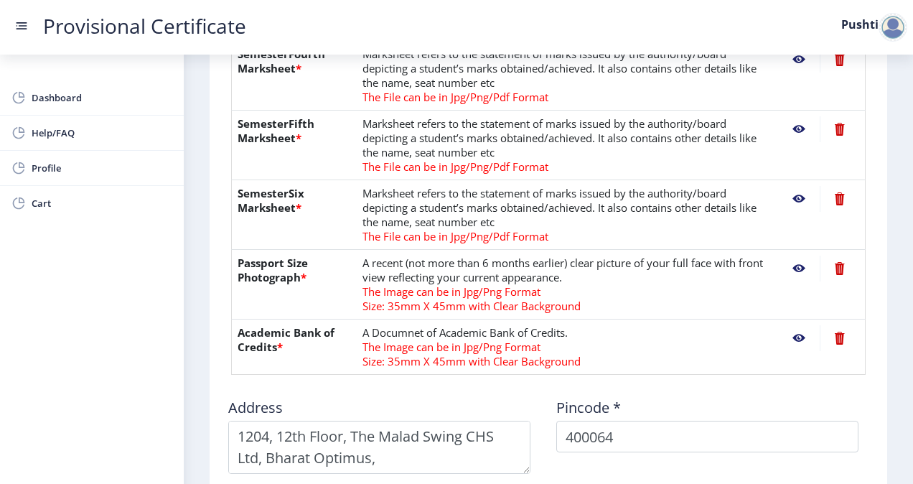
click at [793, 336] on nb-action at bounding box center [799, 338] width 42 height 26
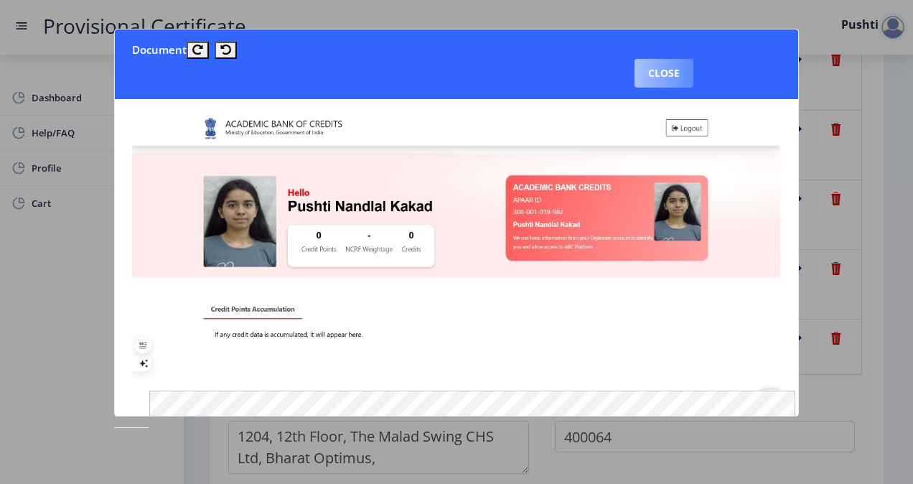
click at [681, 67] on button "Close" at bounding box center [664, 73] width 59 height 29
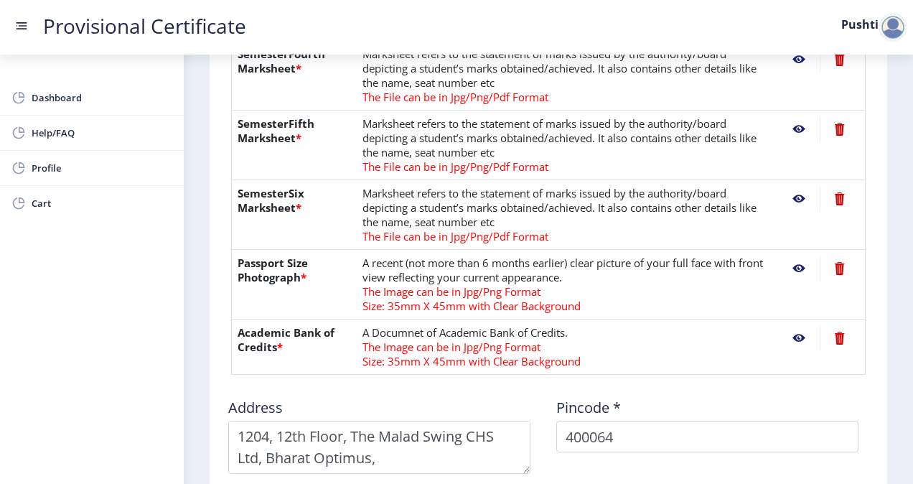
click at [796, 195] on nb-action at bounding box center [799, 199] width 42 height 26
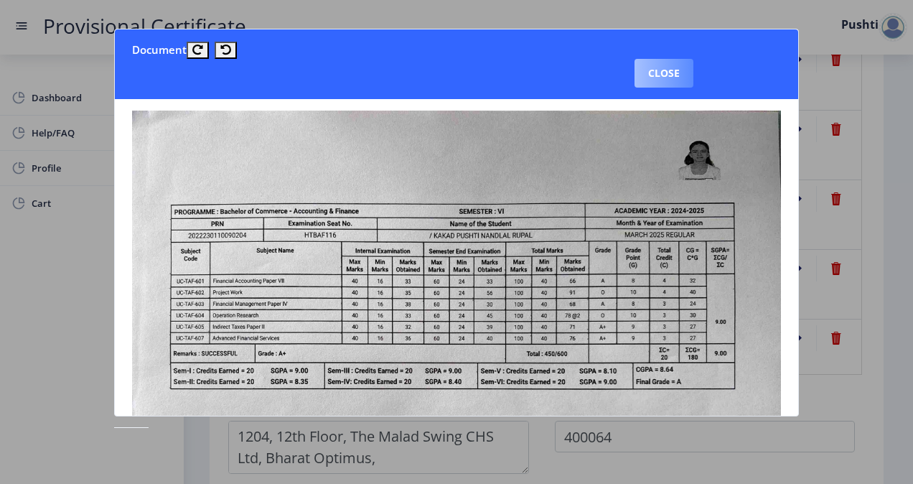
click at [679, 72] on button "Close" at bounding box center [664, 73] width 59 height 29
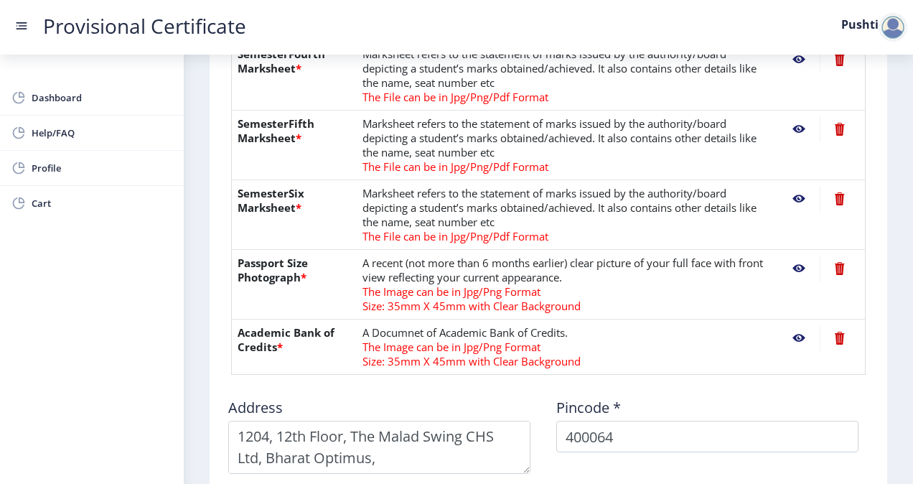
click at [793, 128] on nb-action at bounding box center [799, 129] width 42 height 26
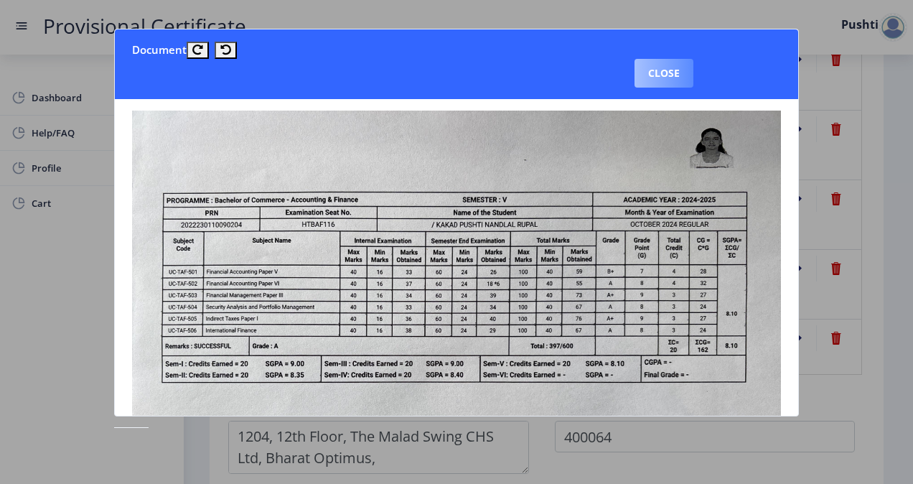
click at [671, 62] on button "Close" at bounding box center [664, 73] width 59 height 29
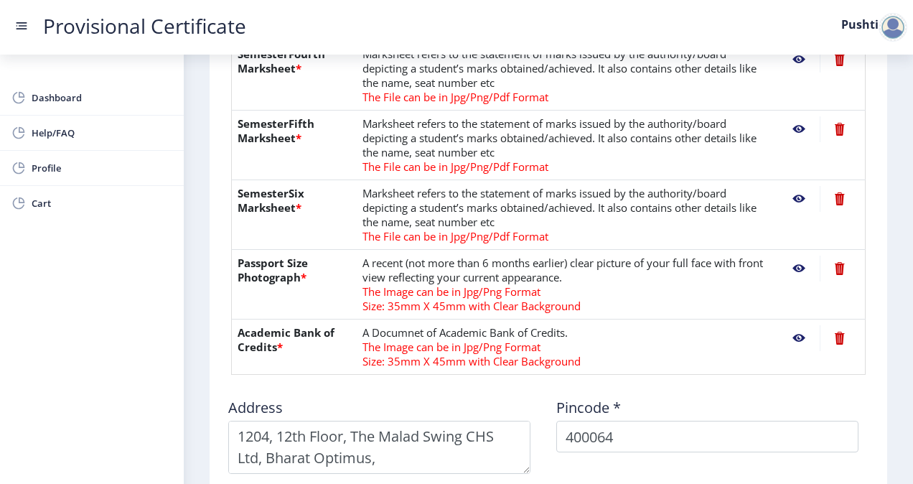
click at [788, 59] on nb-action at bounding box center [799, 60] width 42 height 26
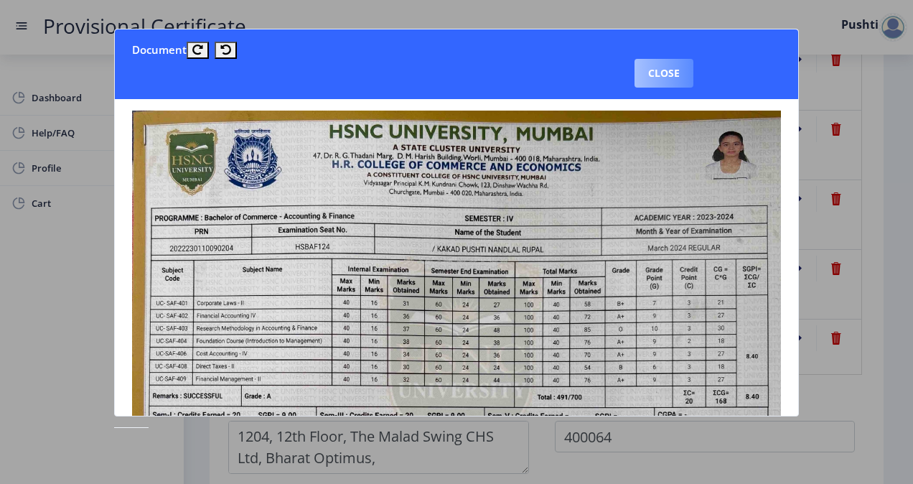
click at [661, 59] on button "Close" at bounding box center [664, 73] width 59 height 29
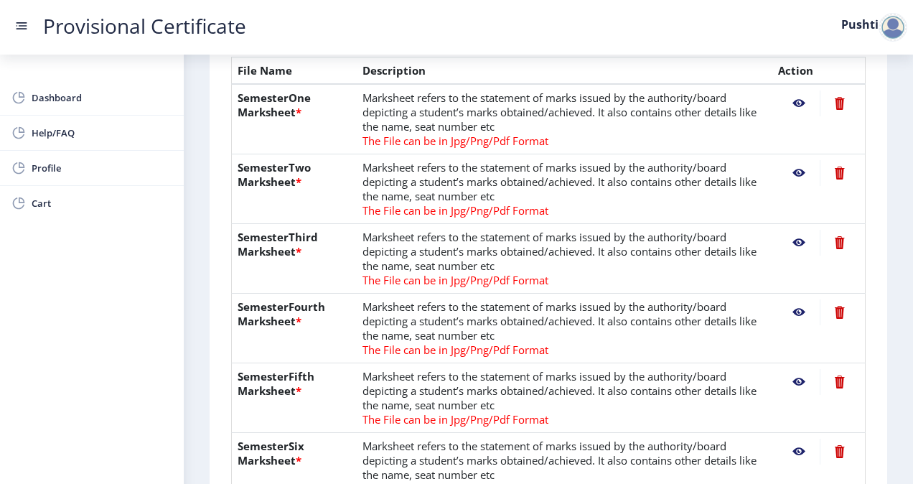
scroll to position [348, 0]
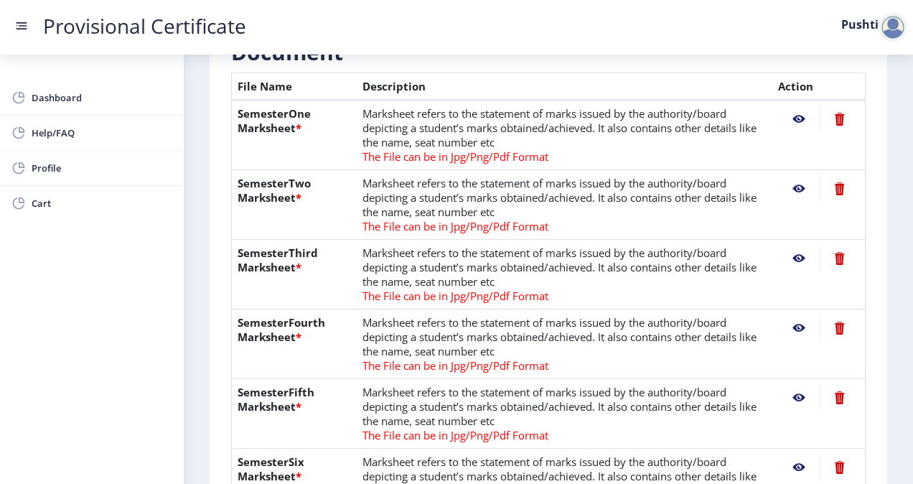
click at [791, 123] on nb-action at bounding box center [799, 119] width 42 height 26
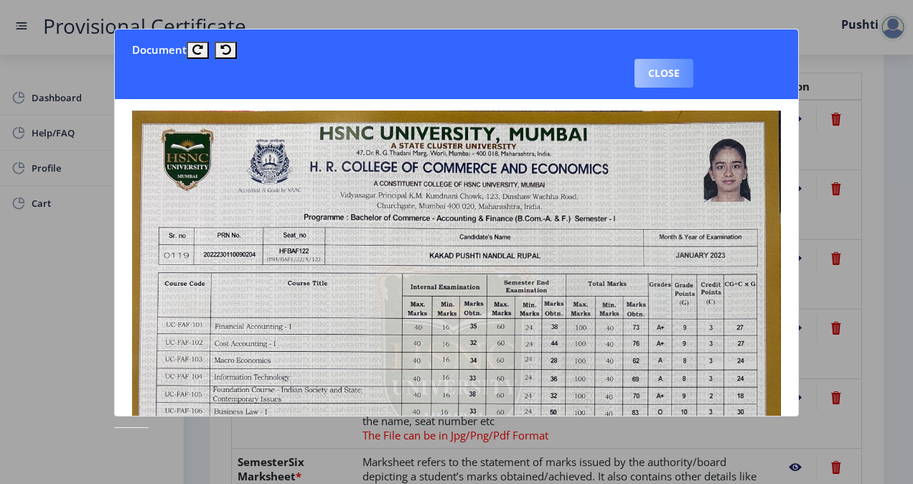
click at [659, 71] on button "Close" at bounding box center [664, 73] width 59 height 29
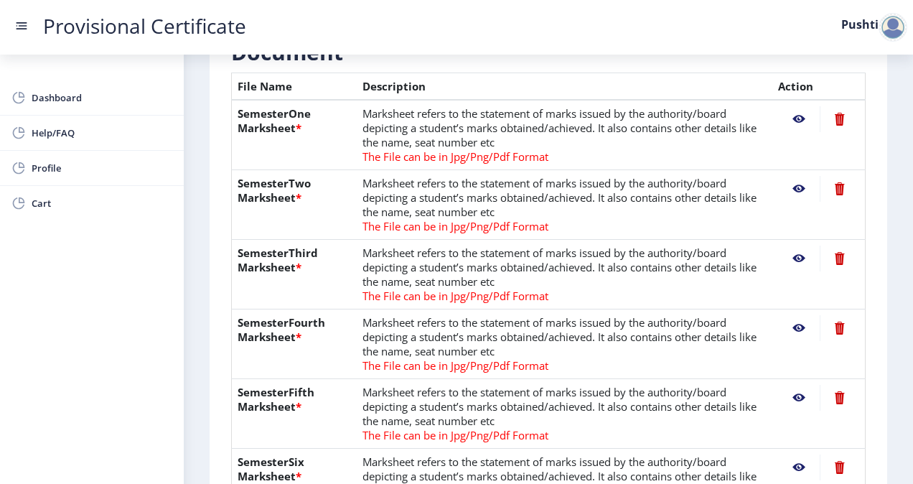
click at [798, 188] on nb-action at bounding box center [799, 189] width 42 height 26
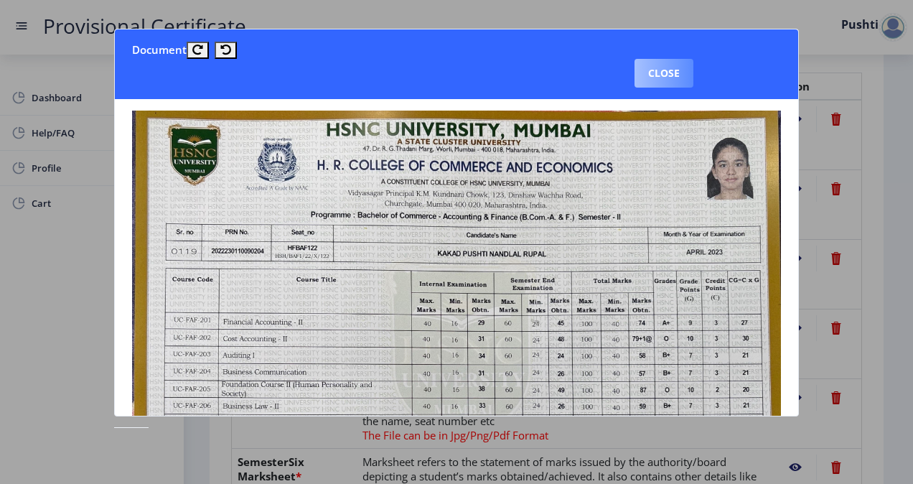
click at [655, 72] on button "Close" at bounding box center [664, 73] width 59 height 29
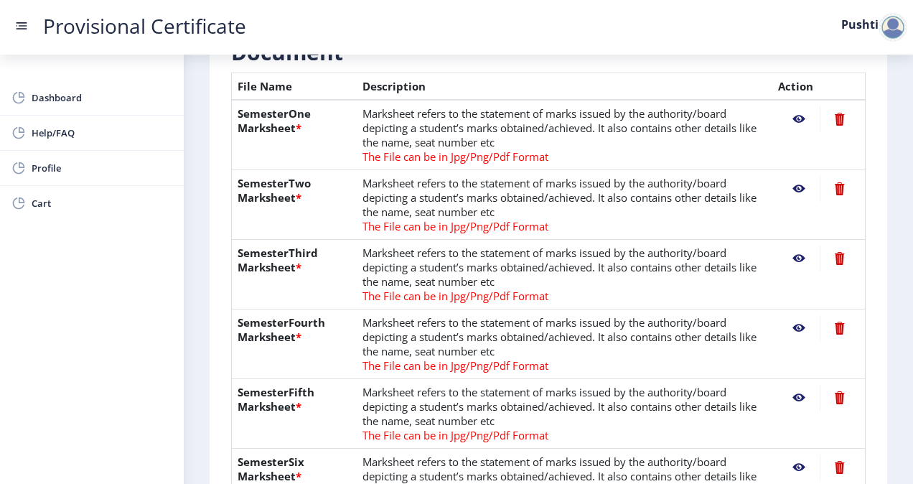
click at [793, 259] on nb-action at bounding box center [799, 259] width 42 height 26
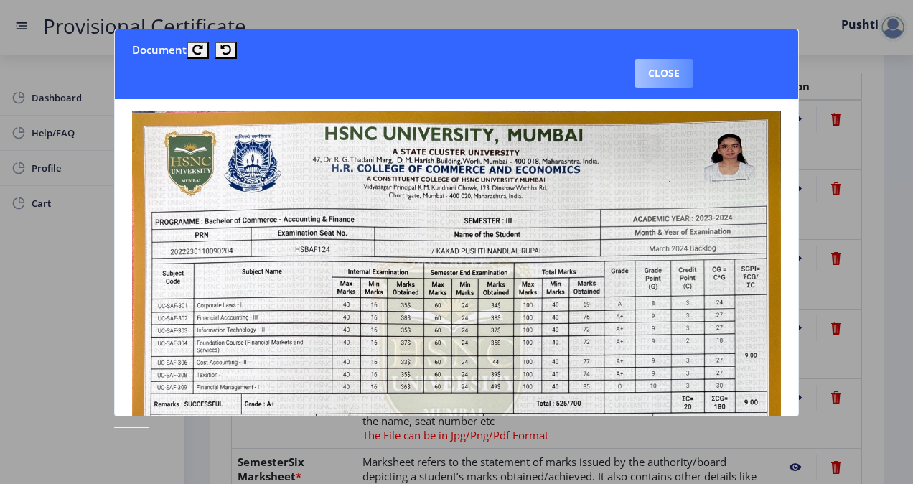
click at [662, 62] on button "Close" at bounding box center [664, 73] width 59 height 29
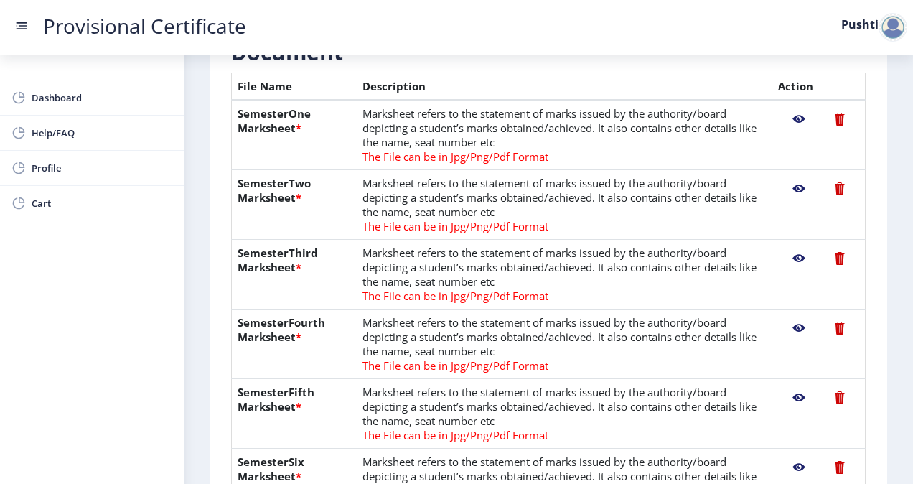
scroll to position [938, 0]
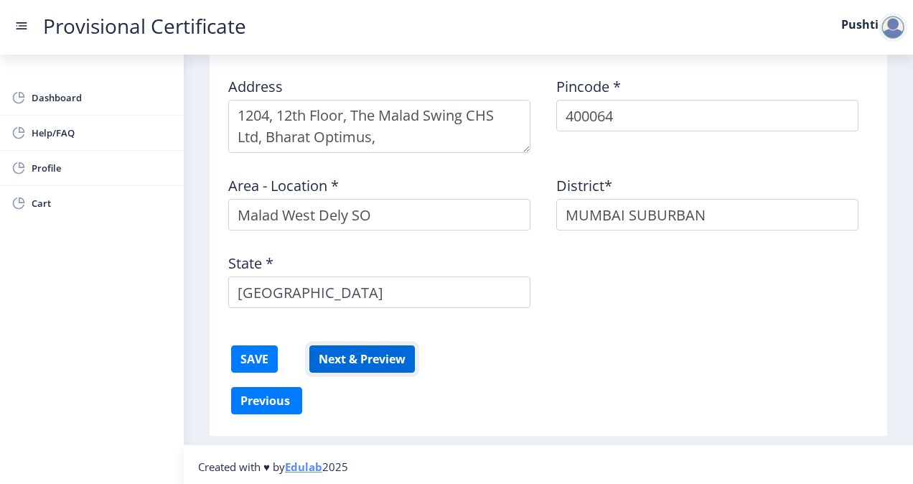
click at [368, 351] on button "Next & Preview" at bounding box center [362, 358] width 106 height 27
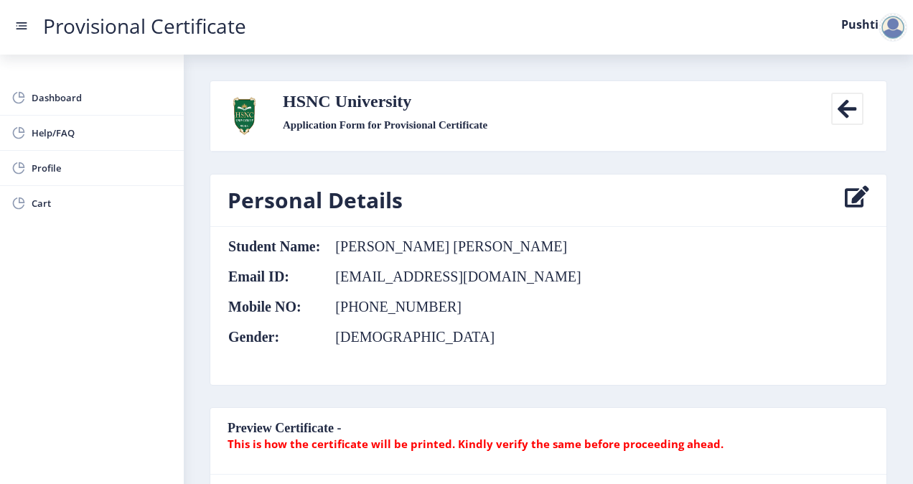
click at [834, 113] on icon at bounding box center [847, 109] width 32 height 32
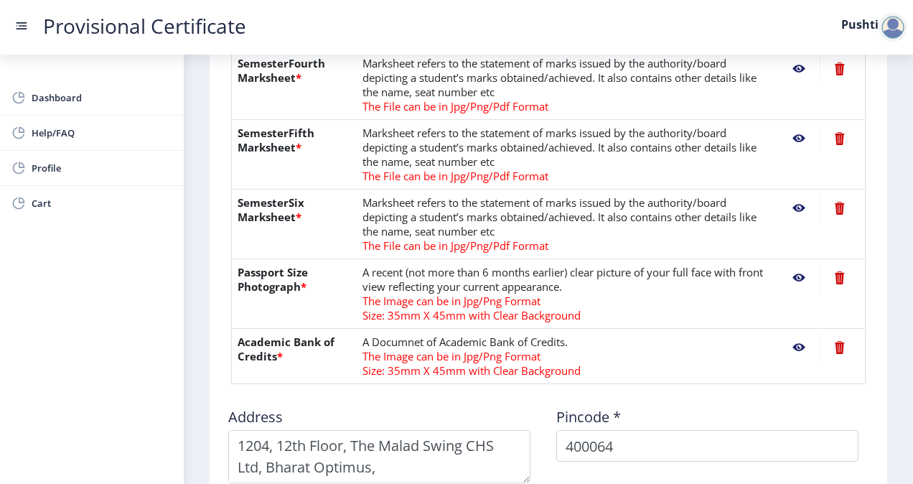
scroll to position [603, 0]
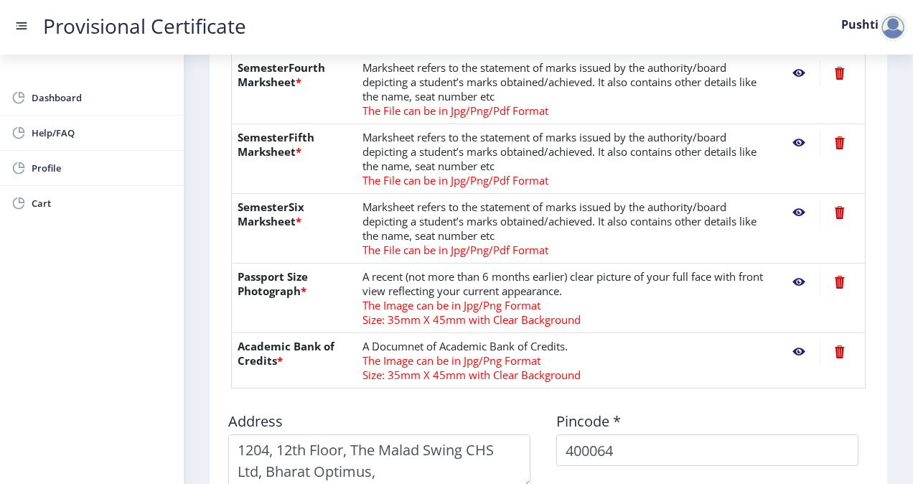
click at [836, 208] on nb-action at bounding box center [839, 213] width 39 height 26
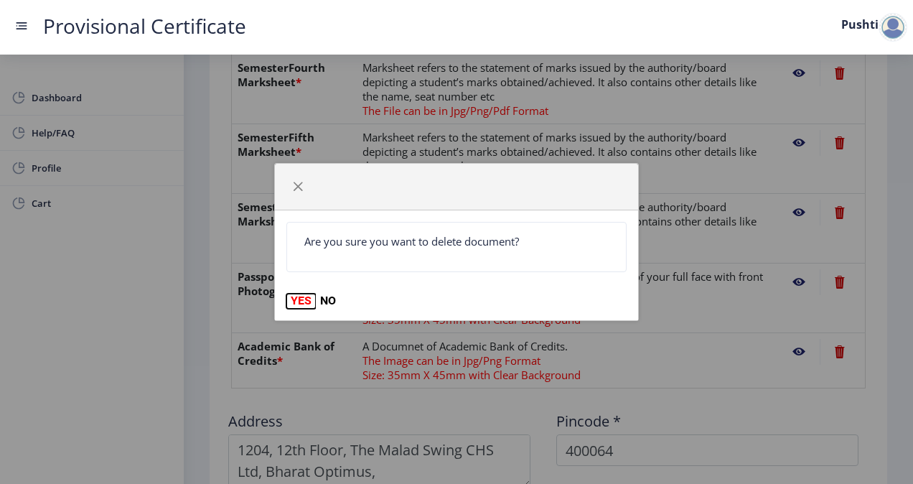
click at [301, 299] on button "YES" at bounding box center [300, 301] width 29 height 14
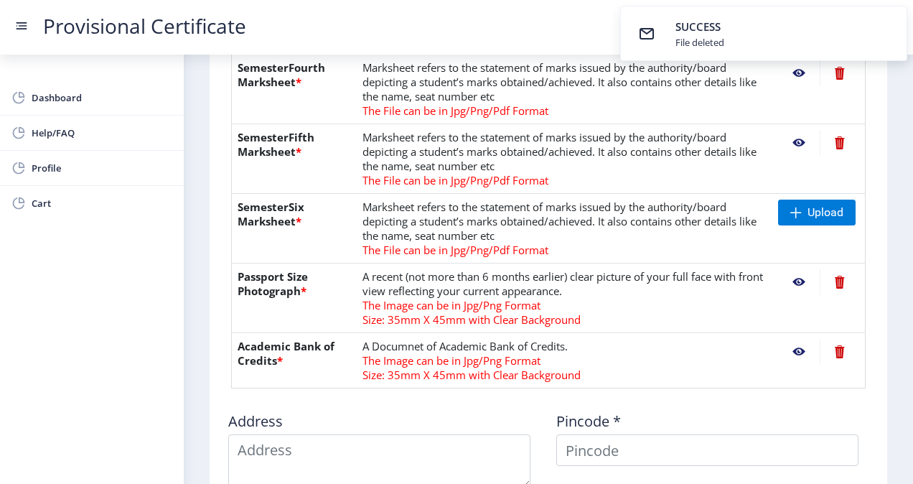
click at [834, 141] on nb-action at bounding box center [839, 143] width 39 height 26
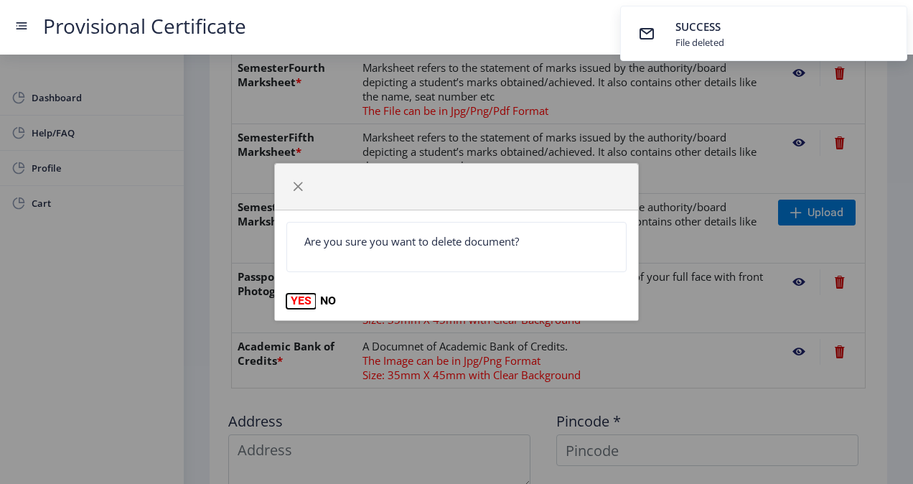
click at [301, 303] on button "YES" at bounding box center [300, 301] width 29 height 14
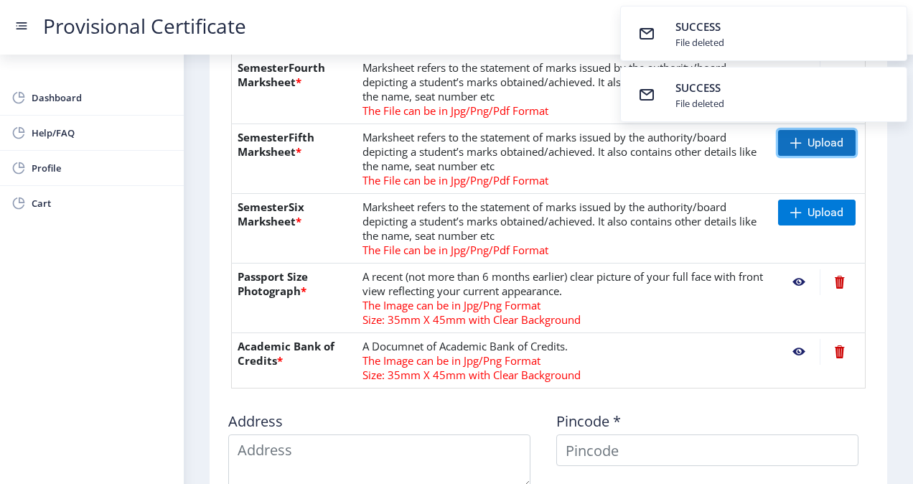
click at [808, 141] on span "Upload" at bounding box center [826, 143] width 36 height 14
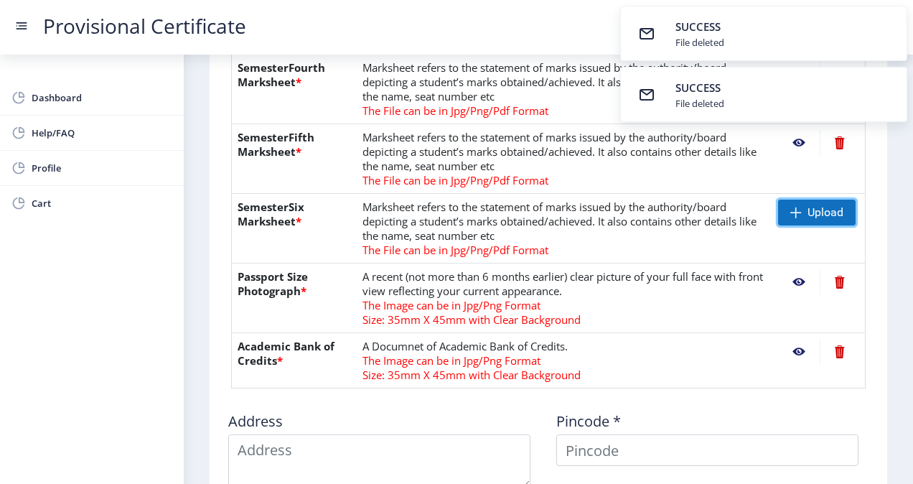
click at [806, 220] on span "Upload" at bounding box center [817, 213] width 78 height 26
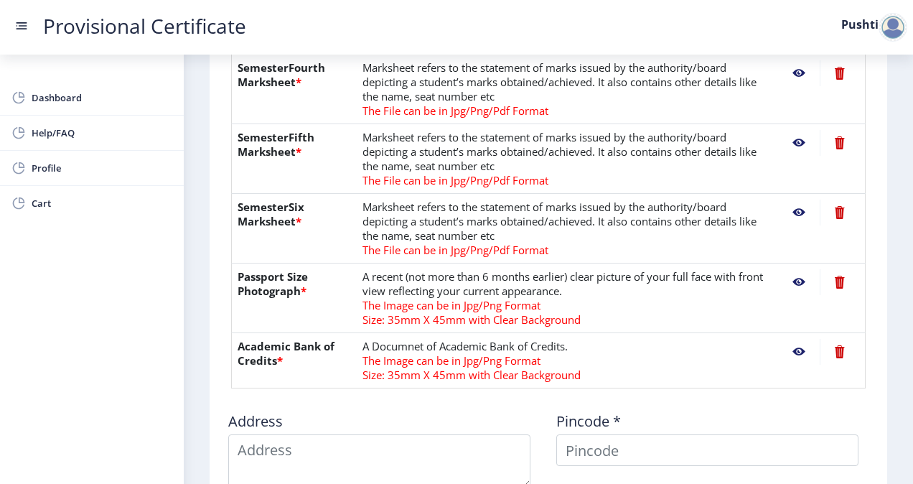
click at [797, 208] on nb-action at bounding box center [799, 213] width 42 height 26
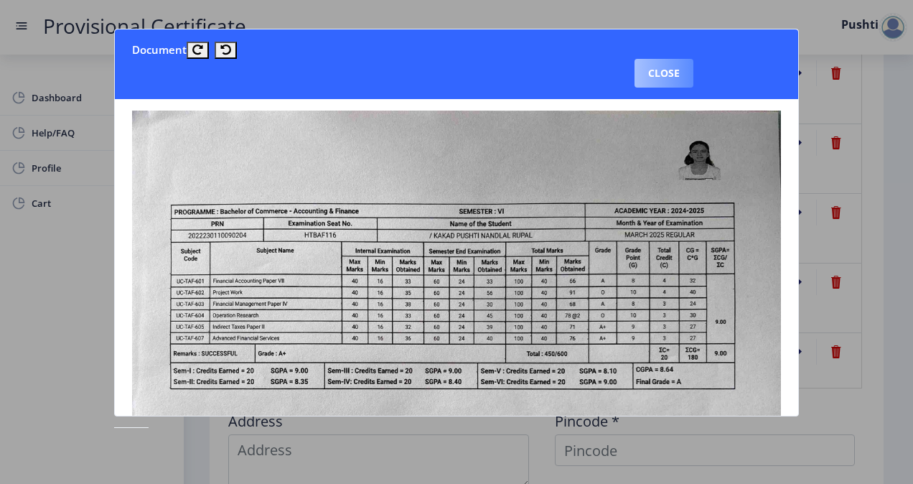
click at [669, 74] on button "Close" at bounding box center [664, 73] width 59 height 29
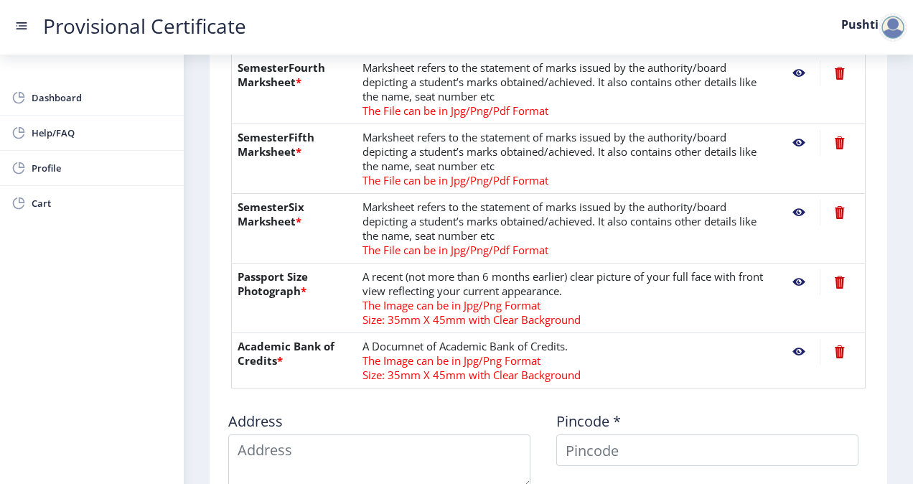
click at [794, 144] on nb-action at bounding box center [799, 143] width 42 height 26
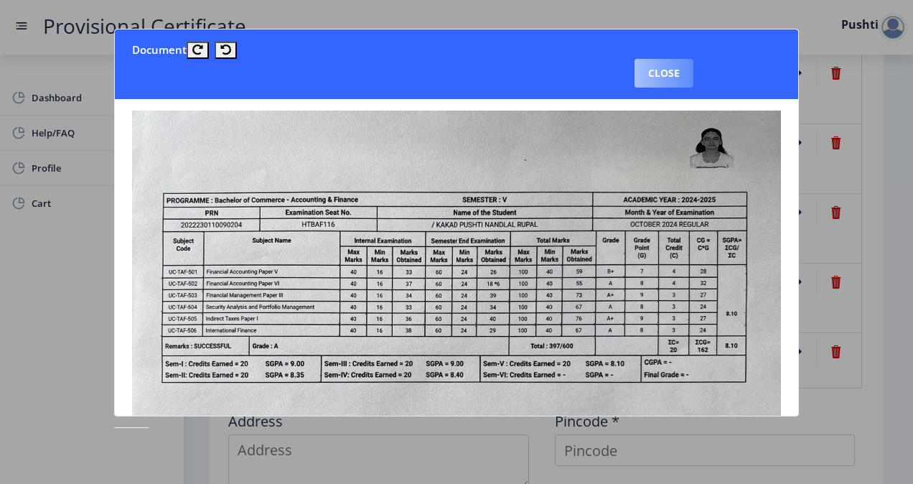
click at [661, 73] on button "Close" at bounding box center [664, 73] width 59 height 29
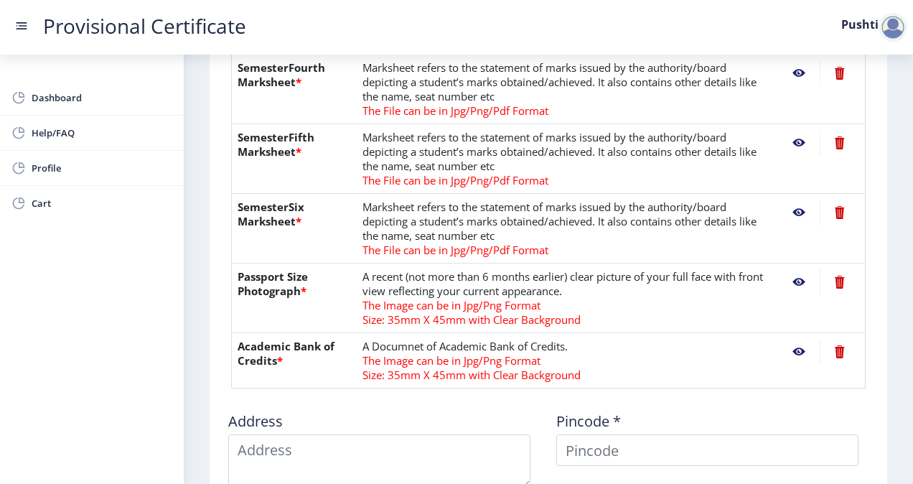
scroll to position [938, 0]
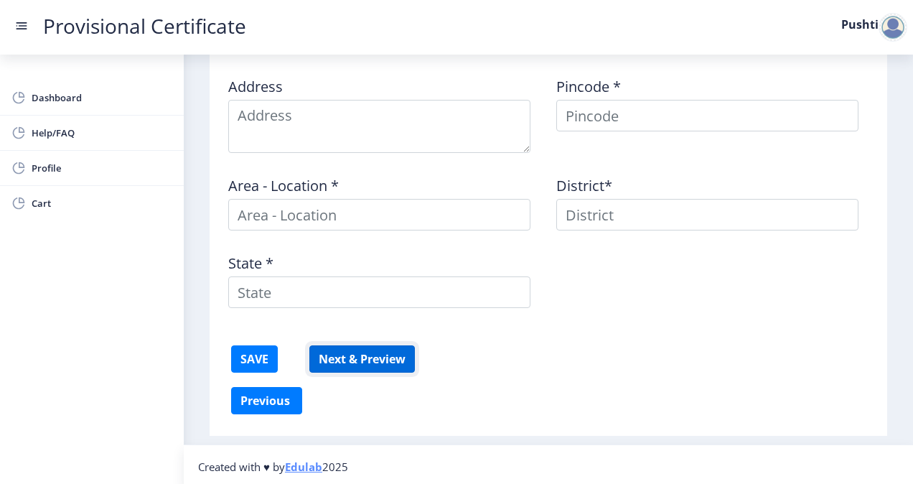
click at [349, 353] on button "Next & Preview" at bounding box center [362, 358] width 106 height 27
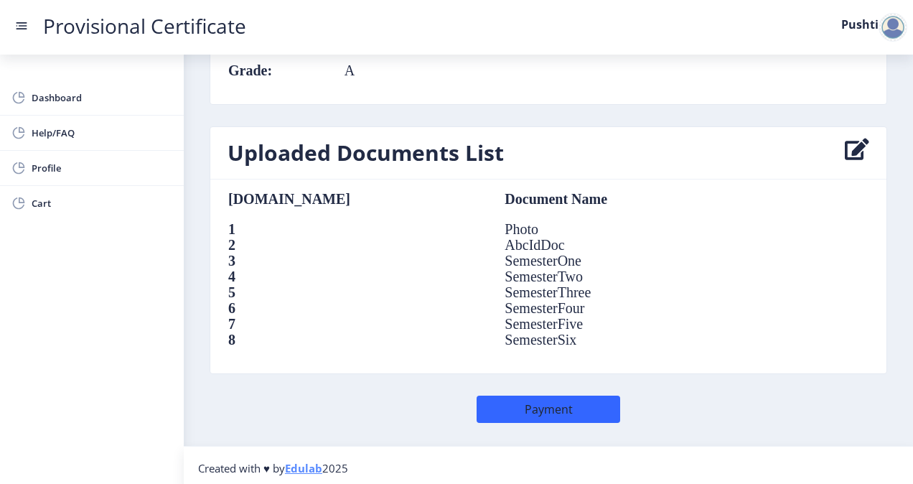
scroll to position [1004, 0]
click at [539, 414] on button "Payment" at bounding box center [549, 409] width 144 height 27
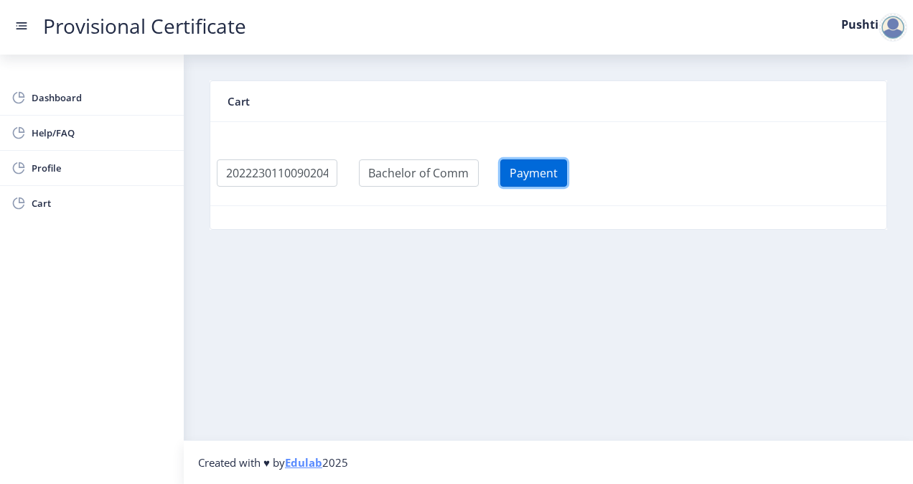
click at [544, 175] on button "Payment" at bounding box center [533, 172] width 67 height 27
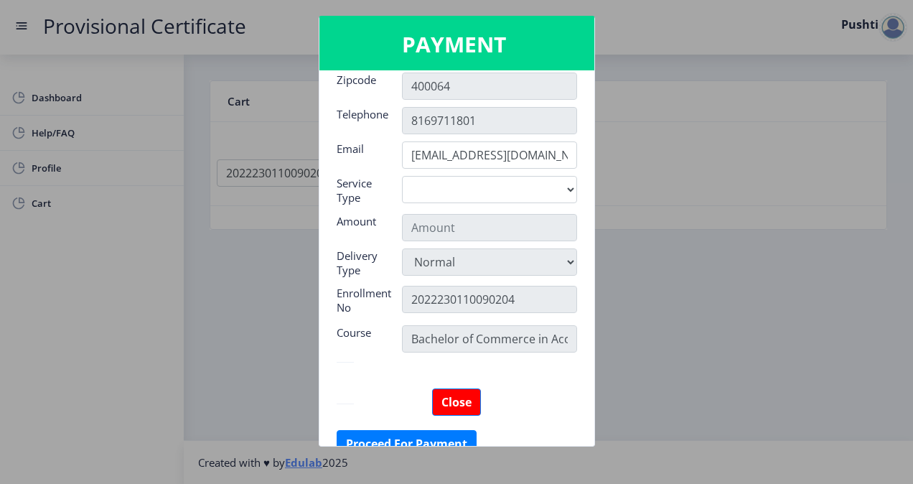
scroll to position [156, 0]
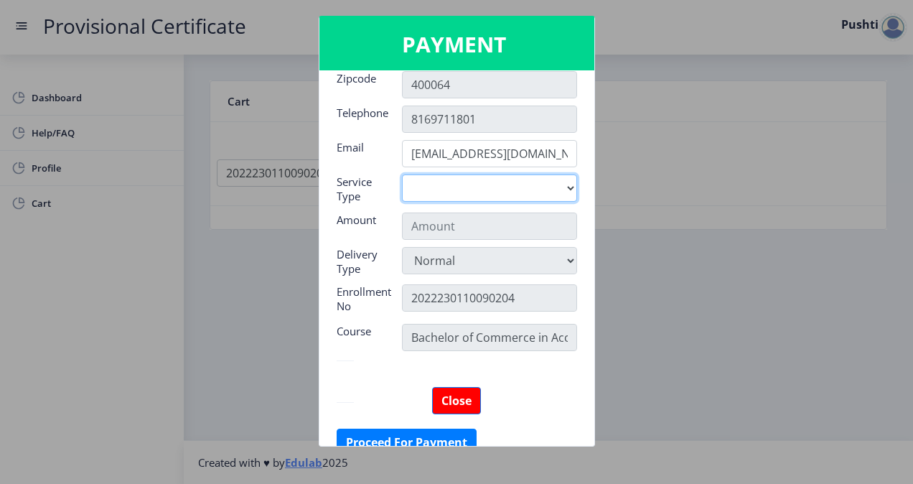
click at [569, 192] on select "Digital" at bounding box center [489, 187] width 175 height 27
select select "old"
click at [402, 174] on select "Digital" at bounding box center [489, 187] width 175 height 27
type input "795"
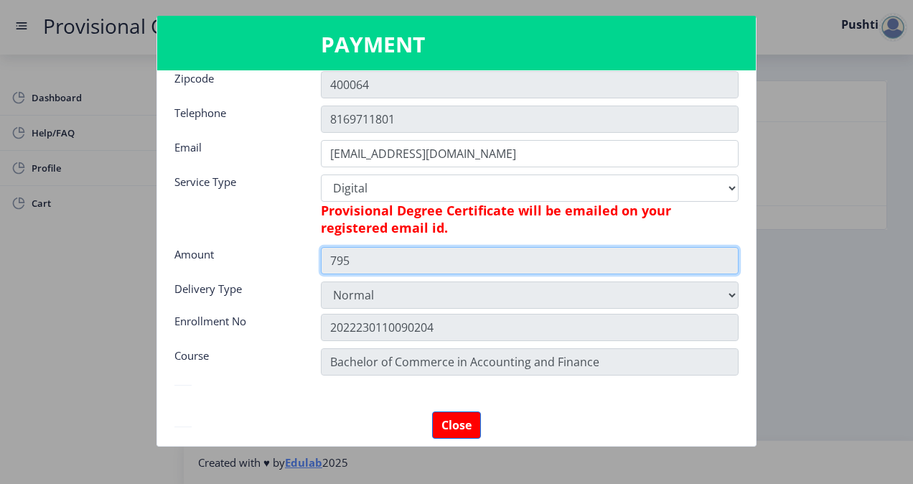
click at [444, 266] on input "795" at bounding box center [530, 260] width 418 height 27
click at [363, 263] on input "795" at bounding box center [530, 260] width 418 height 27
click at [348, 261] on input "795" at bounding box center [530, 260] width 418 height 27
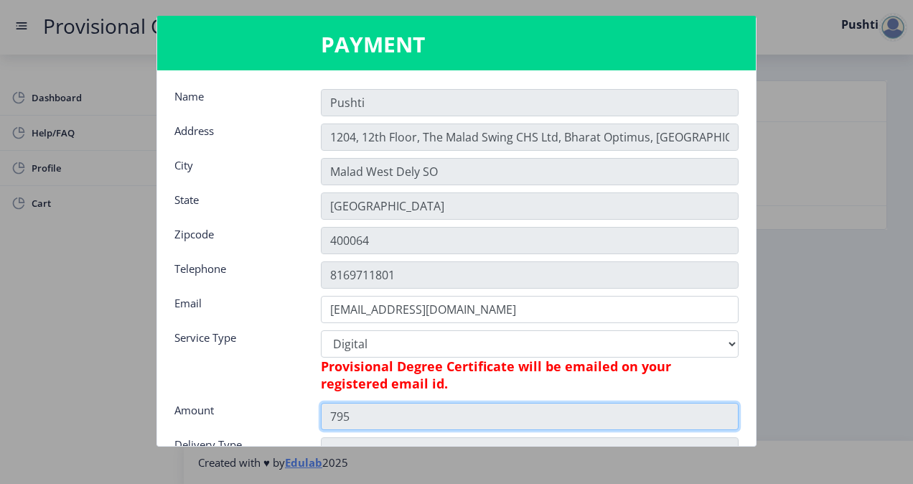
scroll to position [200, 0]
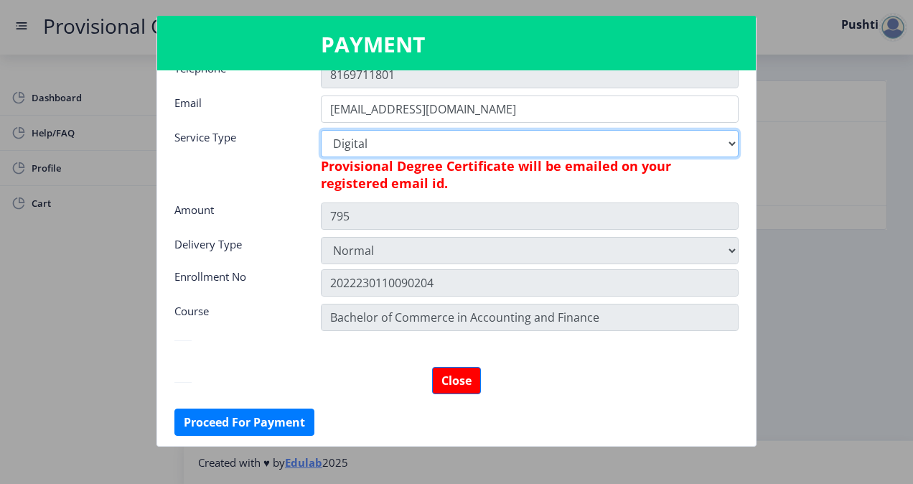
click at [550, 142] on select "Digital" at bounding box center [530, 143] width 418 height 27
click at [404, 152] on select "Digital" at bounding box center [530, 143] width 418 height 27
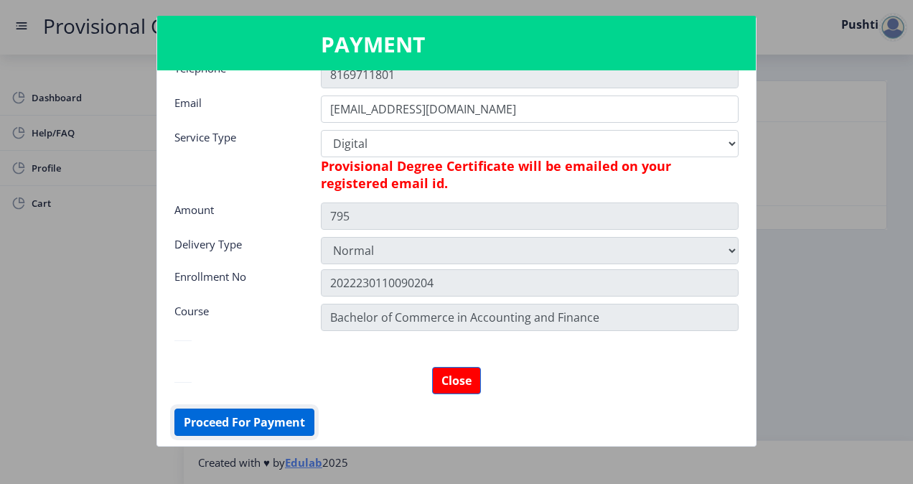
click at [187, 421] on button "Proceed For Payment" at bounding box center [244, 422] width 140 height 27
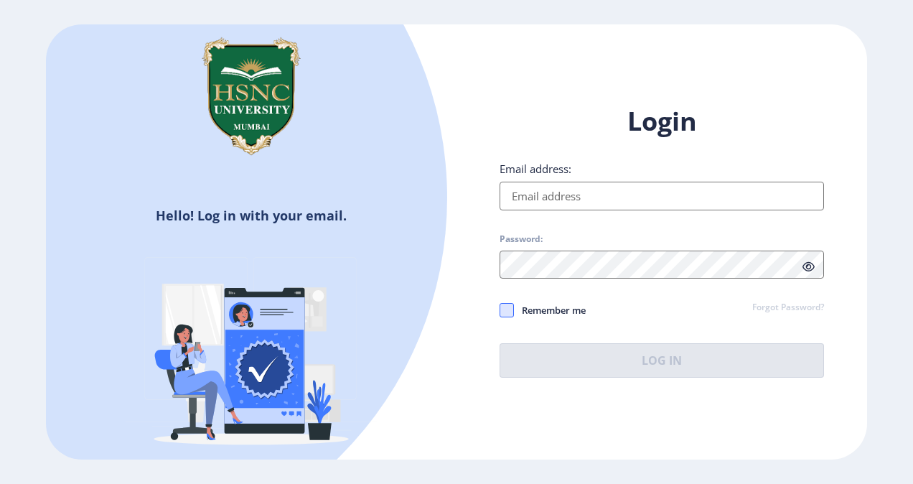
type input "[EMAIL_ADDRESS][DOMAIN_NAME]"
click at [508, 310] on span at bounding box center [507, 310] width 14 height 14
click at [500, 310] on input "Remember me" at bounding box center [500, 310] width 1 height 1
checkbox input "true"
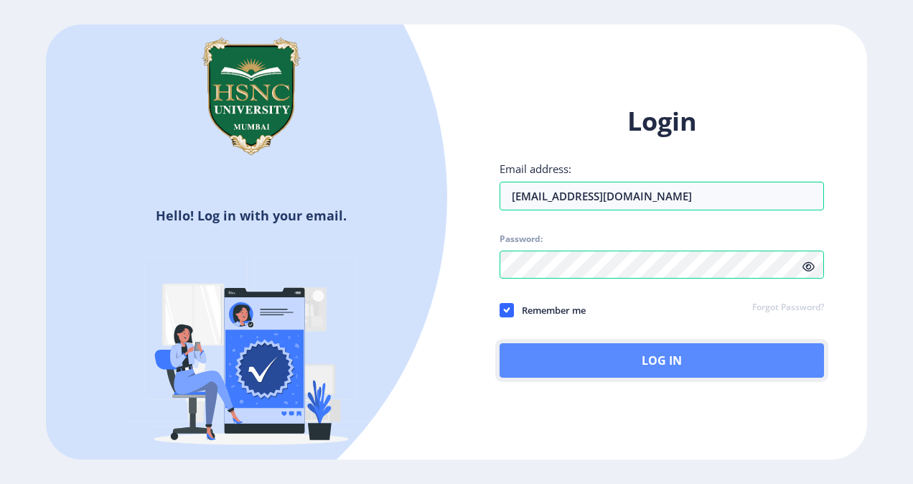
click at [559, 344] on button "Log In" at bounding box center [662, 360] width 325 height 34
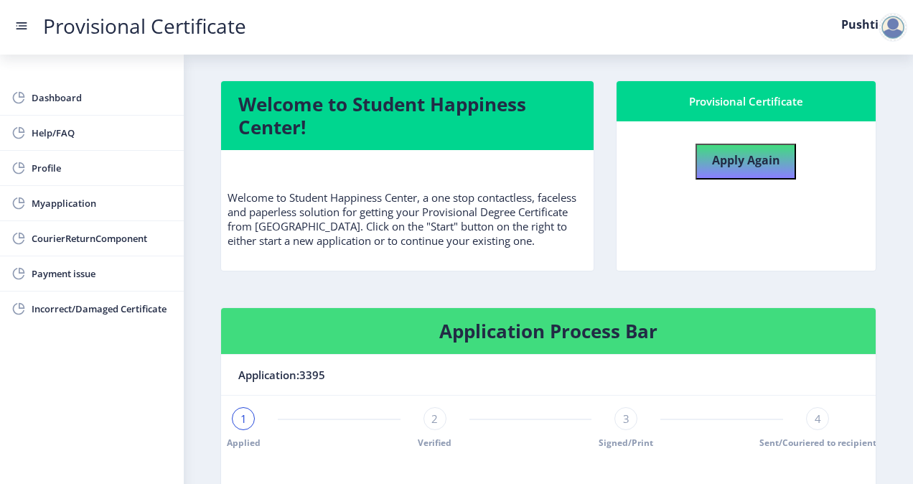
scroll to position [194, 0]
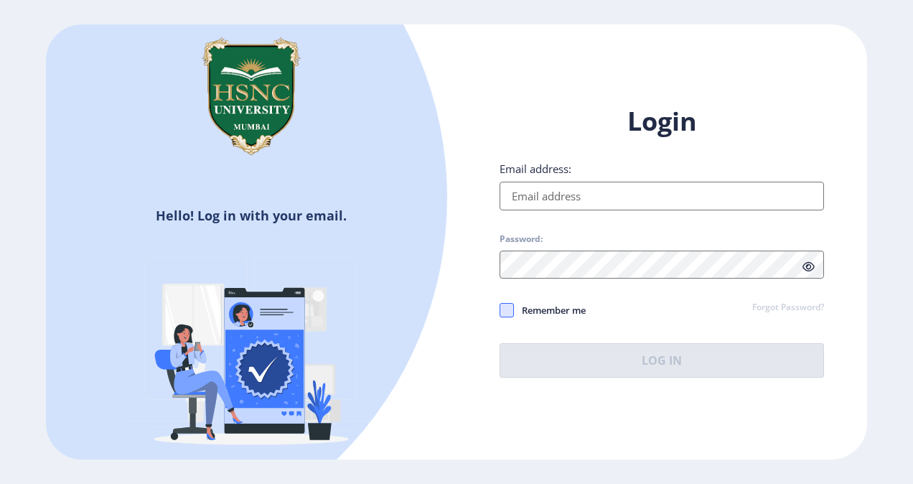
type input "[EMAIL_ADDRESS][DOMAIN_NAME]"
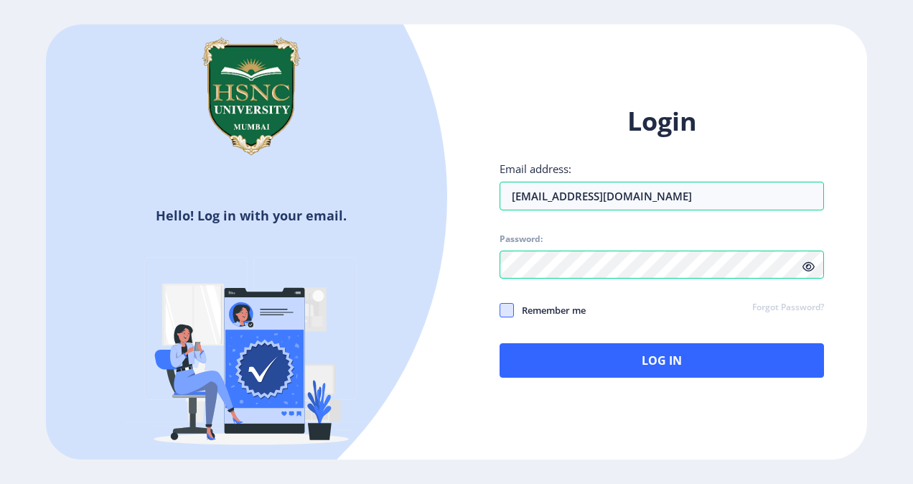
click at [508, 312] on span at bounding box center [507, 310] width 14 height 14
click at [500, 311] on input "Remember me" at bounding box center [500, 310] width 1 height 1
checkbox input "true"
click at [550, 378] on div "Login Email address: [EMAIL_ADDRESS][DOMAIN_NAME] Password: Remember me Forgot …" at bounding box center [662, 253] width 411 height 340
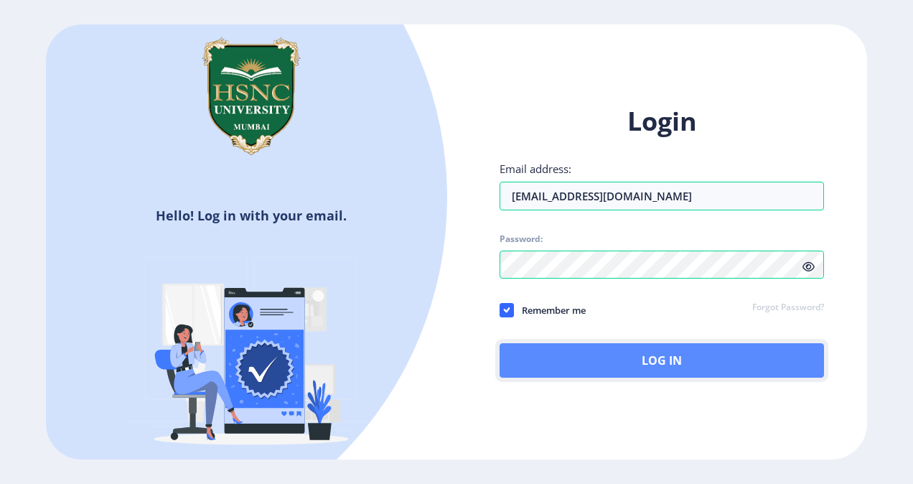
click at [577, 366] on button "Log In" at bounding box center [662, 360] width 325 height 34
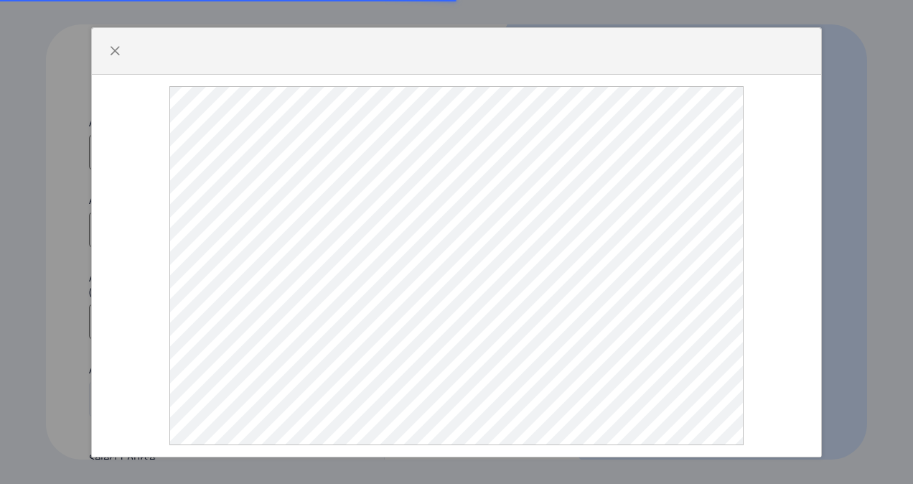
select select
